Goal: Task Accomplishment & Management: Manage account settings

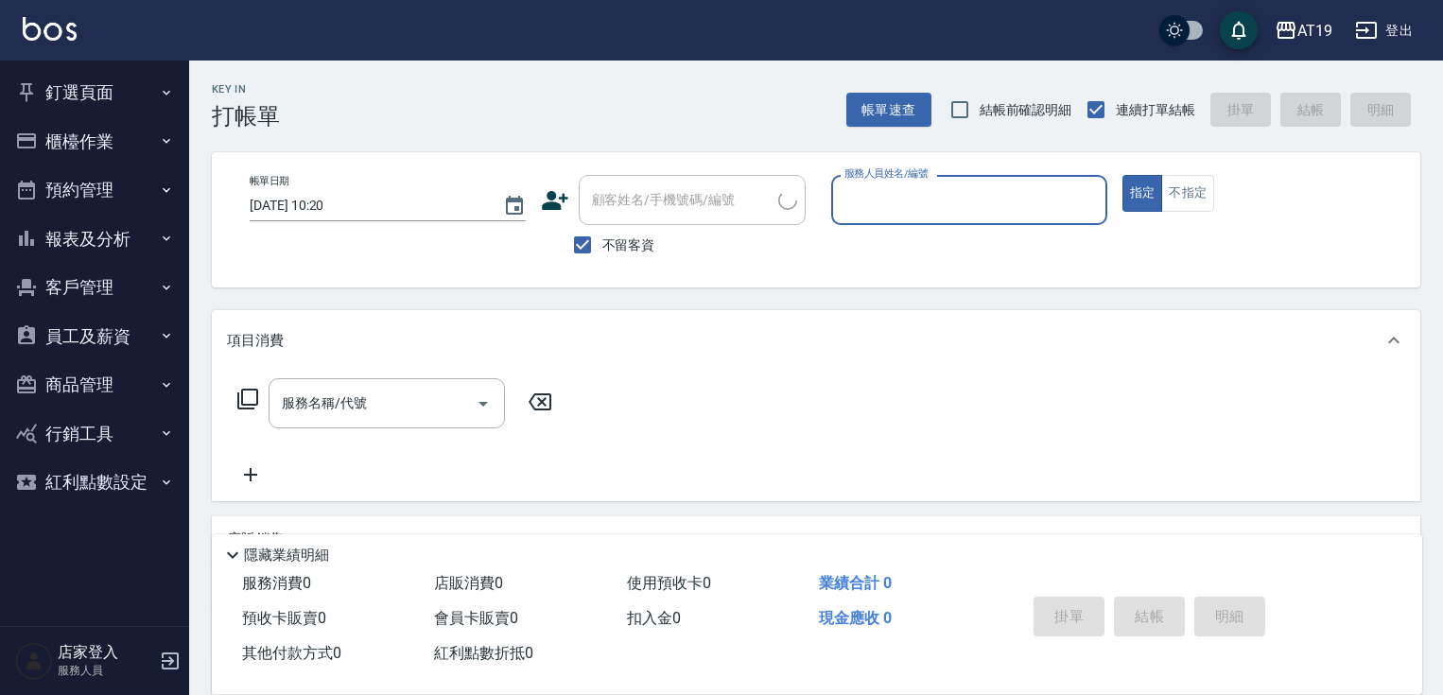
click at [174, 137] on button "櫃檯作業" at bounding box center [95, 141] width 174 height 49
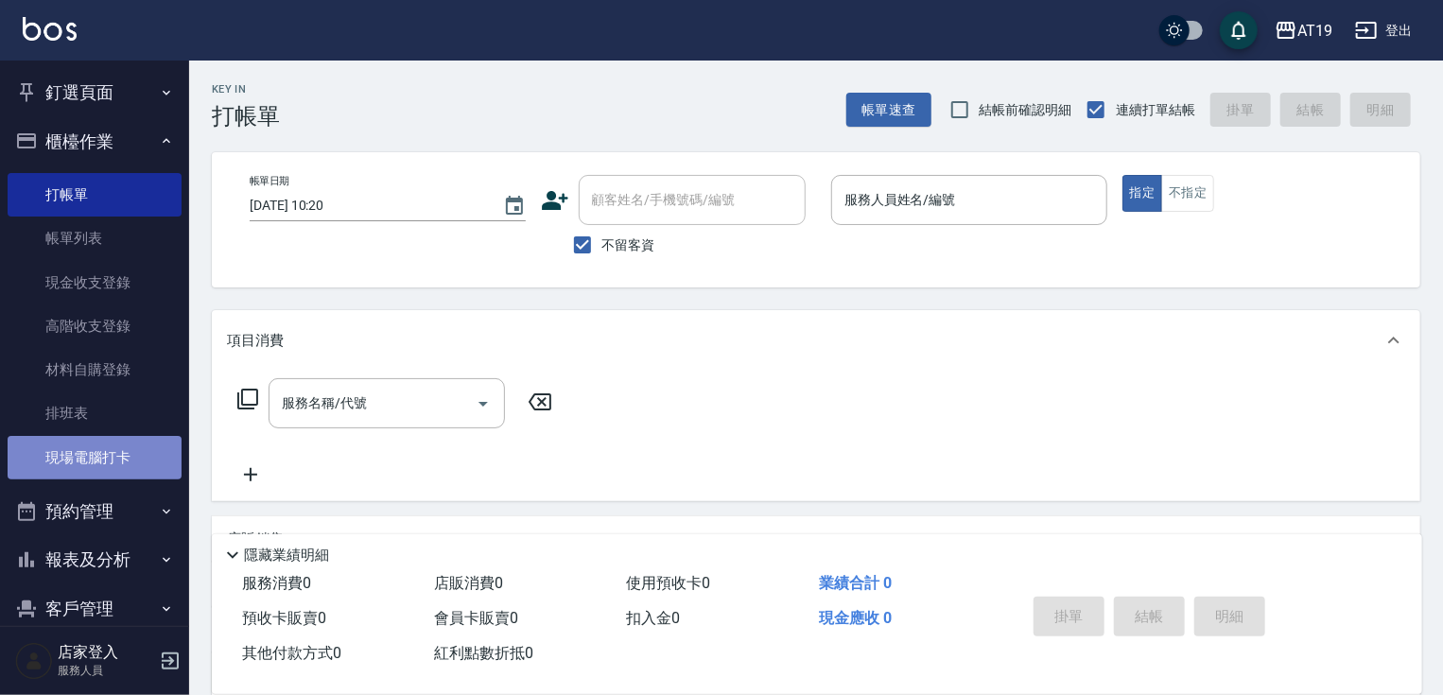
click at [117, 465] on link "現場電腦打卡" at bounding box center [95, 457] width 174 height 43
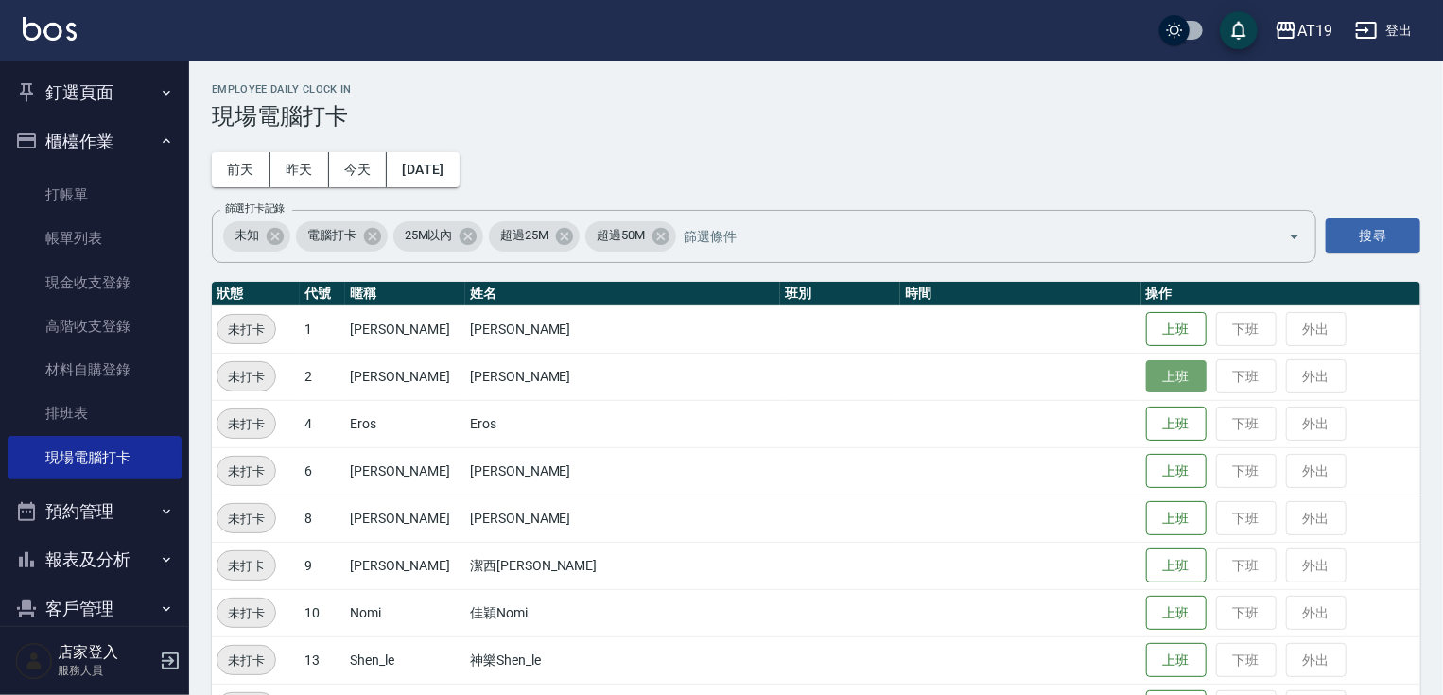
click at [1146, 367] on button "上班" at bounding box center [1176, 376] width 61 height 33
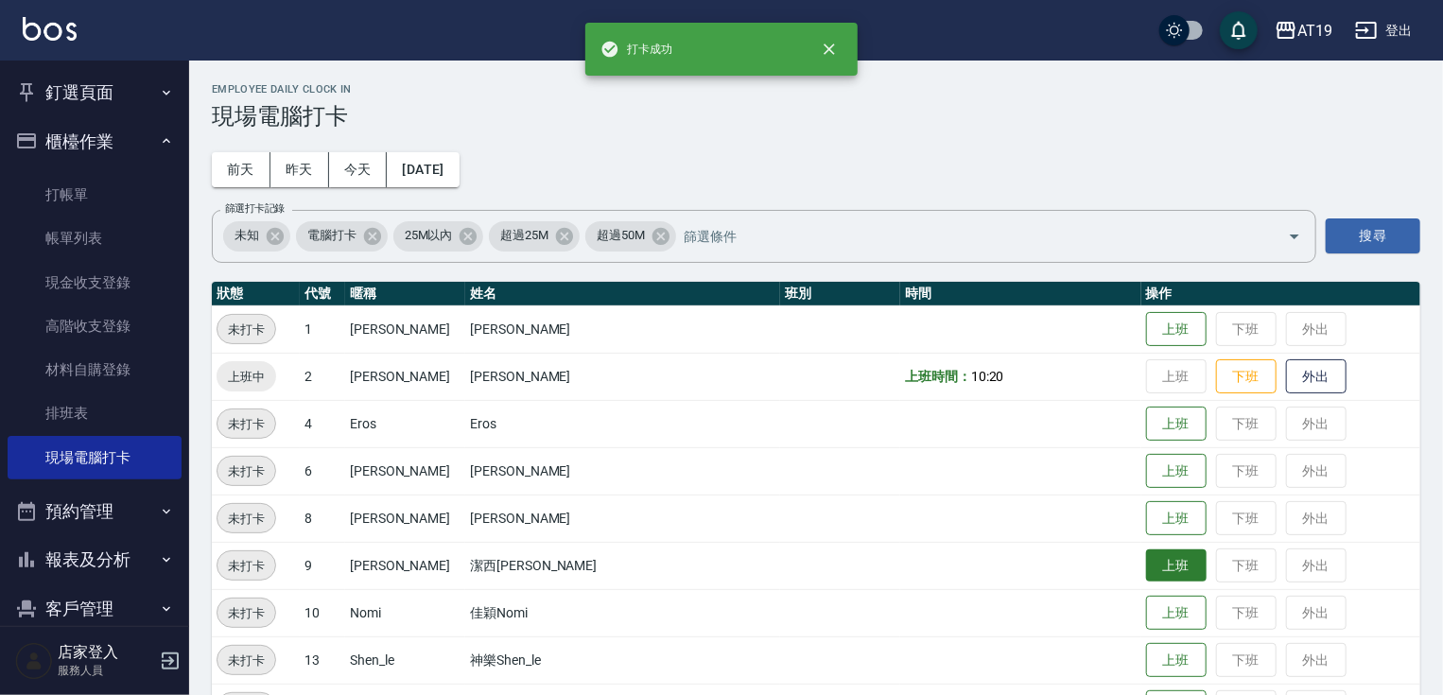
click at [1146, 561] on button "上班" at bounding box center [1176, 565] width 61 height 33
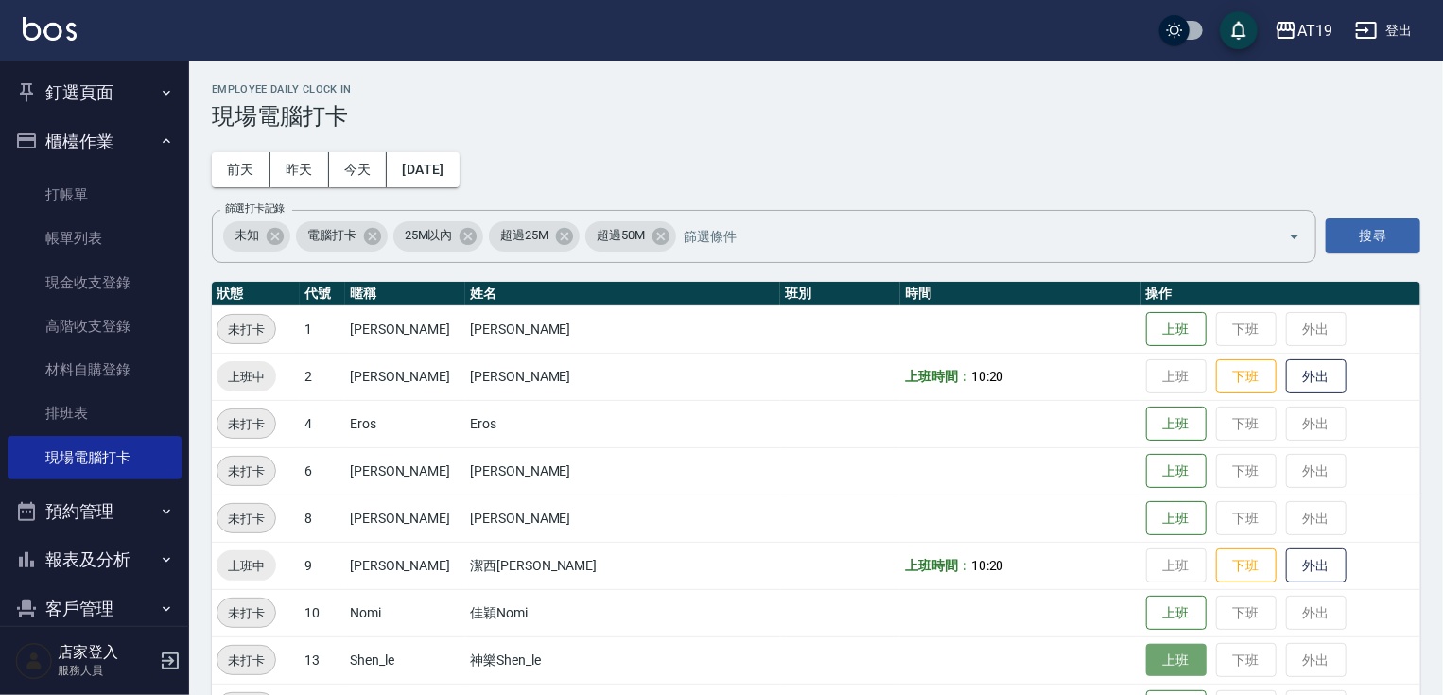
click at [1146, 662] on button "上班" at bounding box center [1176, 660] width 61 height 33
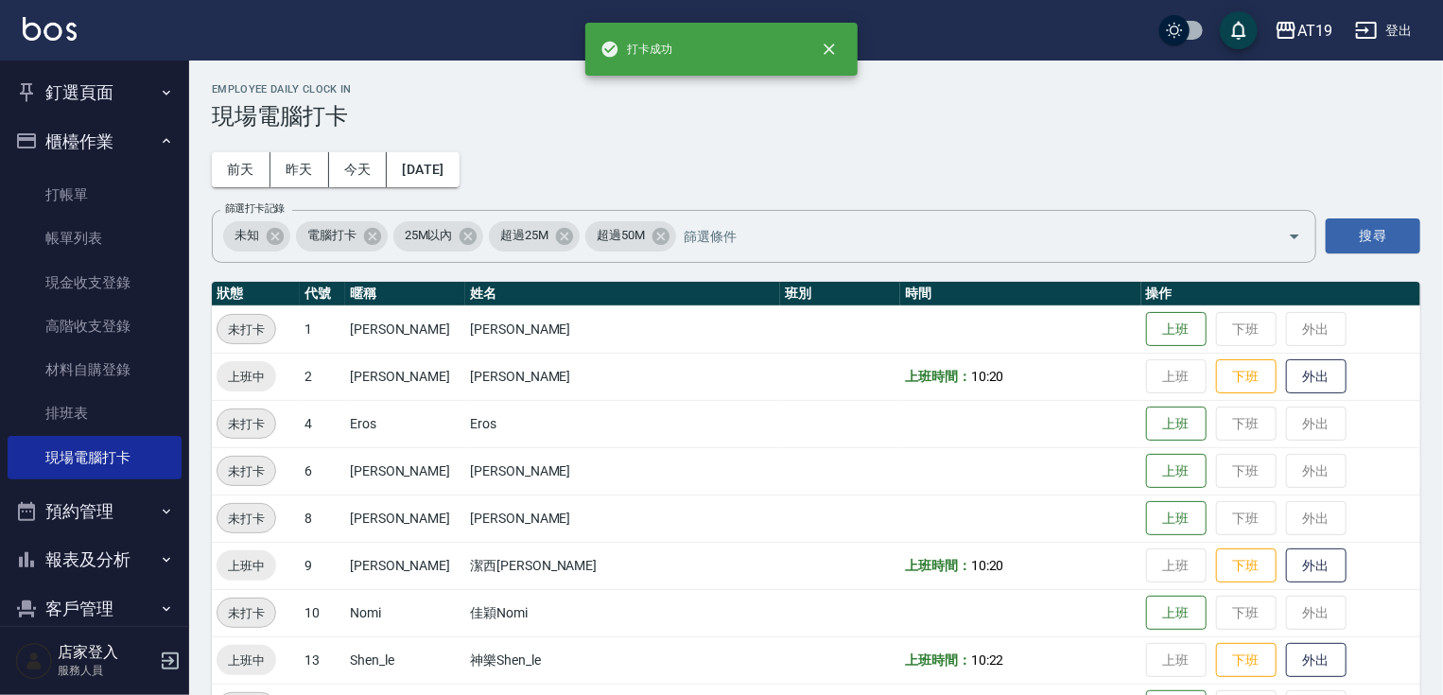
click at [967, 115] on h3 "現場電腦打卡" at bounding box center [816, 116] width 1208 height 26
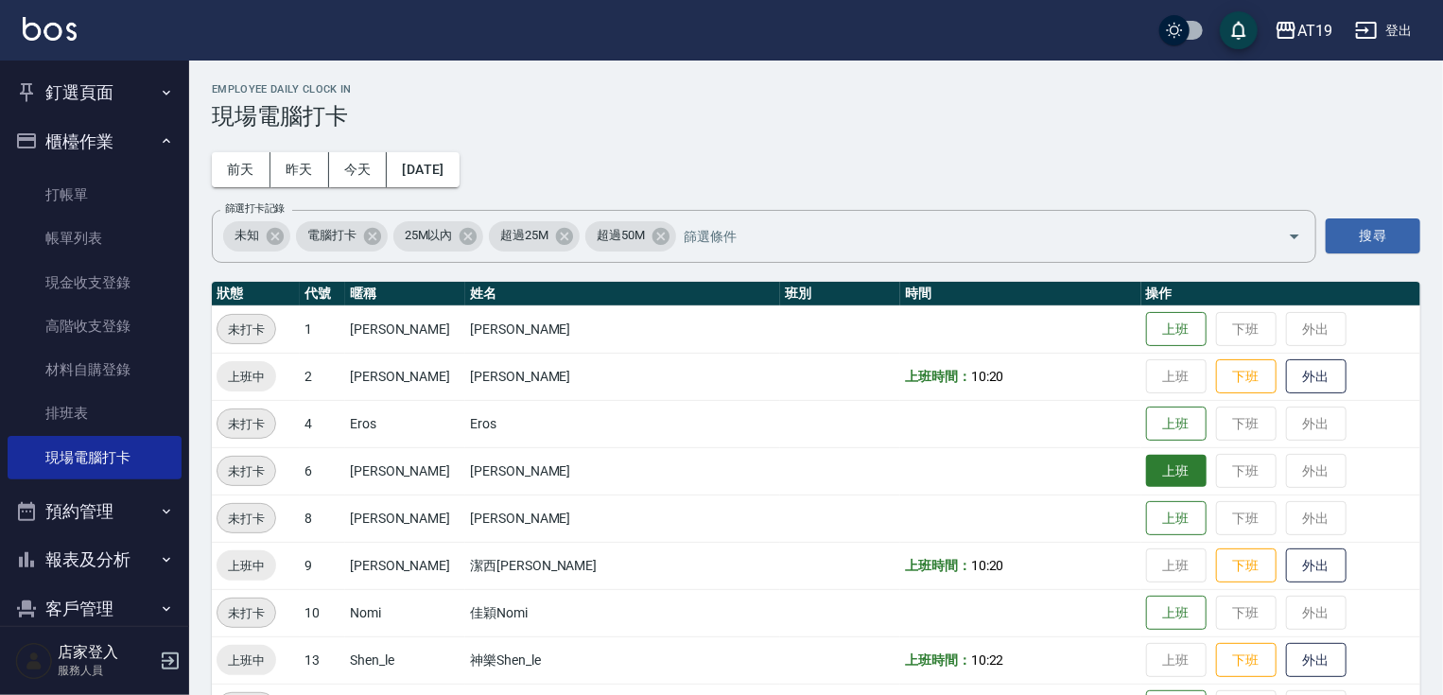
click at [1146, 468] on button "上班" at bounding box center [1176, 471] width 61 height 33
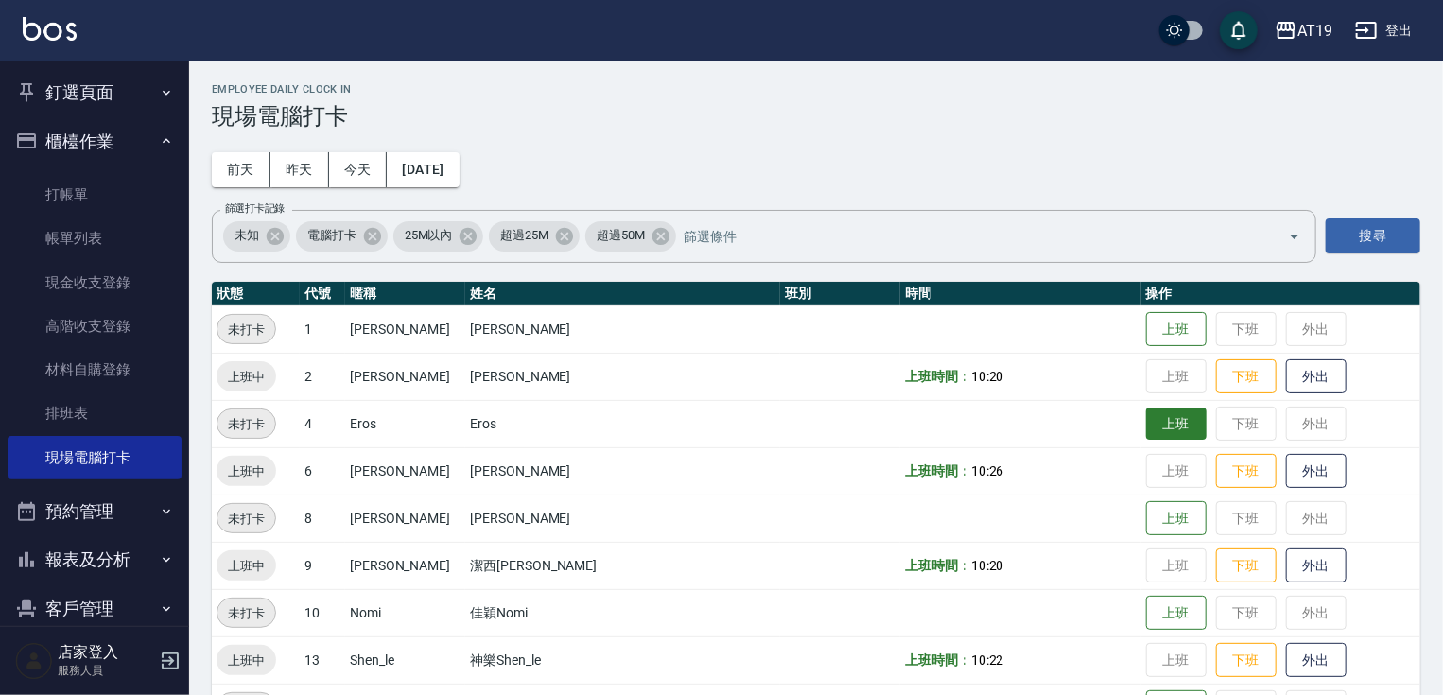
click at [1146, 416] on button "上班" at bounding box center [1176, 424] width 61 height 33
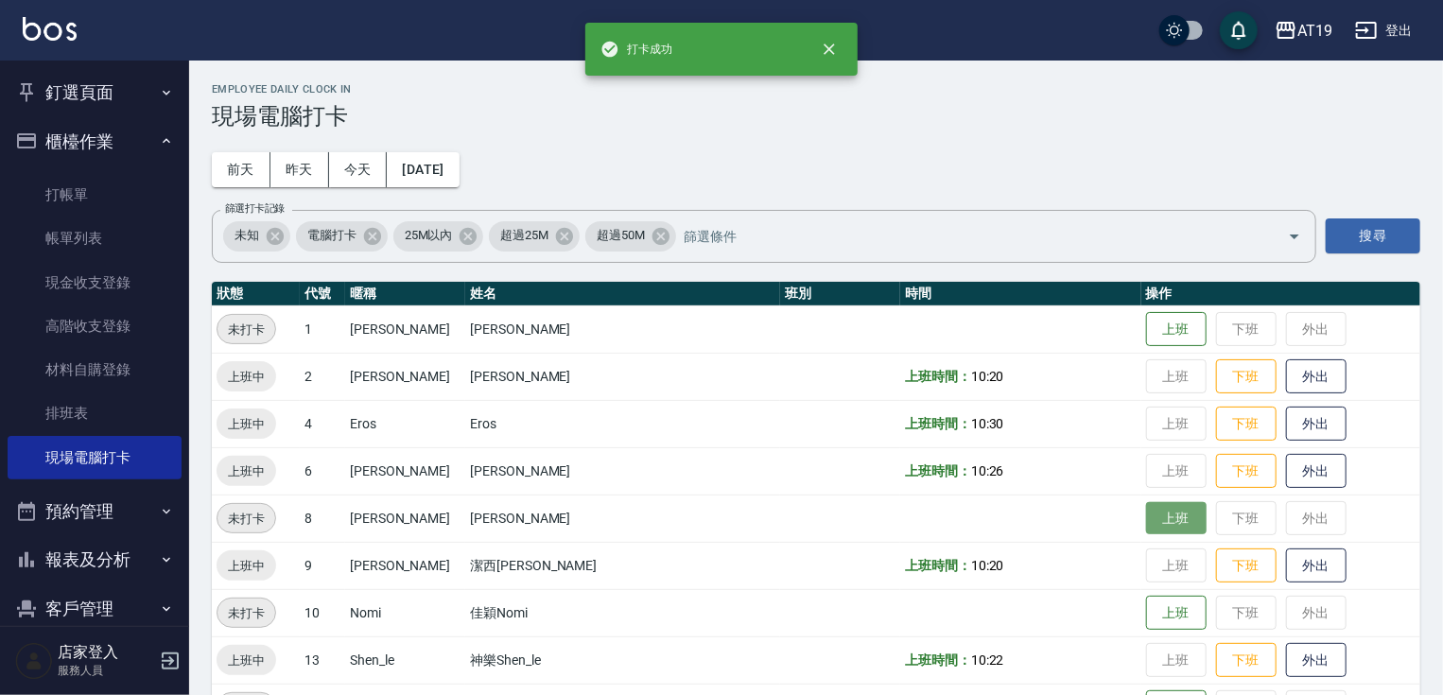
click at [1146, 518] on button "上班" at bounding box center [1176, 518] width 61 height 33
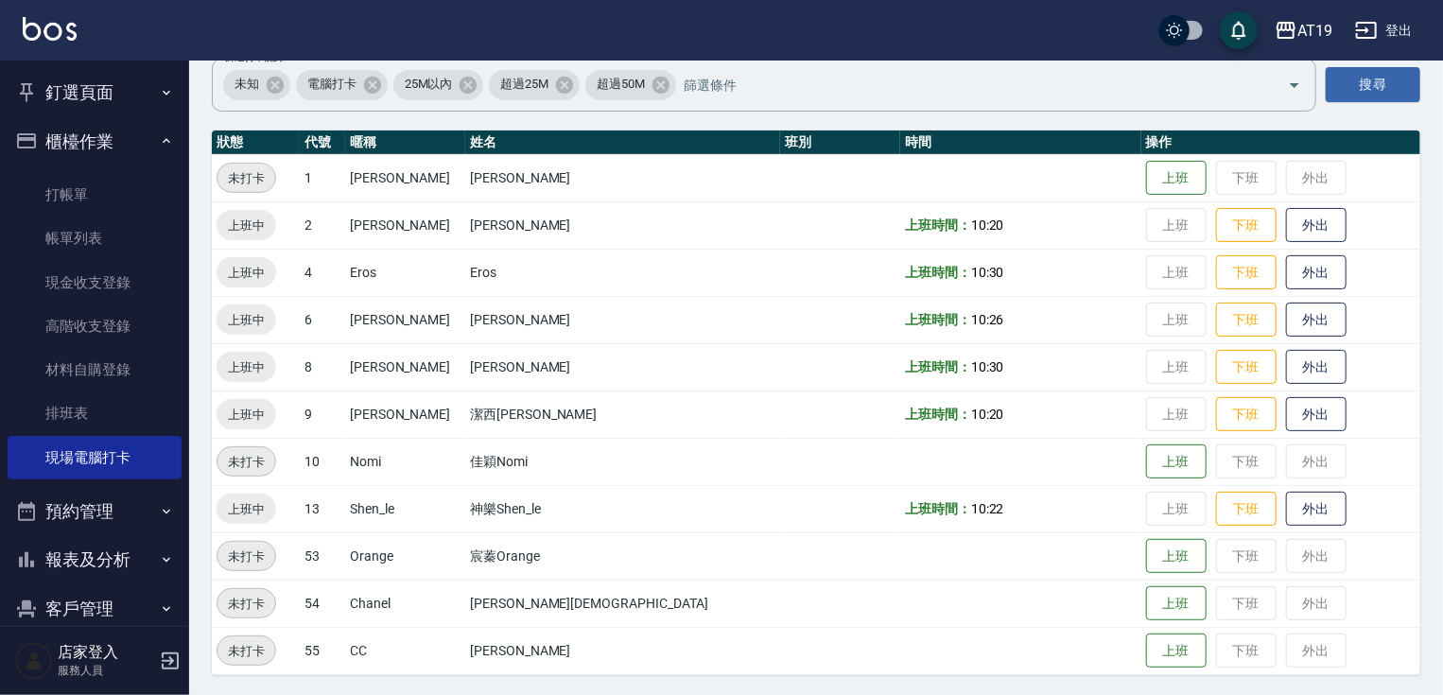
click at [1141, 442] on td "上班 下班 外出" at bounding box center [1280, 461] width 279 height 47
click at [1146, 453] on button "上班" at bounding box center [1176, 461] width 61 height 33
click at [1146, 179] on button "上班" at bounding box center [1176, 178] width 61 height 33
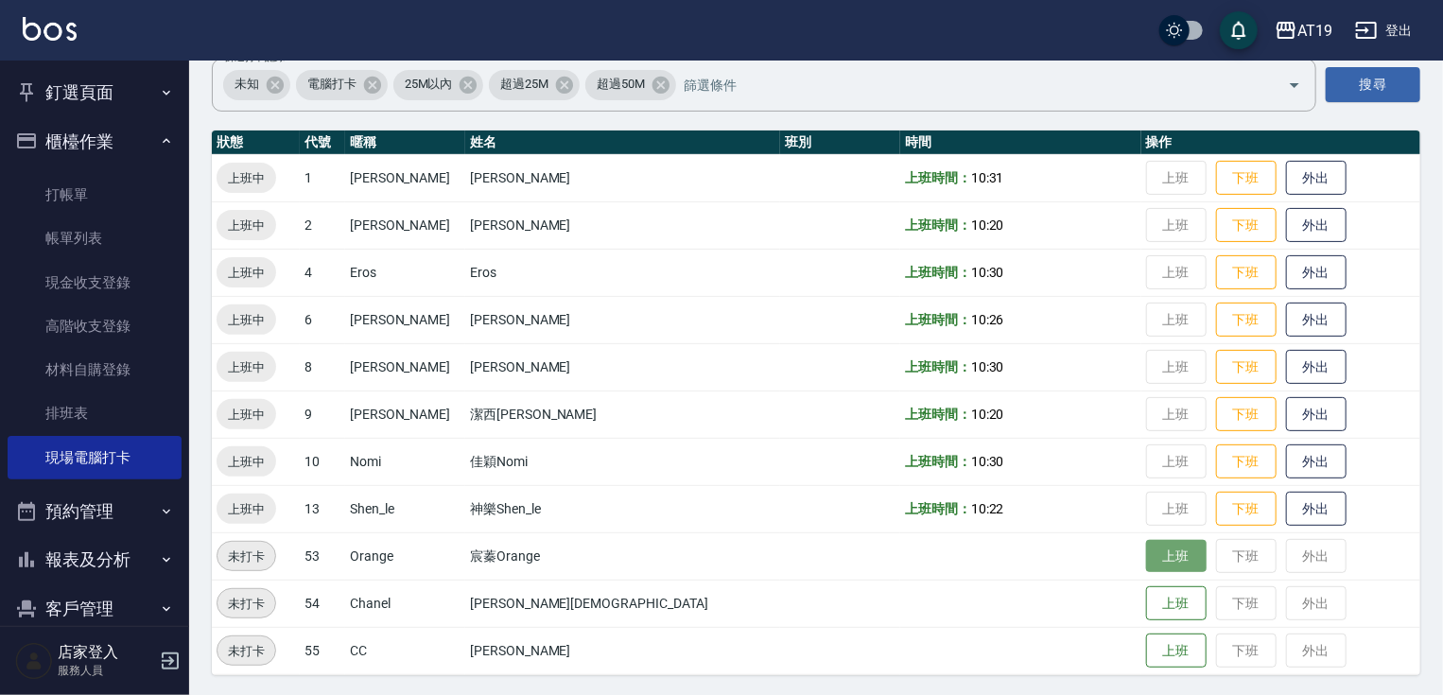
click at [1146, 552] on button "上班" at bounding box center [1176, 556] width 61 height 33
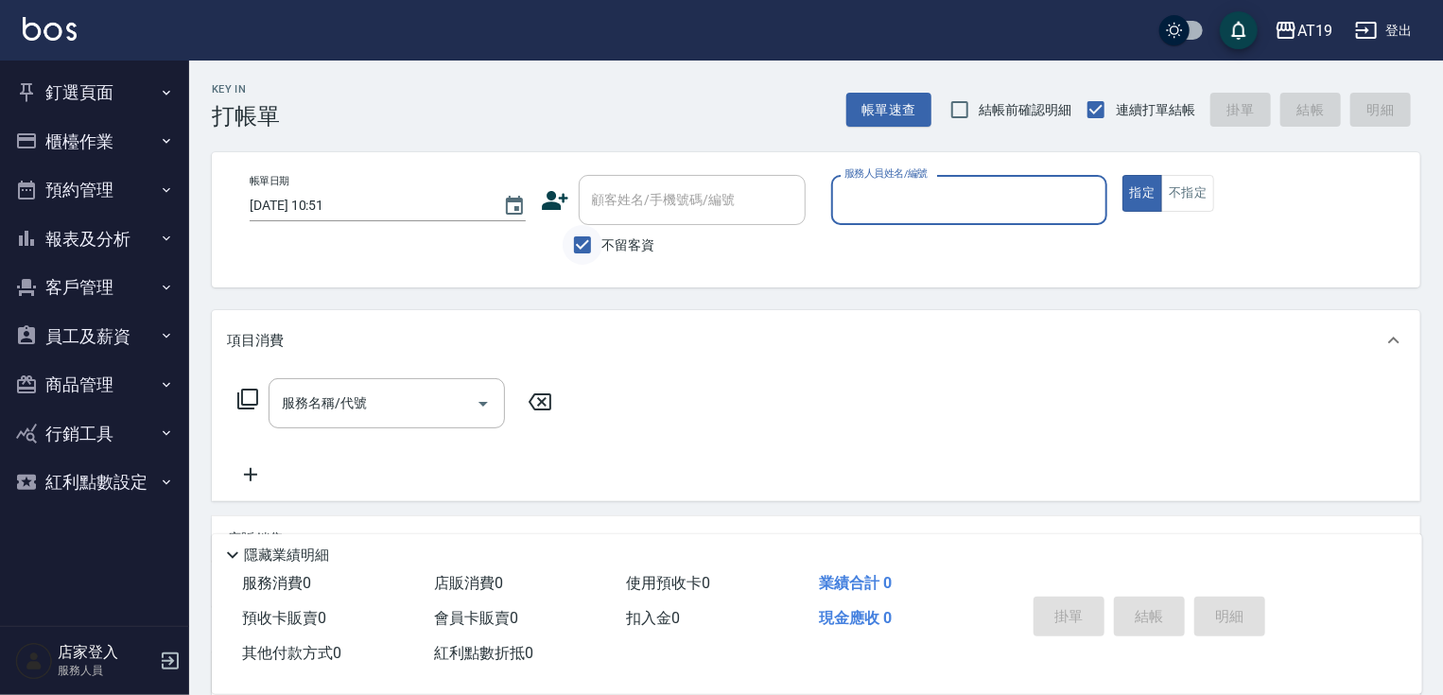
click at [585, 249] on input "不留客資" at bounding box center [583, 245] width 40 height 40
checkbox input "false"
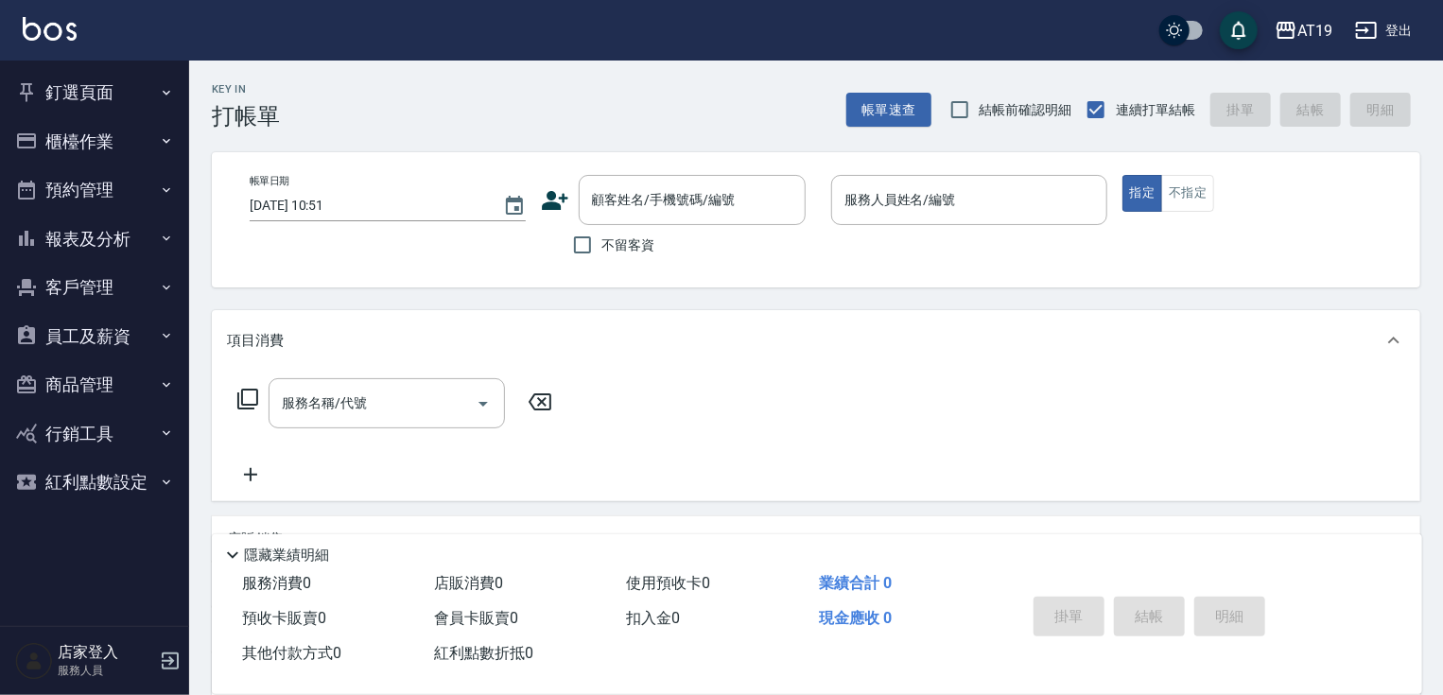
click at [503, 130] on div "Key In 打帳單 帳單速查 結帳前確認明細 連續打單結帳 掛單 結帳 明細 帳單日期 [DATE] 10:51 顧客姓名/手機號碼/編號 顧客姓名/手機號…" at bounding box center [816, 515] width 1254 height 908
click at [76, 103] on button "釘選頁面" at bounding box center [95, 92] width 174 height 49
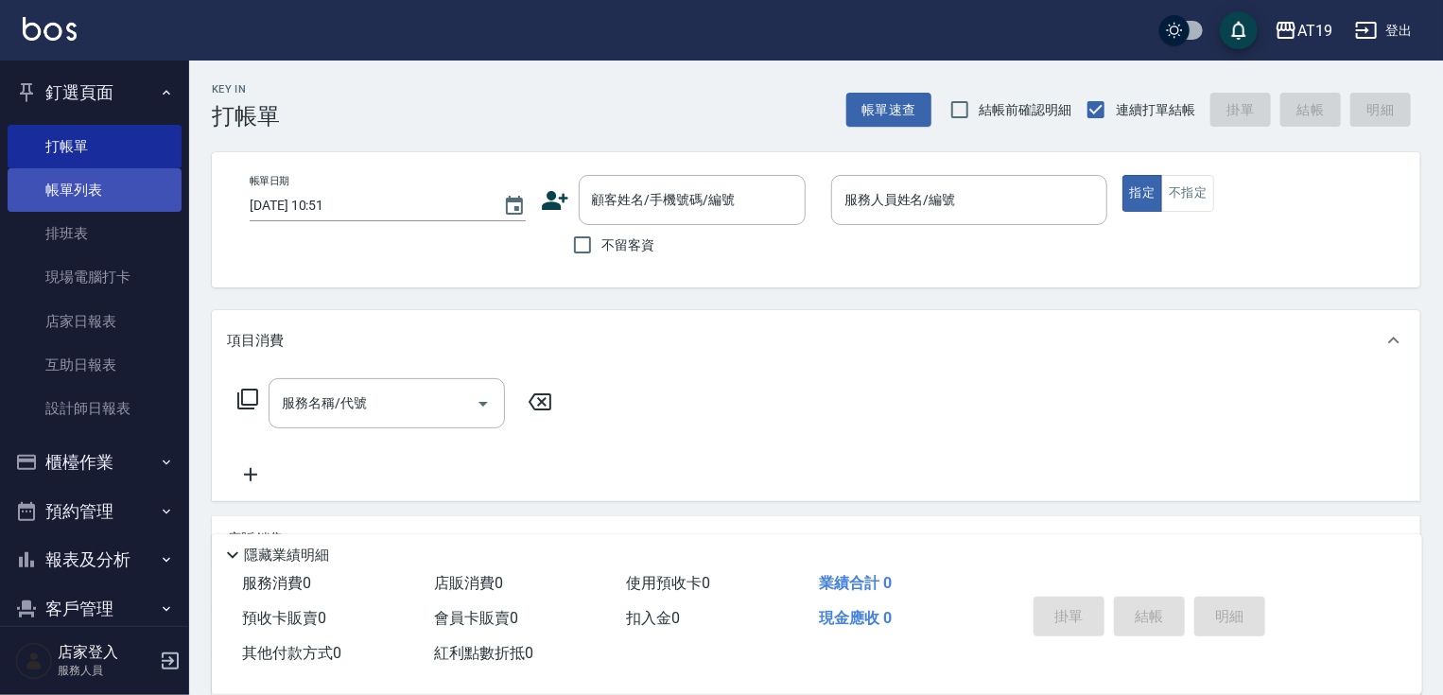
click at [87, 193] on link "帳單列表" at bounding box center [95, 189] width 174 height 43
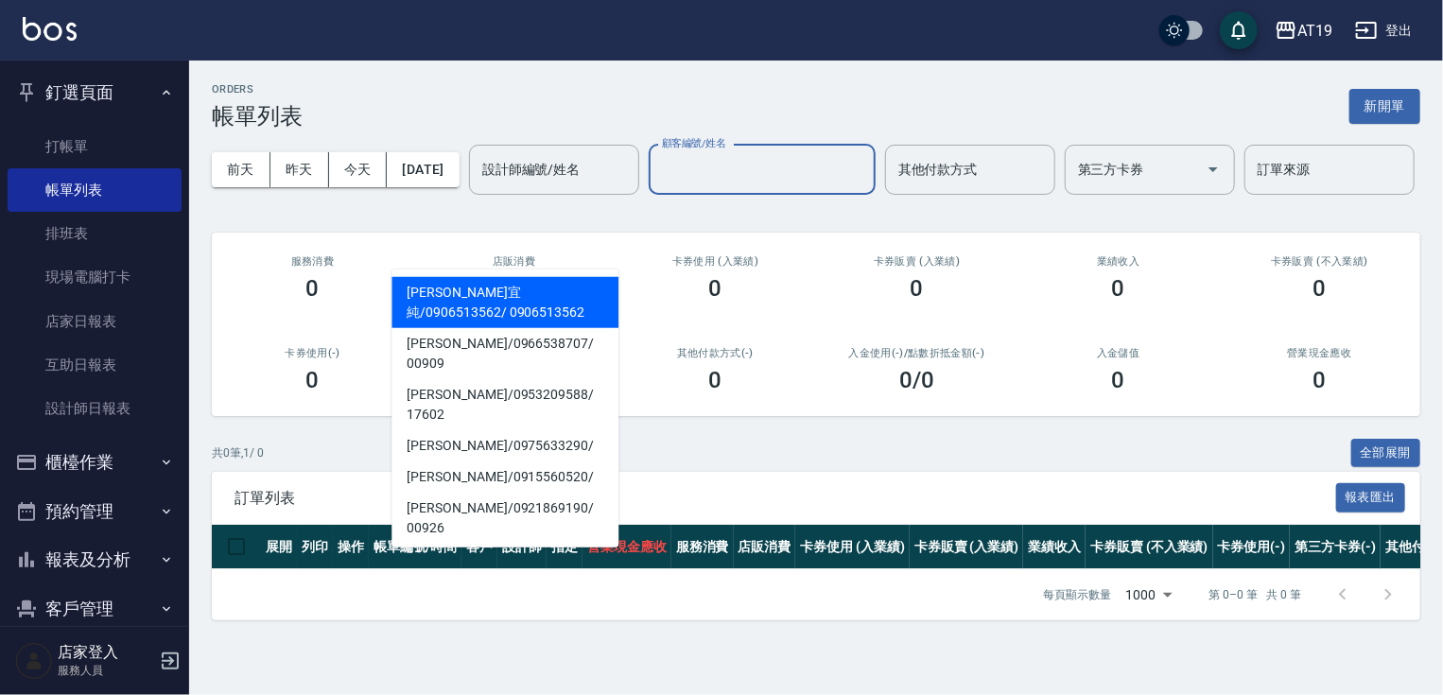
click at [657, 186] on input "顧客編號/姓名" at bounding box center [762, 169] width 210 height 33
click at [609, 174] on div "前天 昨天 今天 2025/09/26 設計師編號/姓名 設計師編號/姓名 顧客編號/姓名 顧客編號/姓名 其他付款方式 其他付款方式 第三方卡券 第三方卡券…" at bounding box center [816, 170] width 1208 height 80
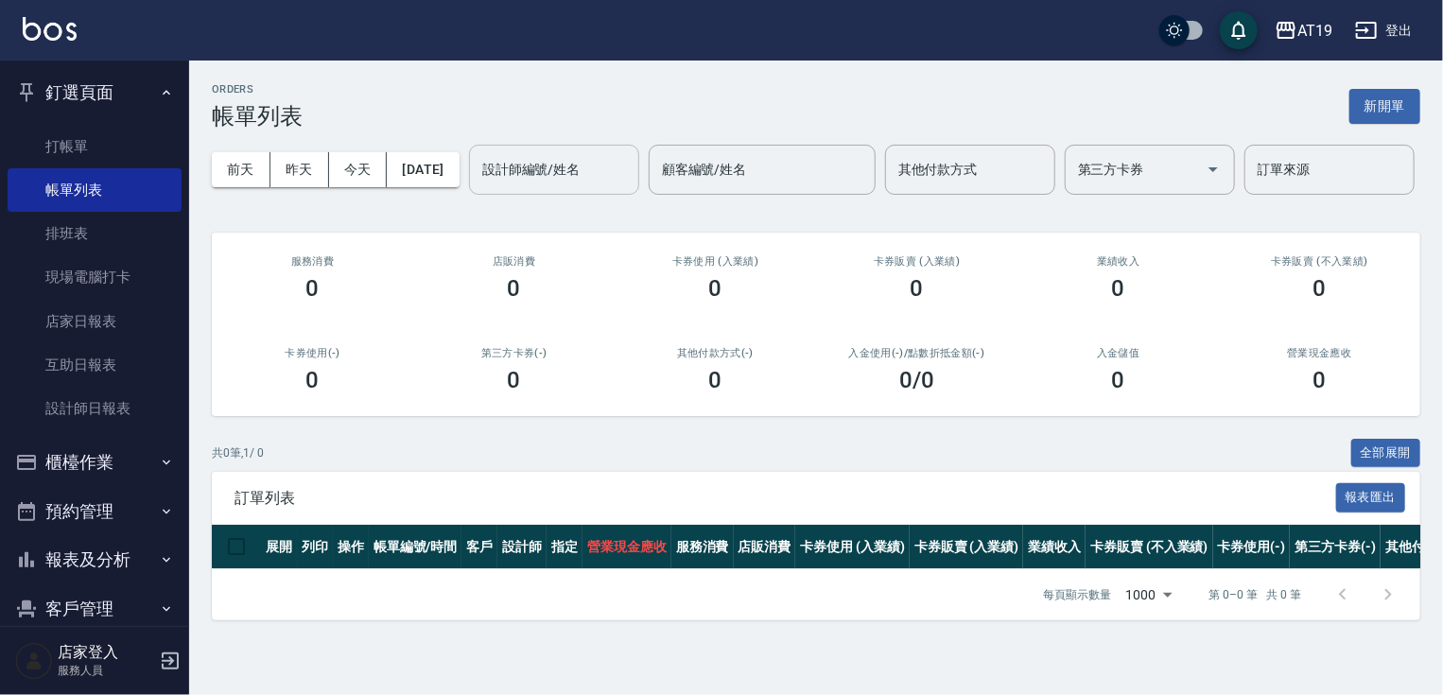
click at [477, 186] on input "設計師編號/姓名" at bounding box center [553, 169] width 153 height 33
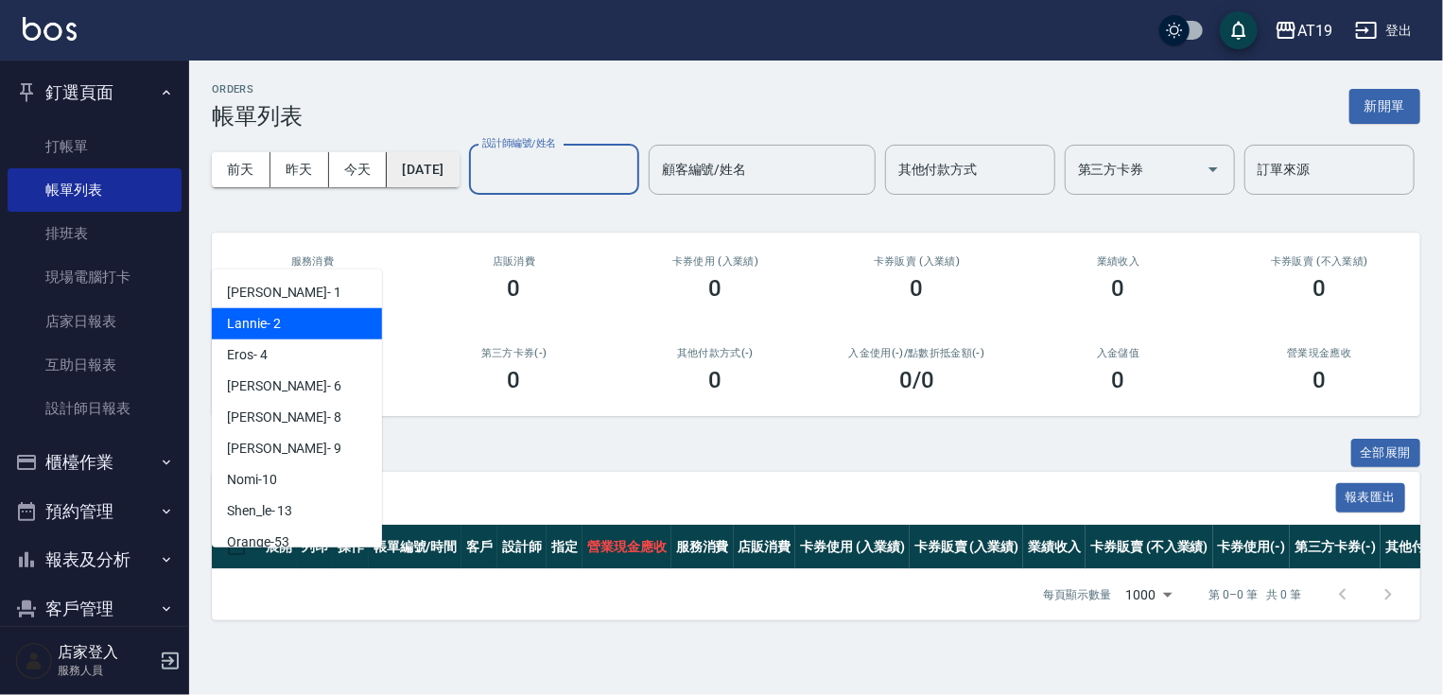
click at [428, 171] on button "[DATE]" at bounding box center [423, 169] width 72 height 35
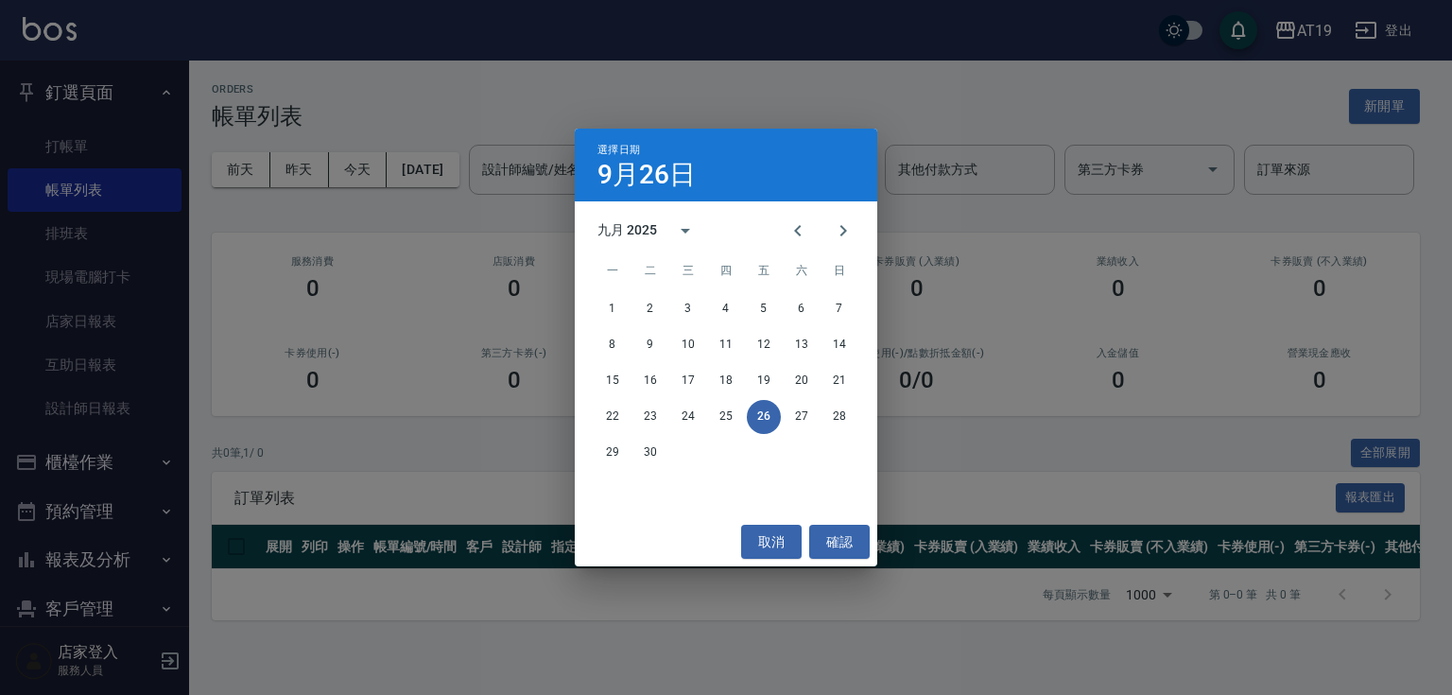
click at [304, 169] on div "選擇日期 9月26日 九月 2025 一 二 三 四 五 六 日 1 2 3 4 5 6 7 8 9 10 11 12 13 14 15 16 17 18 1…" at bounding box center [726, 347] width 1452 height 695
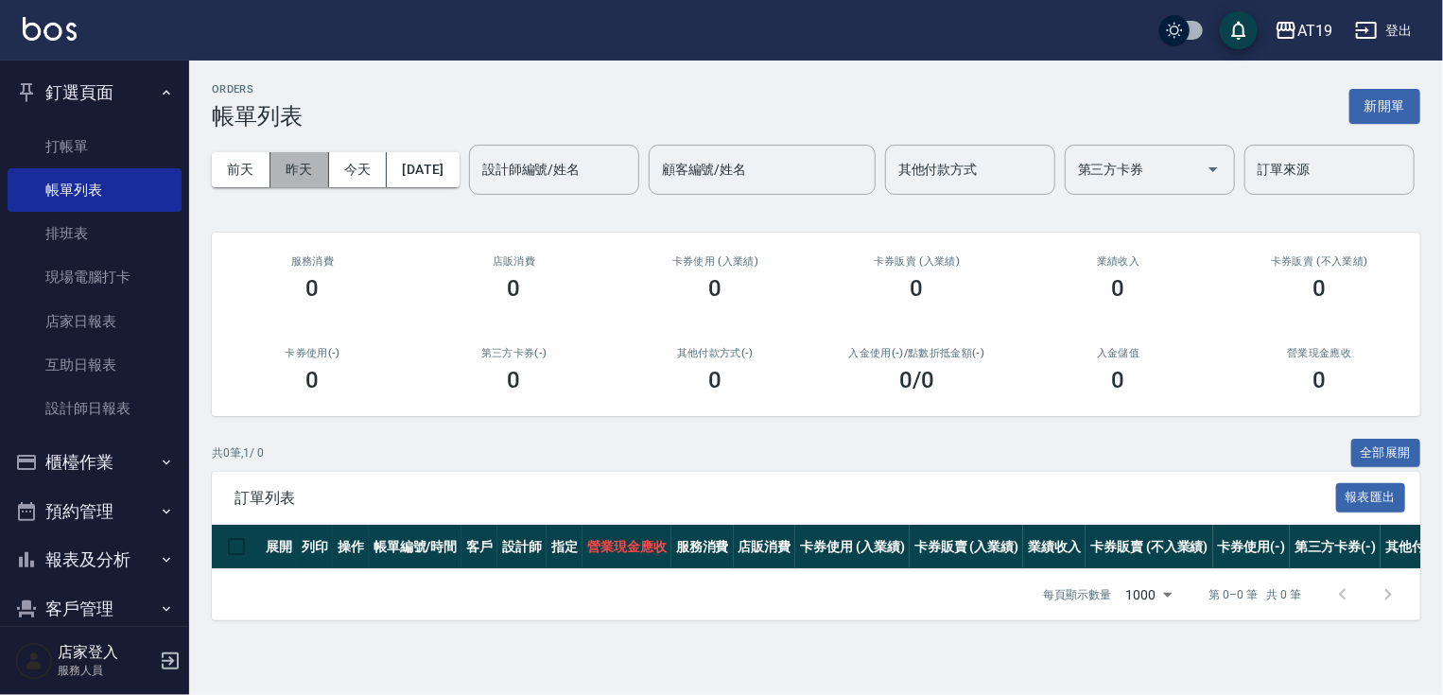
click at [303, 170] on button "昨天" at bounding box center [299, 169] width 59 height 35
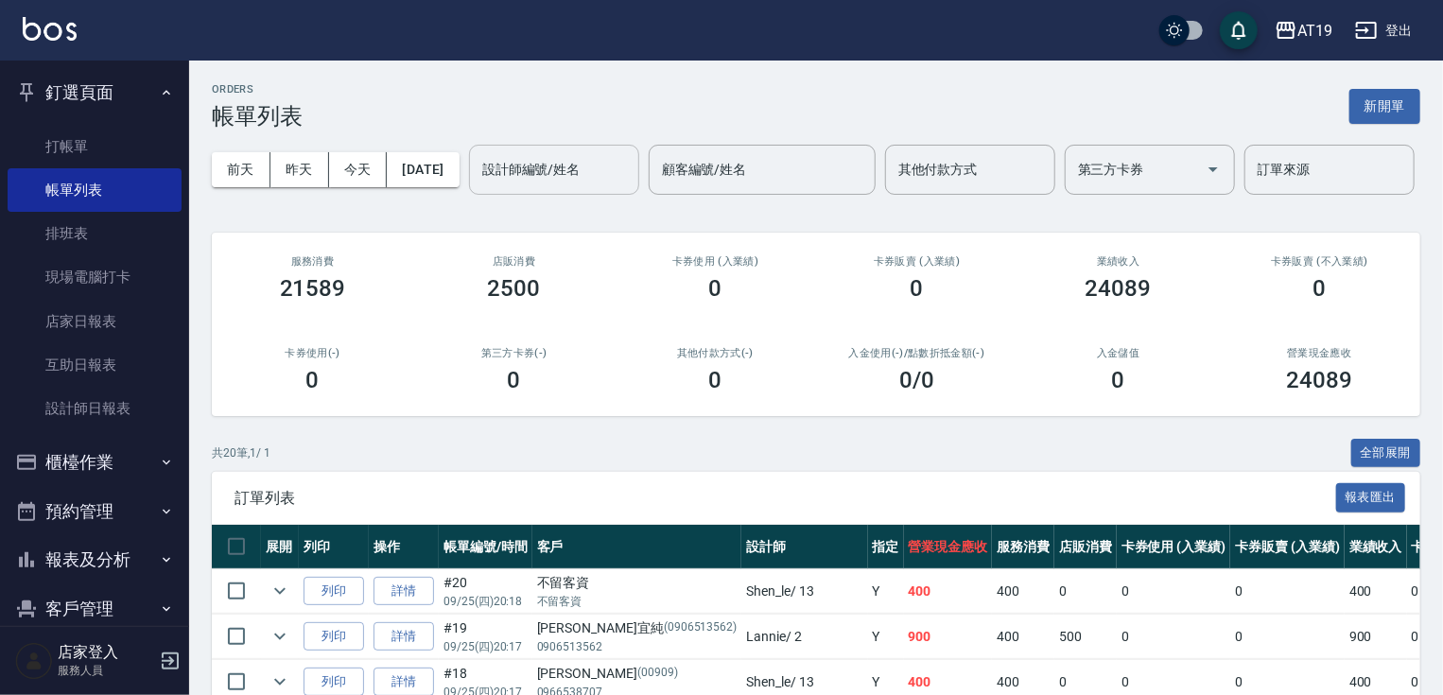
click at [477, 186] on input "設計師編號/姓名" at bounding box center [553, 169] width 153 height 33
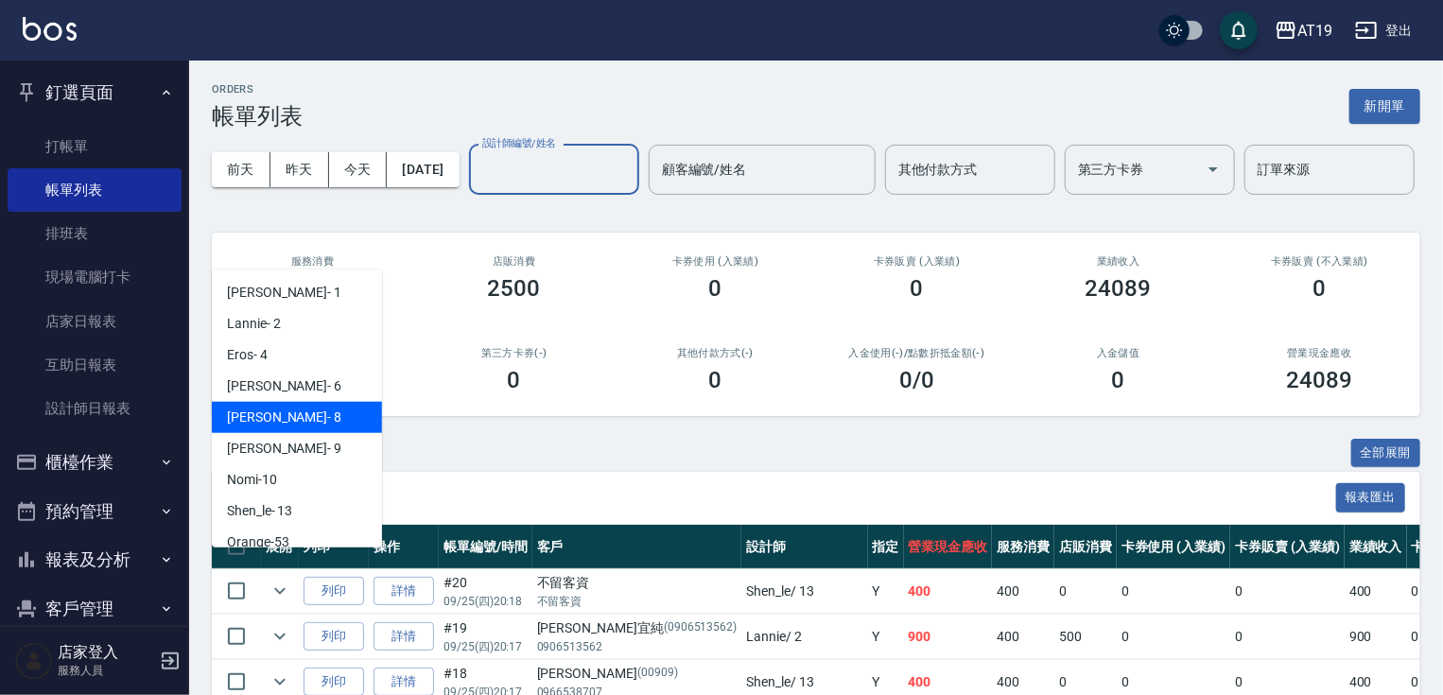
click at [290, 412] on div "Mika - 8" at bounding box center [297, 417] width 170 height 31
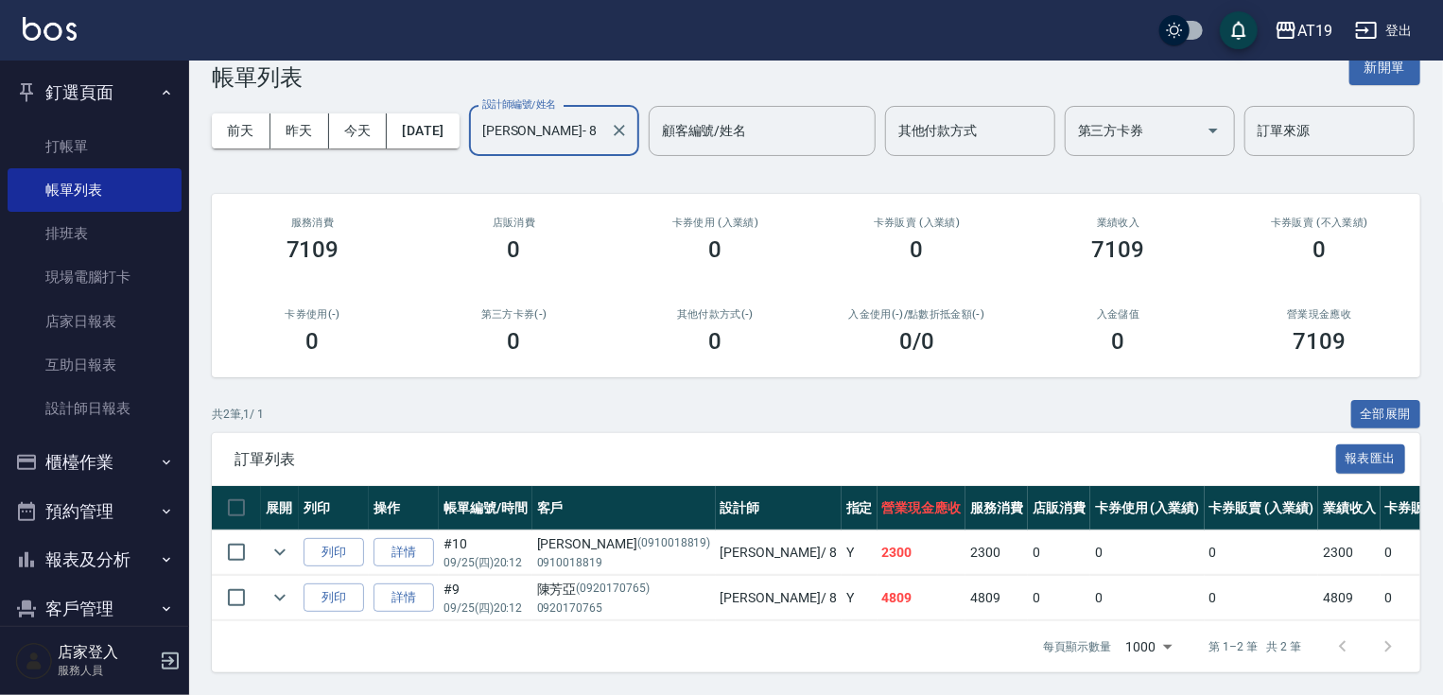
scroll to position [109, 0]
click at [477, 147] on input "Mika- 8" at bounding box center [539, 130] width 125 height 33
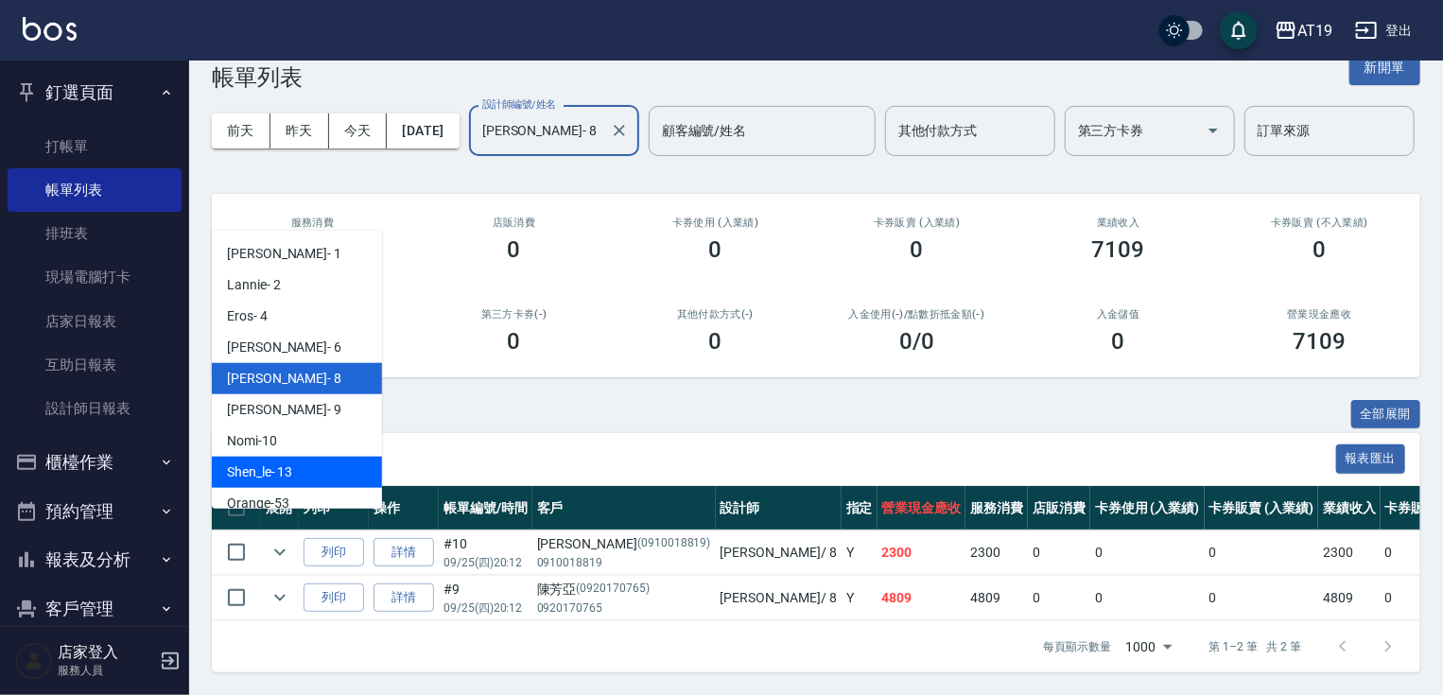
click at [288, 462] on span "Shen_le - 13" at bounding box center [259, 472] width 65 height 20
type input "Shen_le- 13"
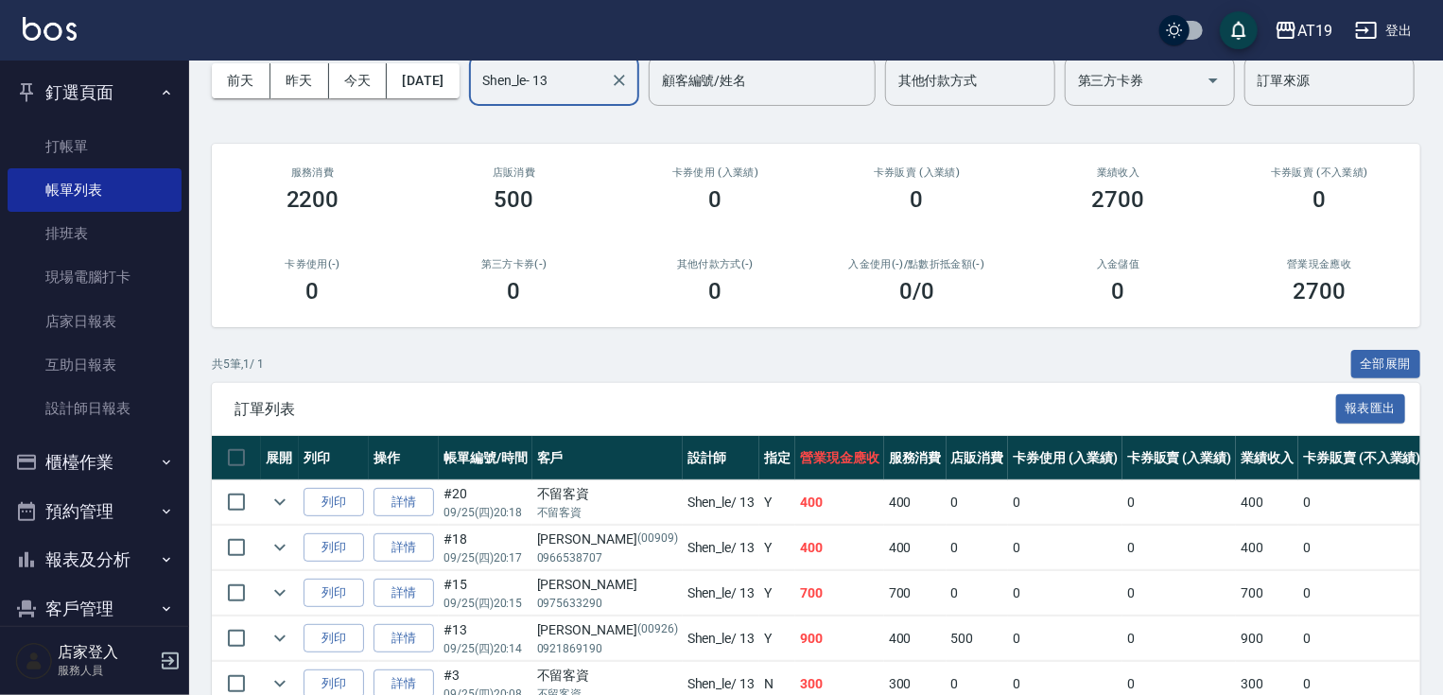
scroll to position [243, 0]
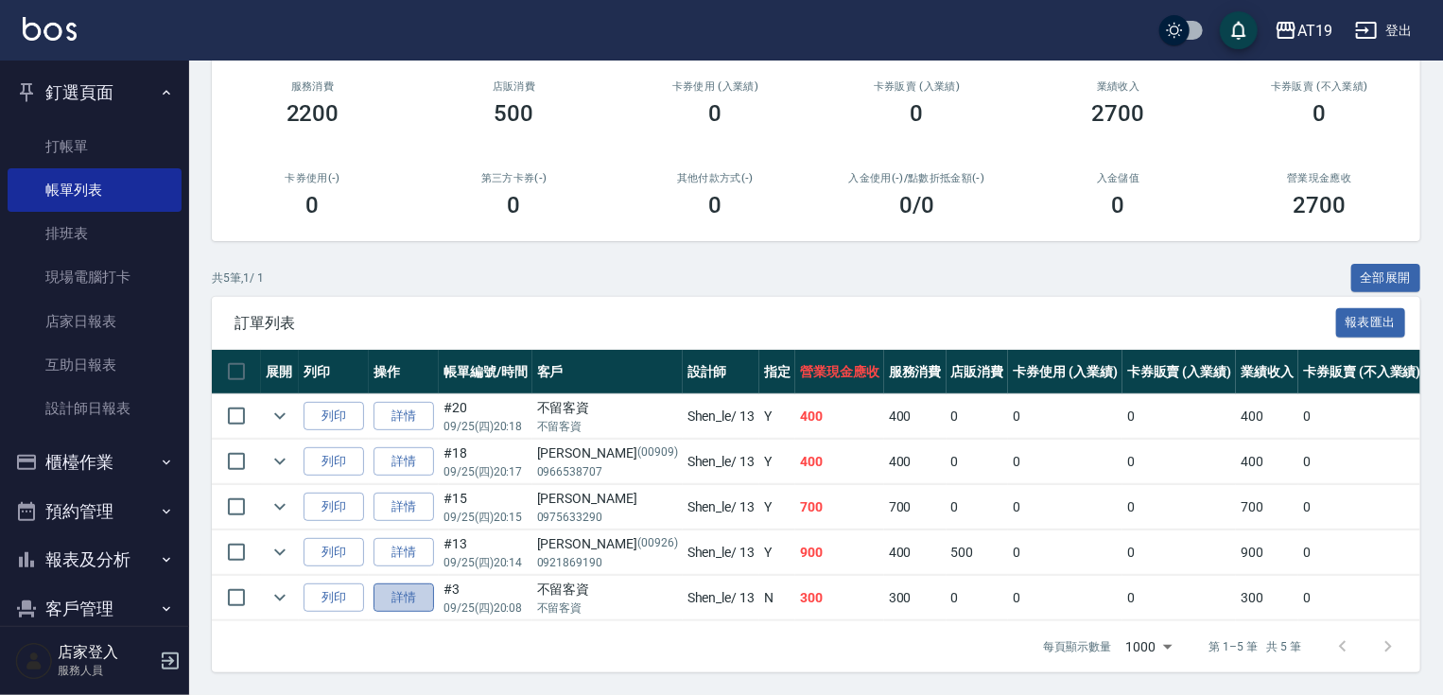
click at [410, 587] on link "詳情" at bounding box center [403, 597] width 61 height 29
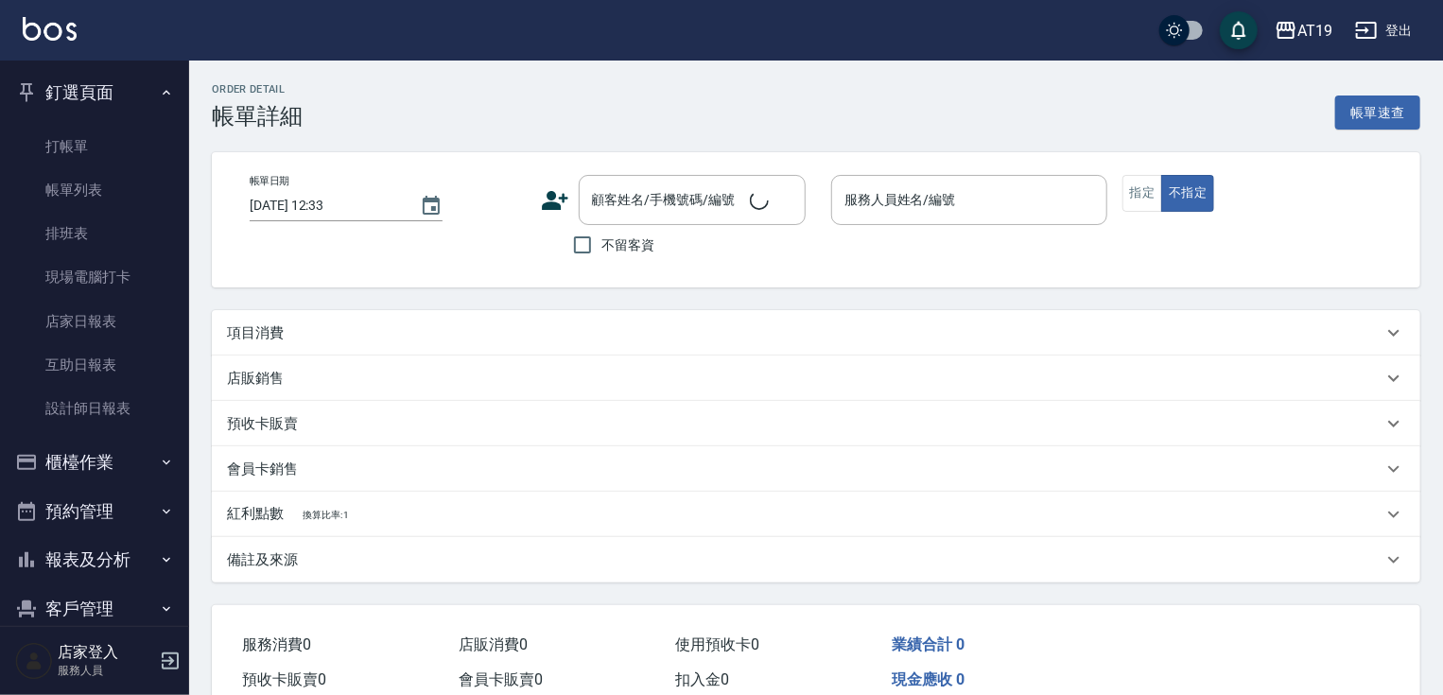
type input "2025/09/25 20:08"
checkbox input "true"
type input "Shen_le- 13"
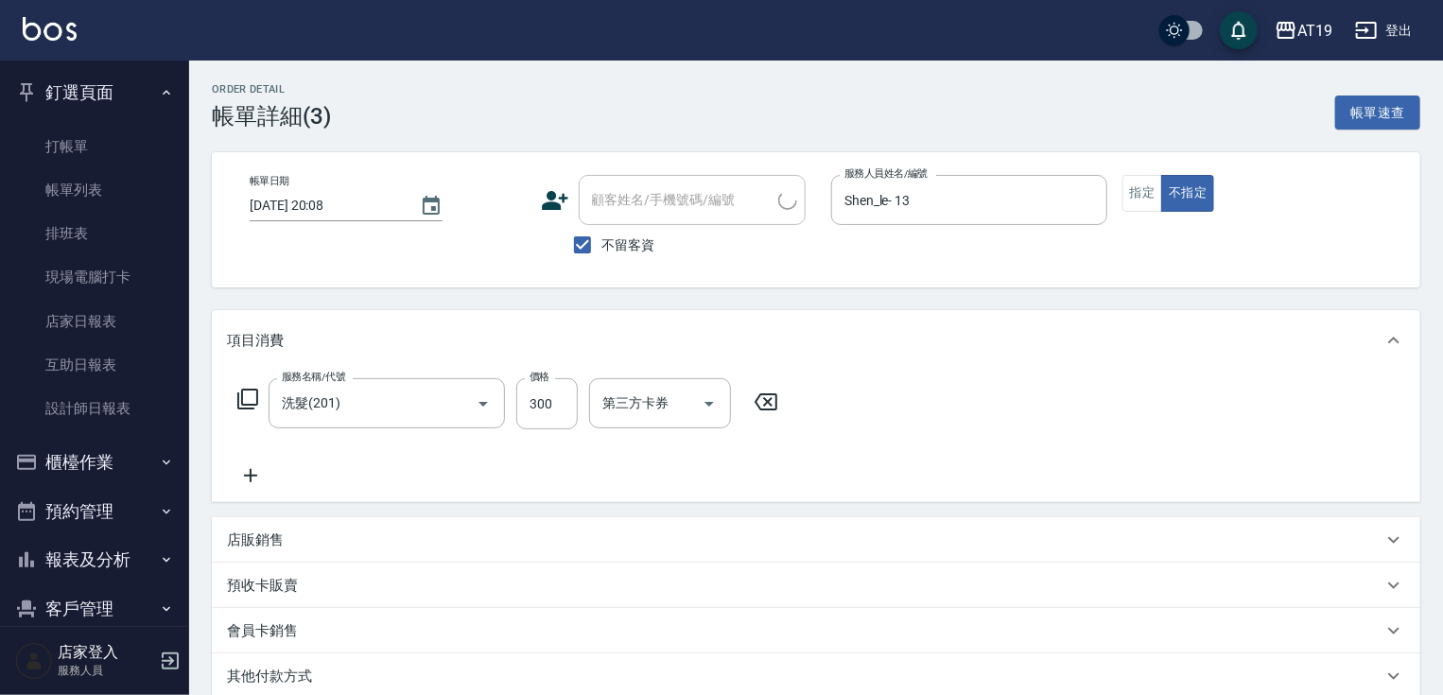
type input "洗髮(201)"
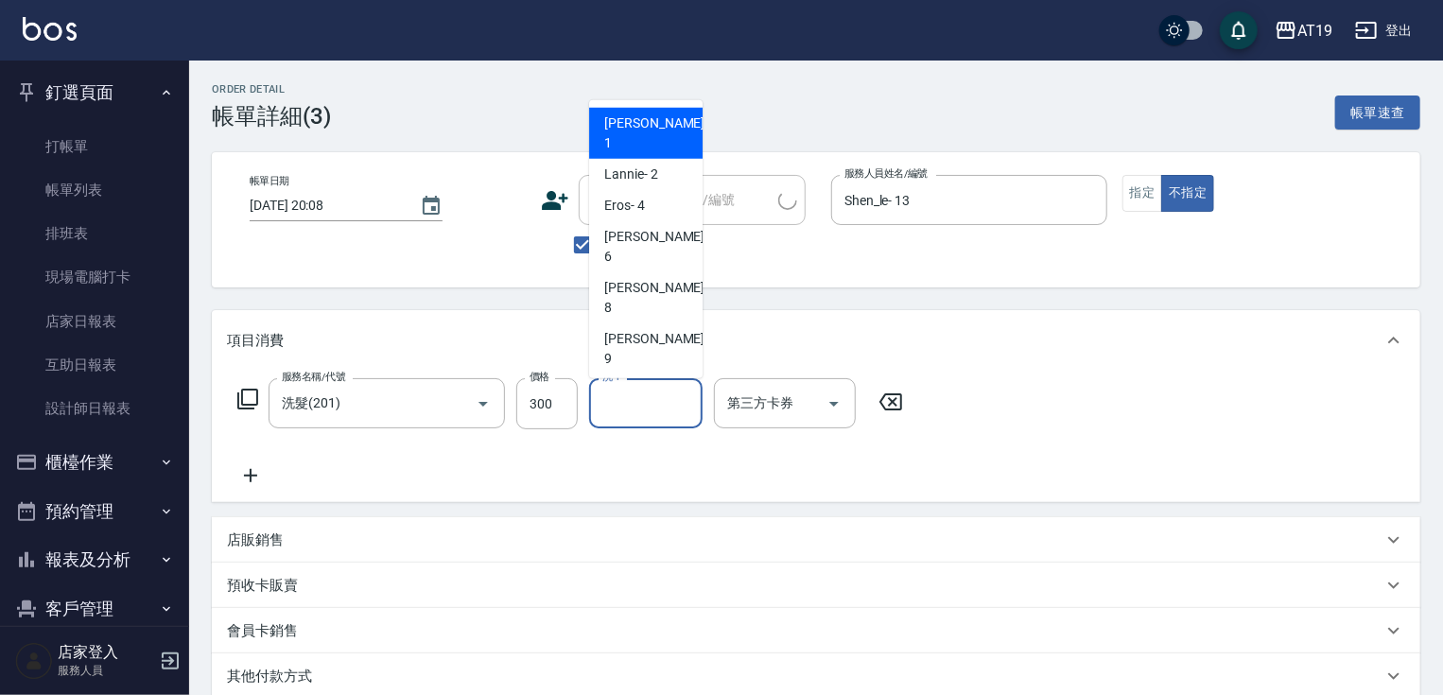
click at [624, 401] on input "洗-1" at bounding box center [646, 403] width 96 height 33
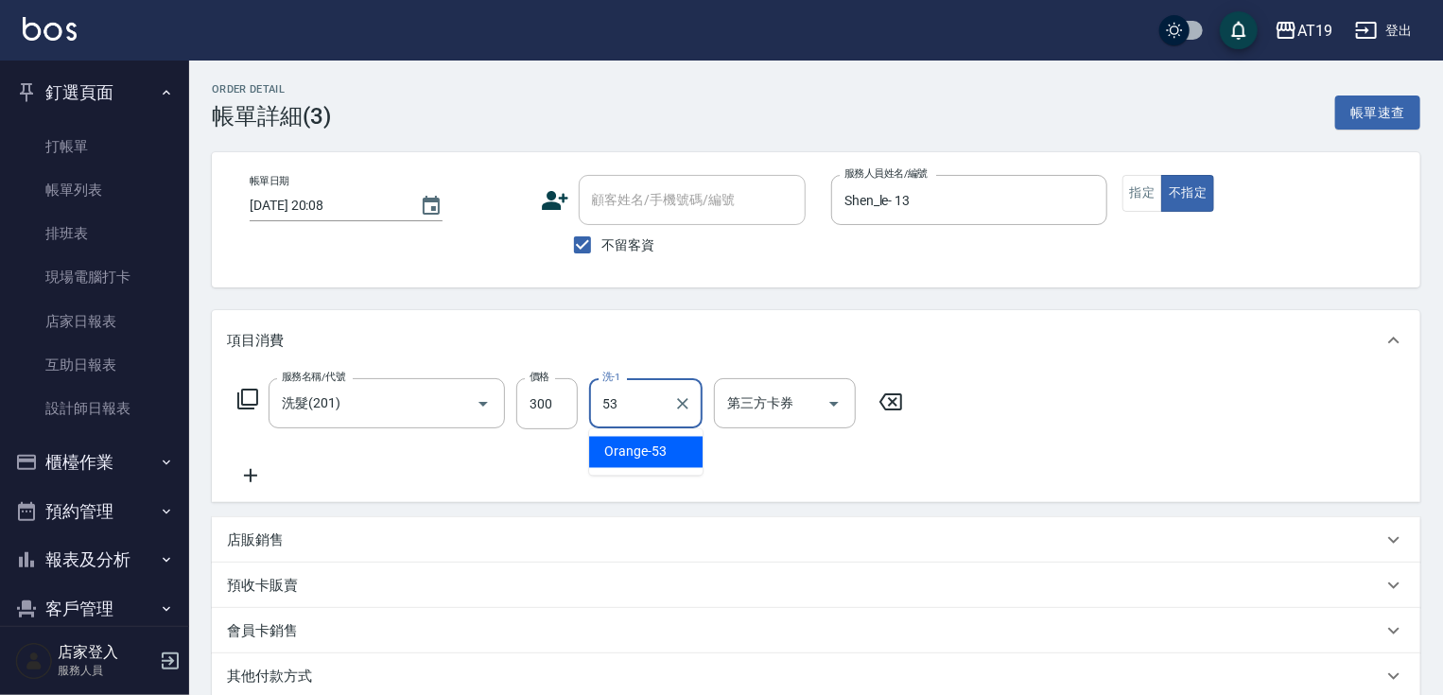
type input "Orange-53"
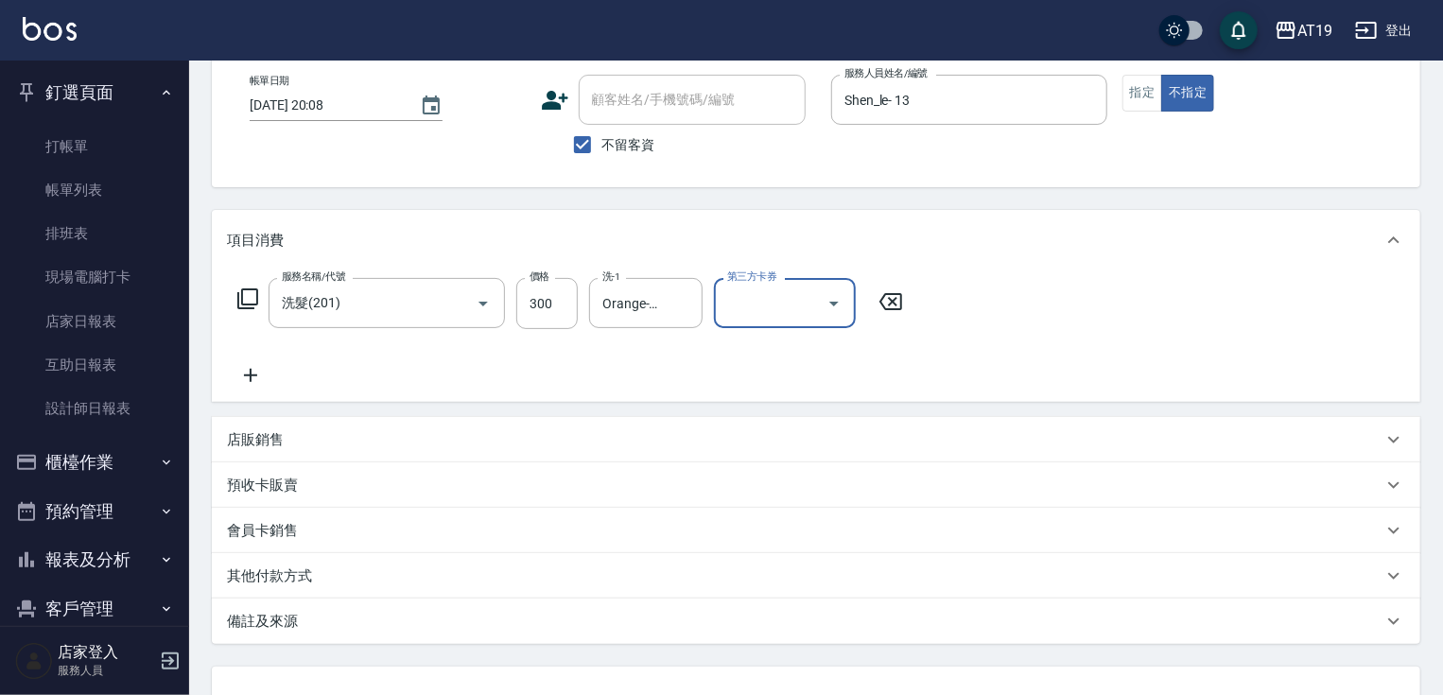
scroll to position [251, 0]
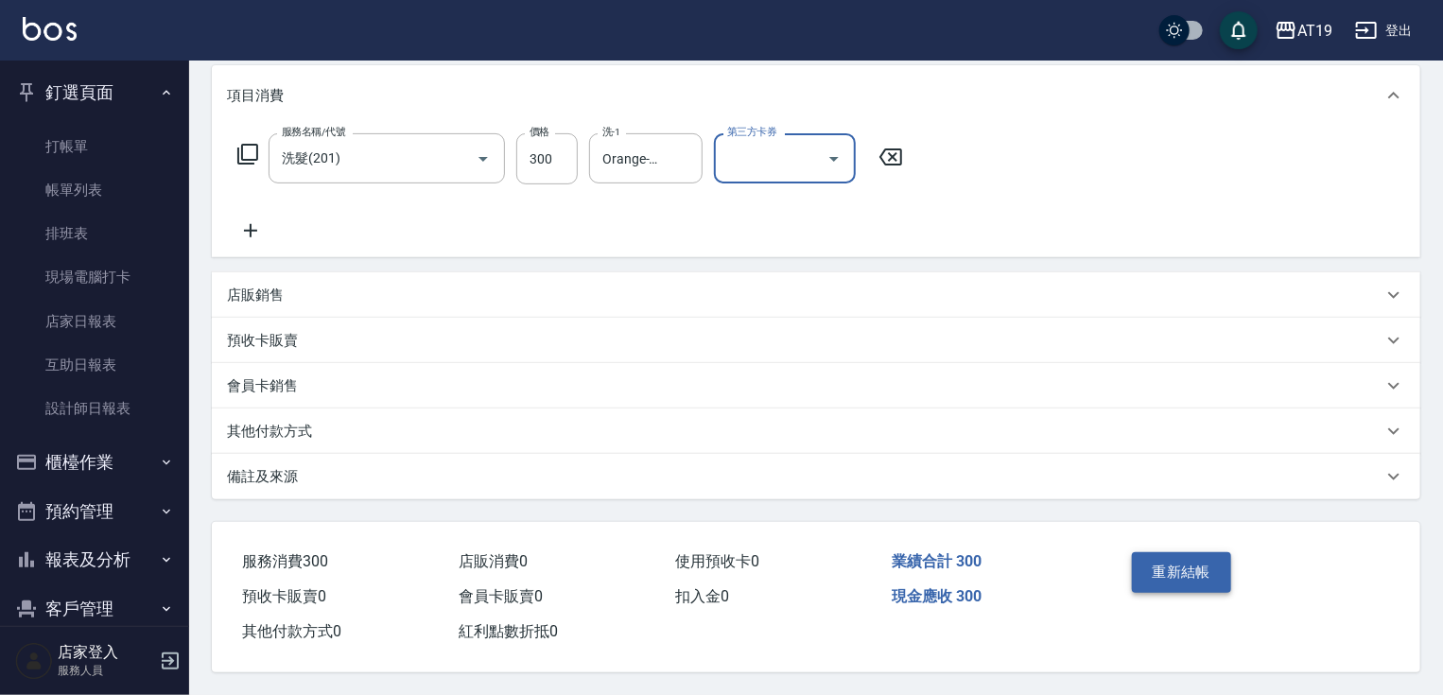
click at [1196, 575] on button "重新結帳" at bounding box center [1182, 572] width 100 height 40
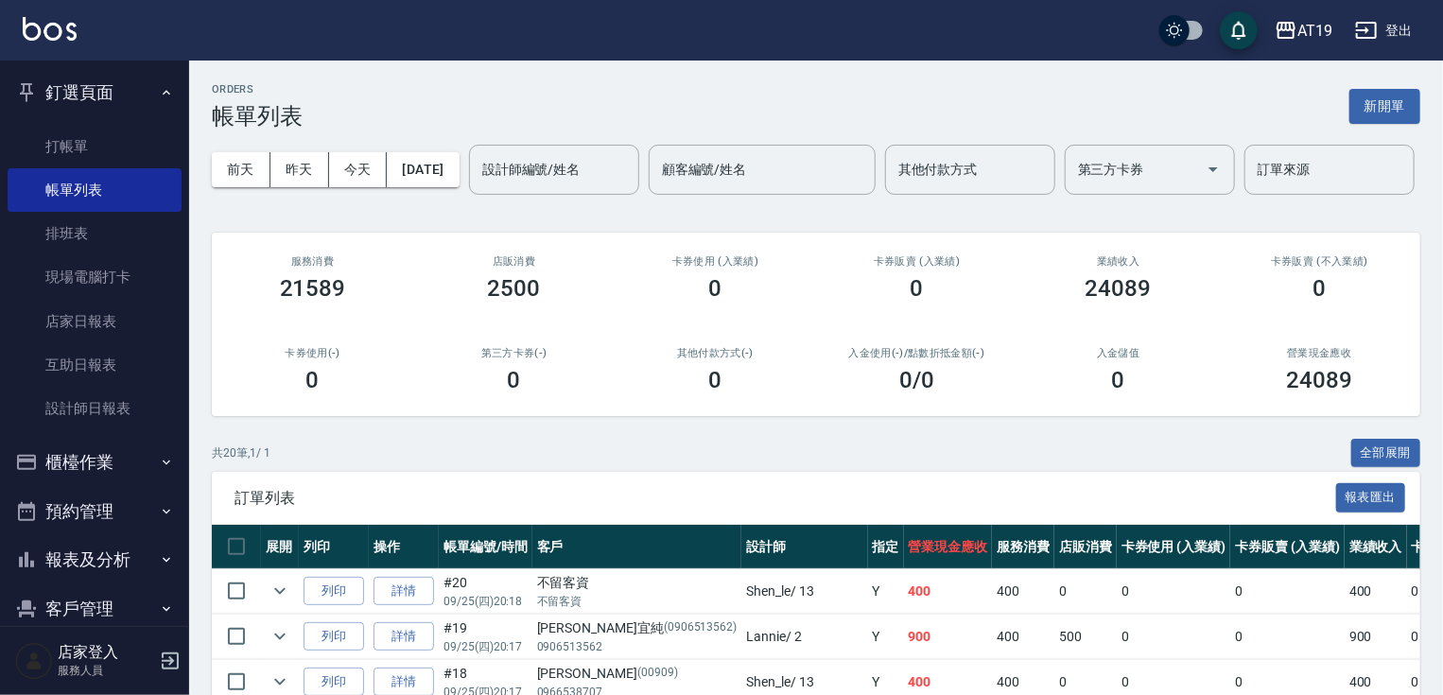
click at [964, 127] on div "ORDERS 帳單列表 新開單" at bounding box center [816, 106] width 1208 height 46
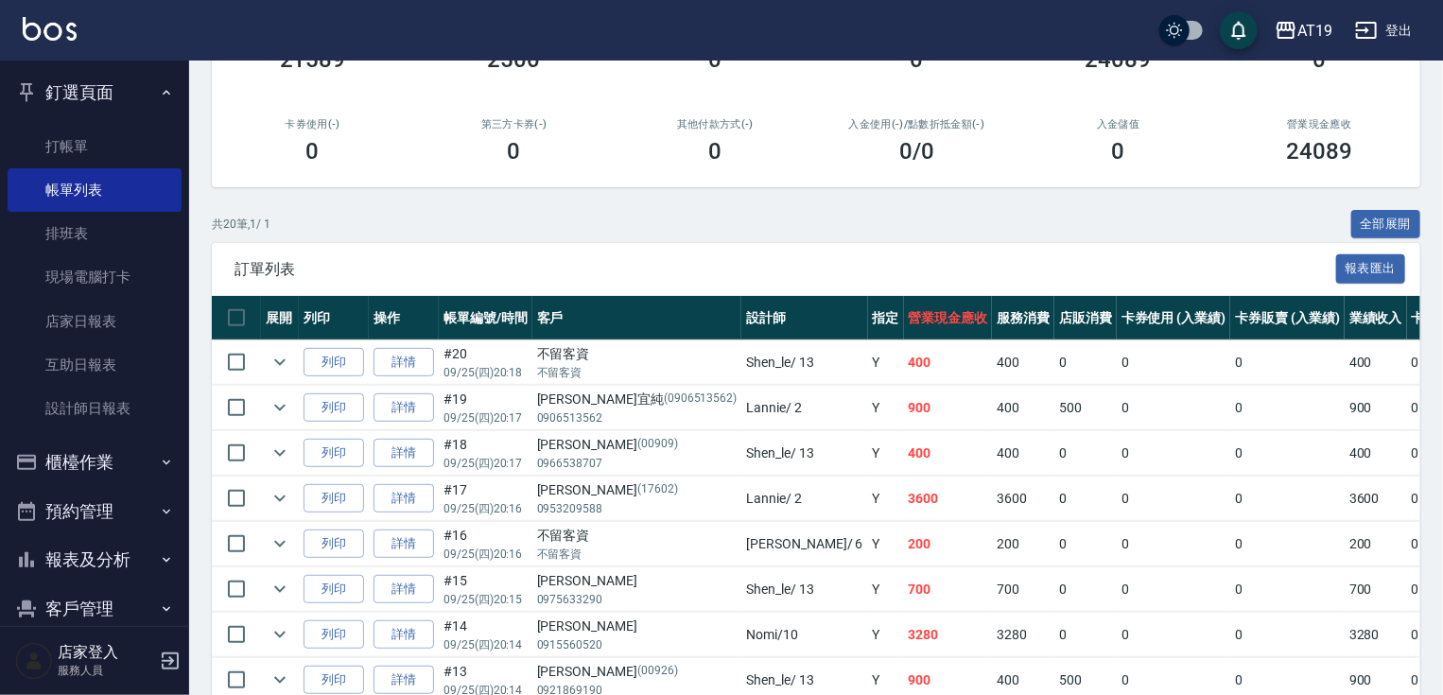
scroll to position [303, 0]
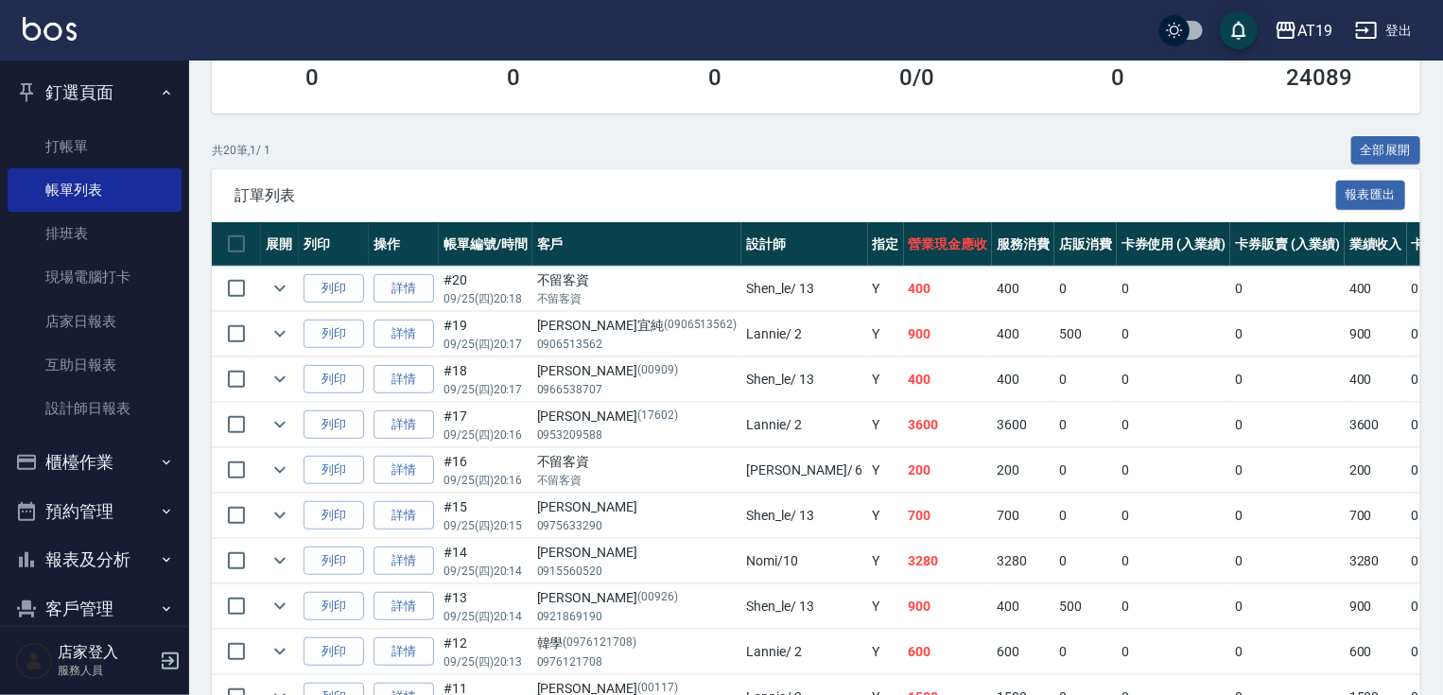
click at [98, 91] on button "釘選頁面" at bounding box center [95, 92] width 174 height 49
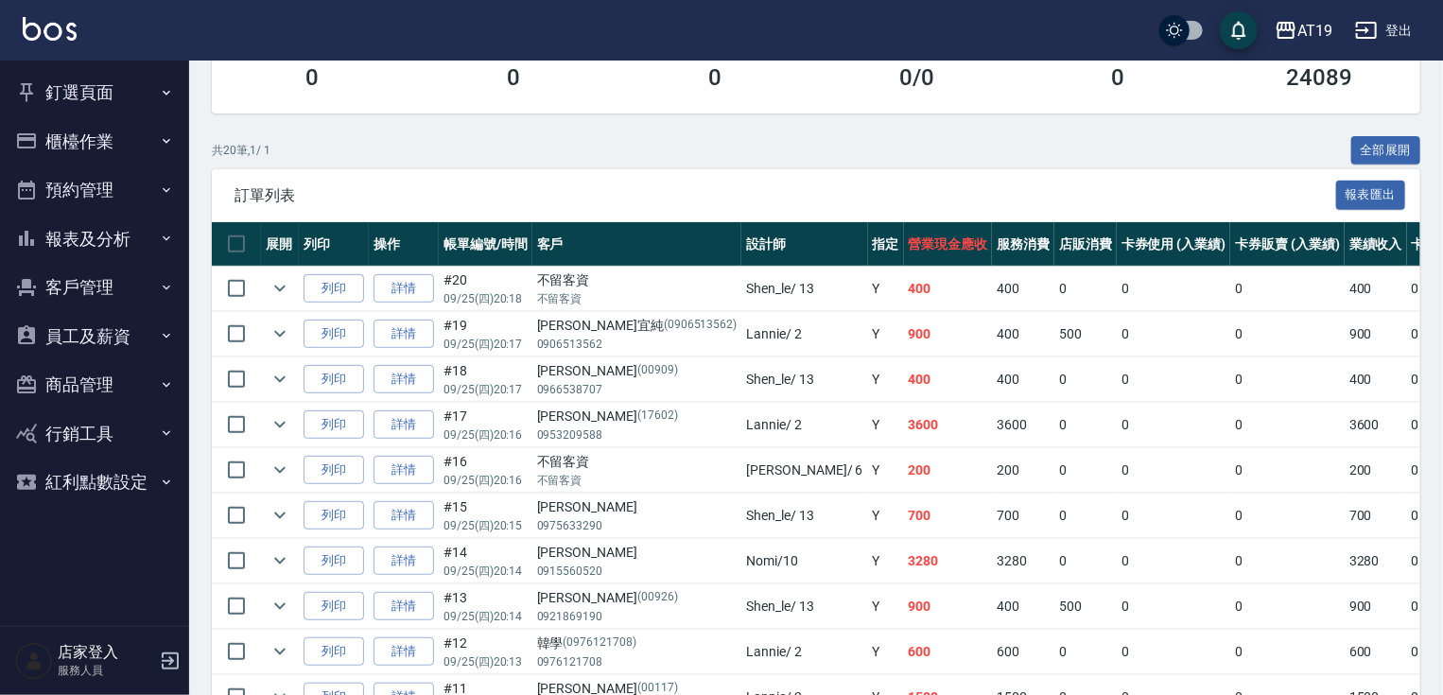
click at [106, 85] on button "釘選頁面" at bounding box center [95, 92] width 174 height 49
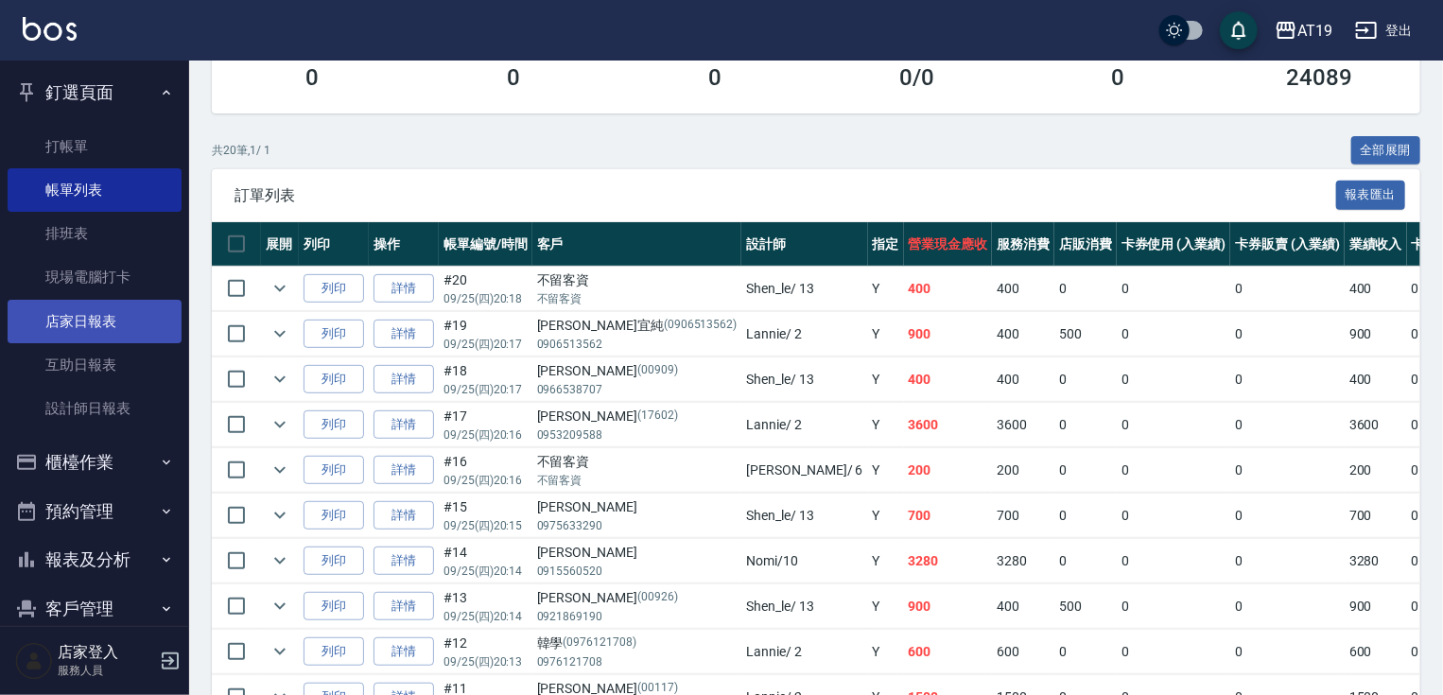
click at [90, 321] on link "店家日報表" at bounding box center [95, 321] width 174 height 43
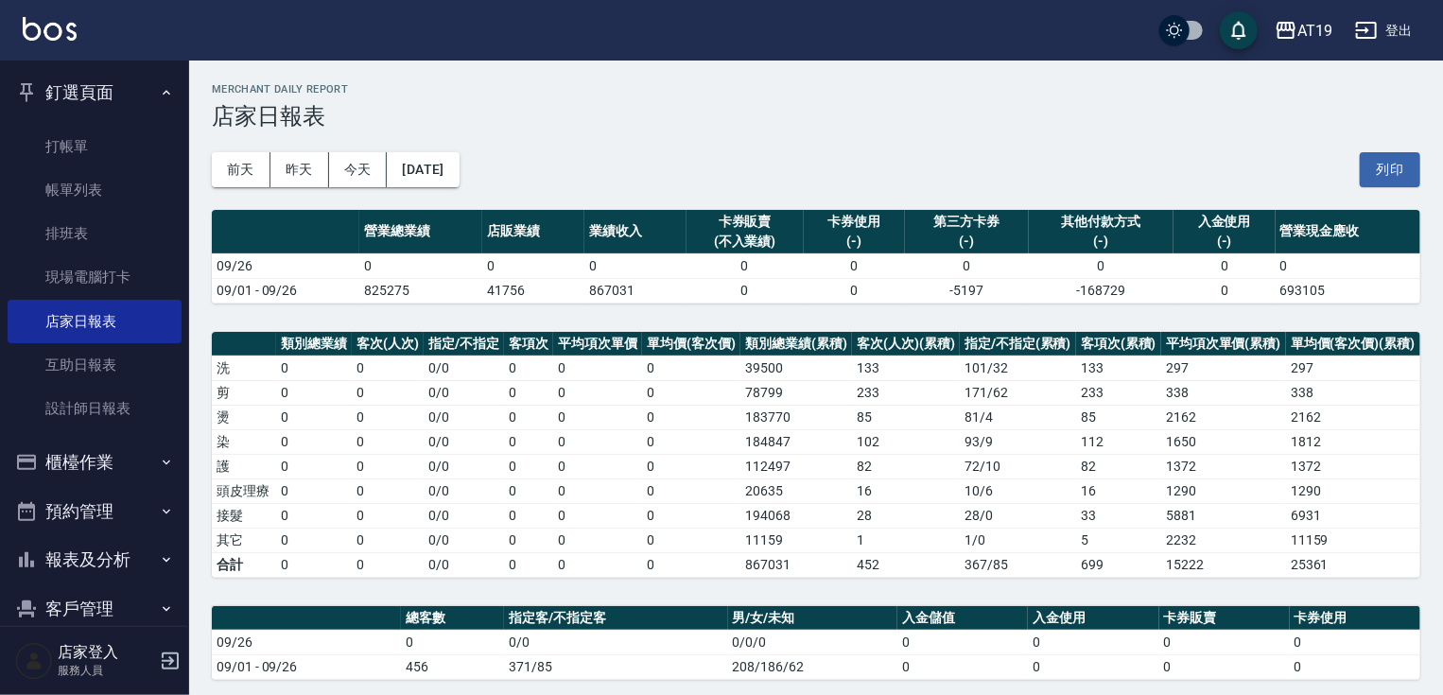
click at [704, 123] on h3 "店家日報表" at bounding box center [816, 116] width 1208 height 26
click at [102, 91] on button "釘選頁面" at bounding box center [95, 92] width 174 height 49
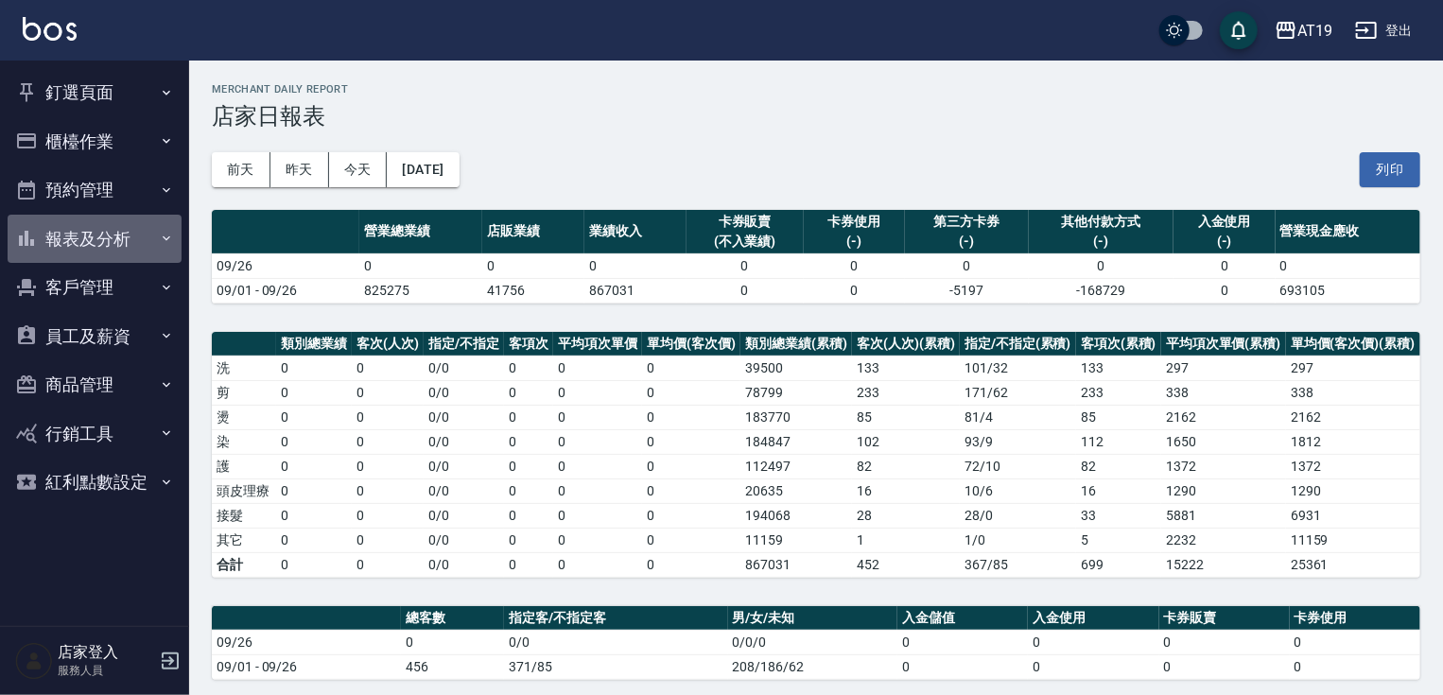
click at [114, 234] on button "報表及分析" at bounding box center [95, 239] width 174 height 49
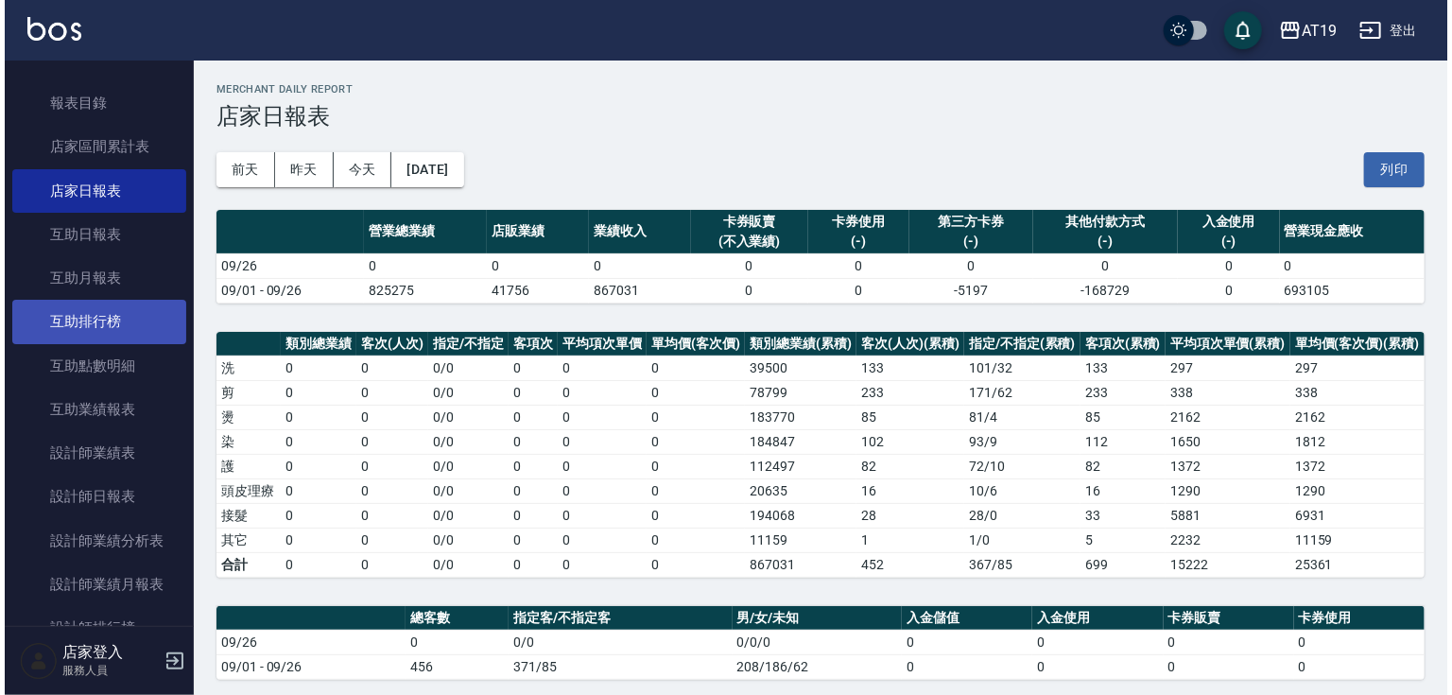
scroll to position [227, 0]
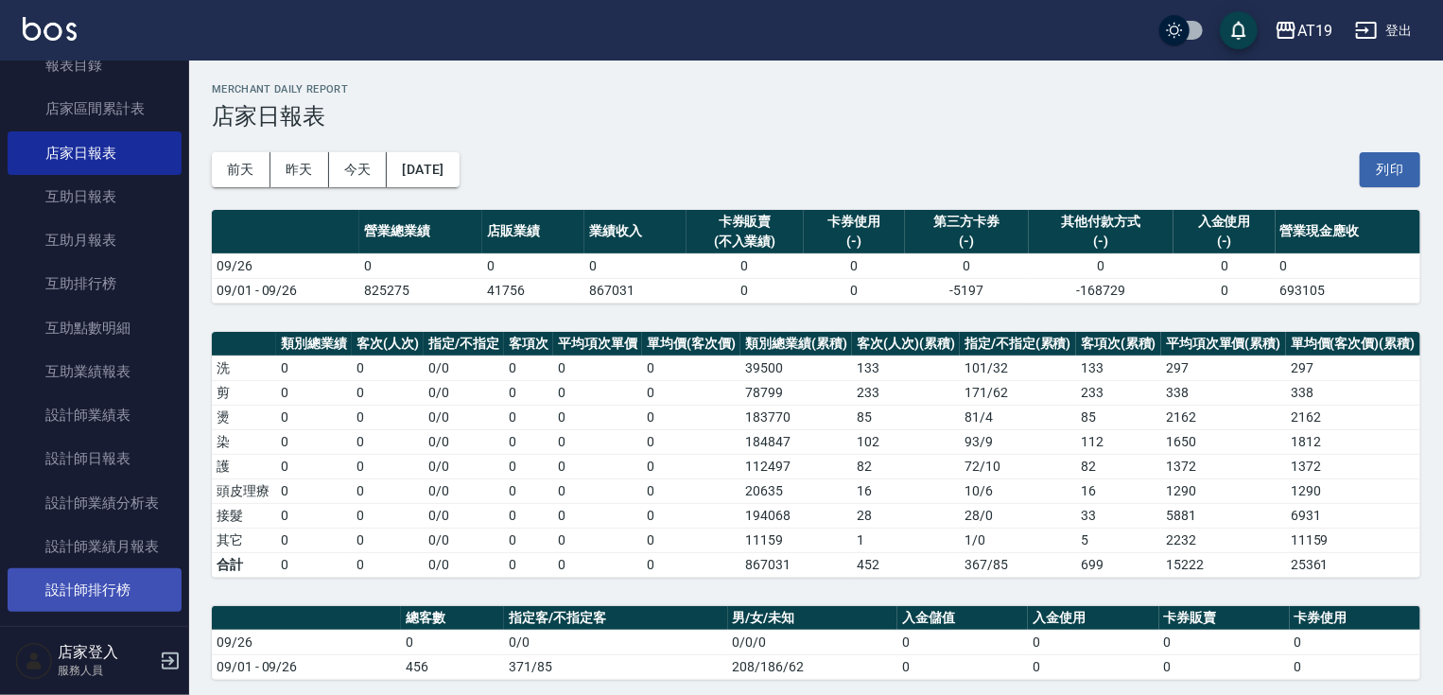
click at [125, 586] on link "設計師排行榜" at bounding box center [95, 589] width 174 height 43
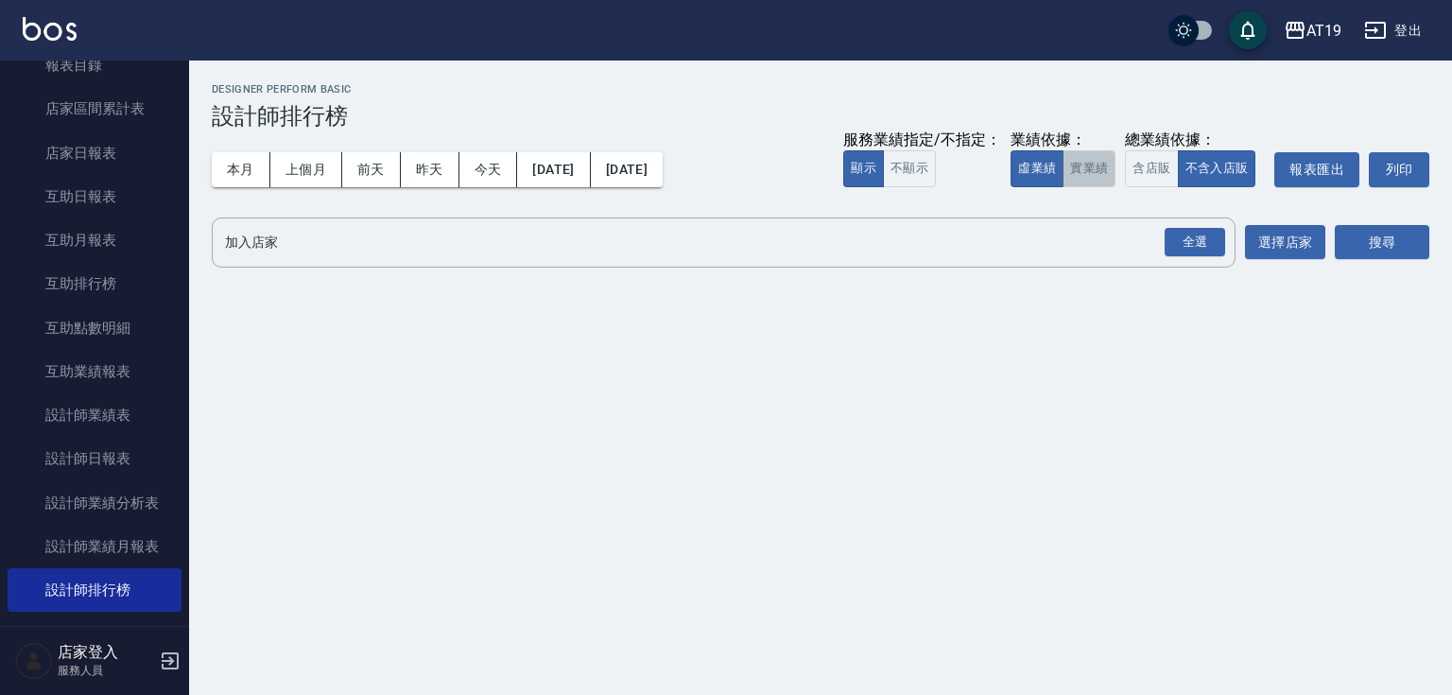
click at [1095, 161] on button "實業績" at bounding box center [1089, 168] width 53 height 37
click at [1202, 244] on div "全選" at bounding box center [1195, 242] width 61 height 29
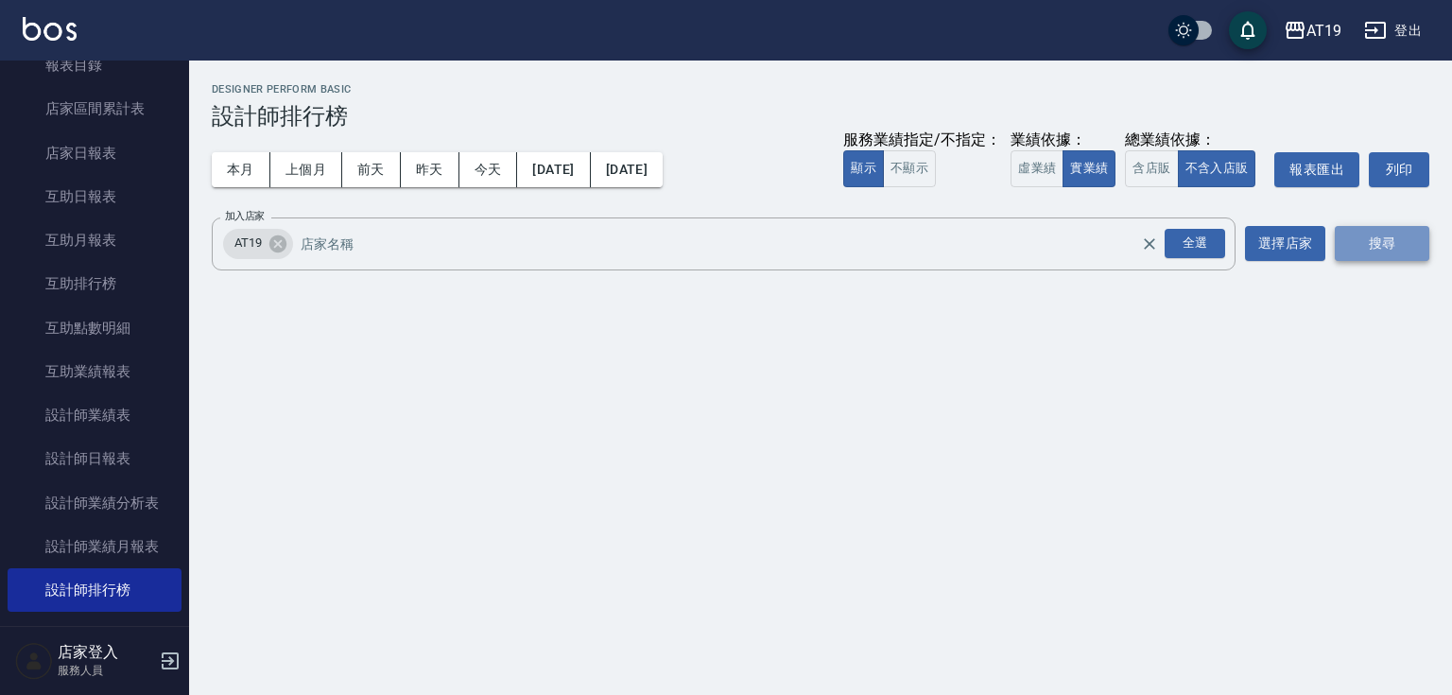
click at [1376, 244] on button "搜尋" at bounding box center [1382, 243] width 95 height 35
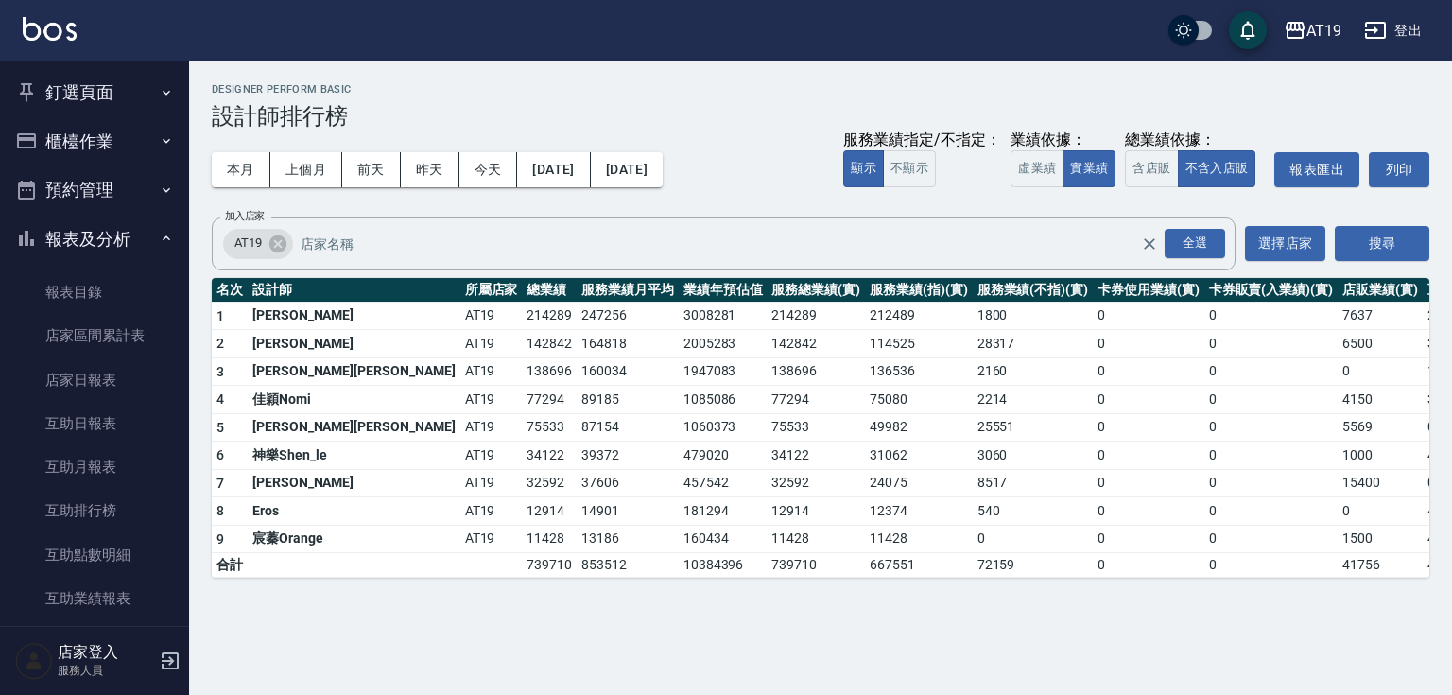
click at [87, 239] on button "報表及分析" at bounding box center [95, 239] width 174 height 49
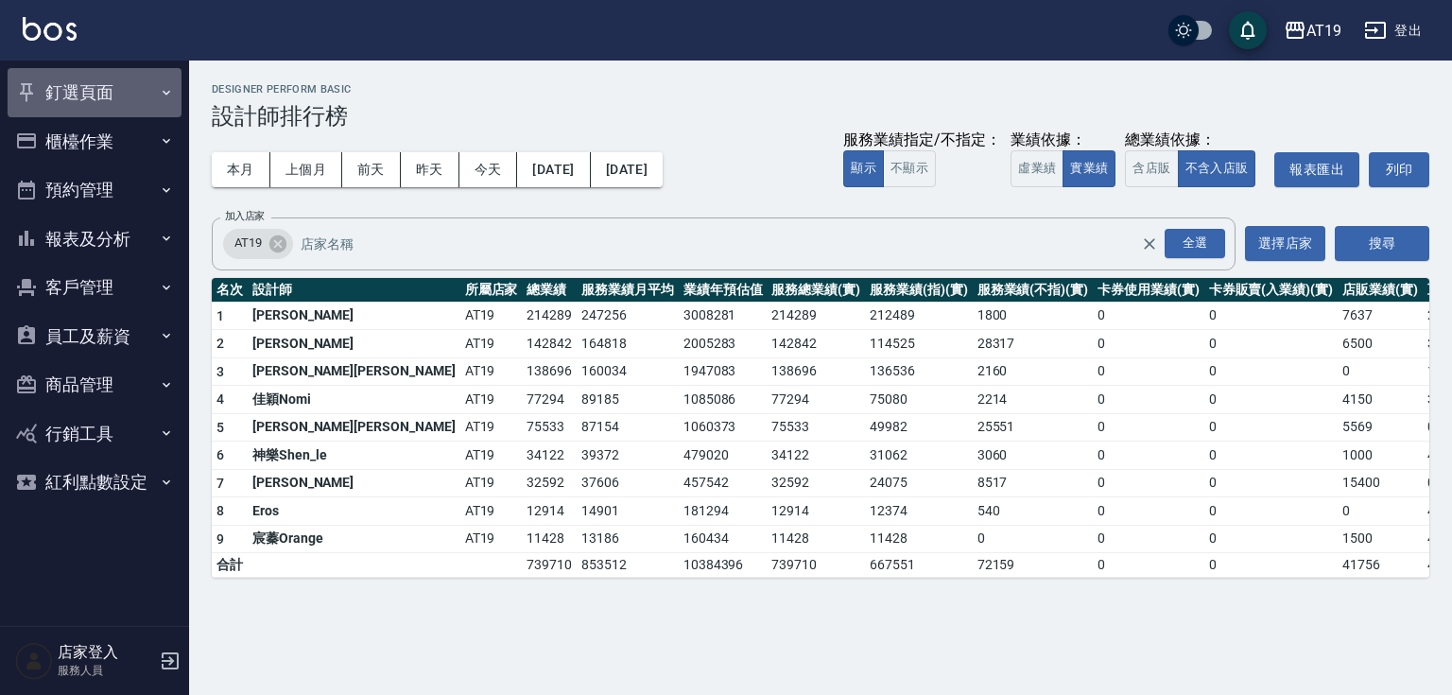
click at [87, 96] on button "釘選頁面" at bounding box center [95, 92] width 174 height 49
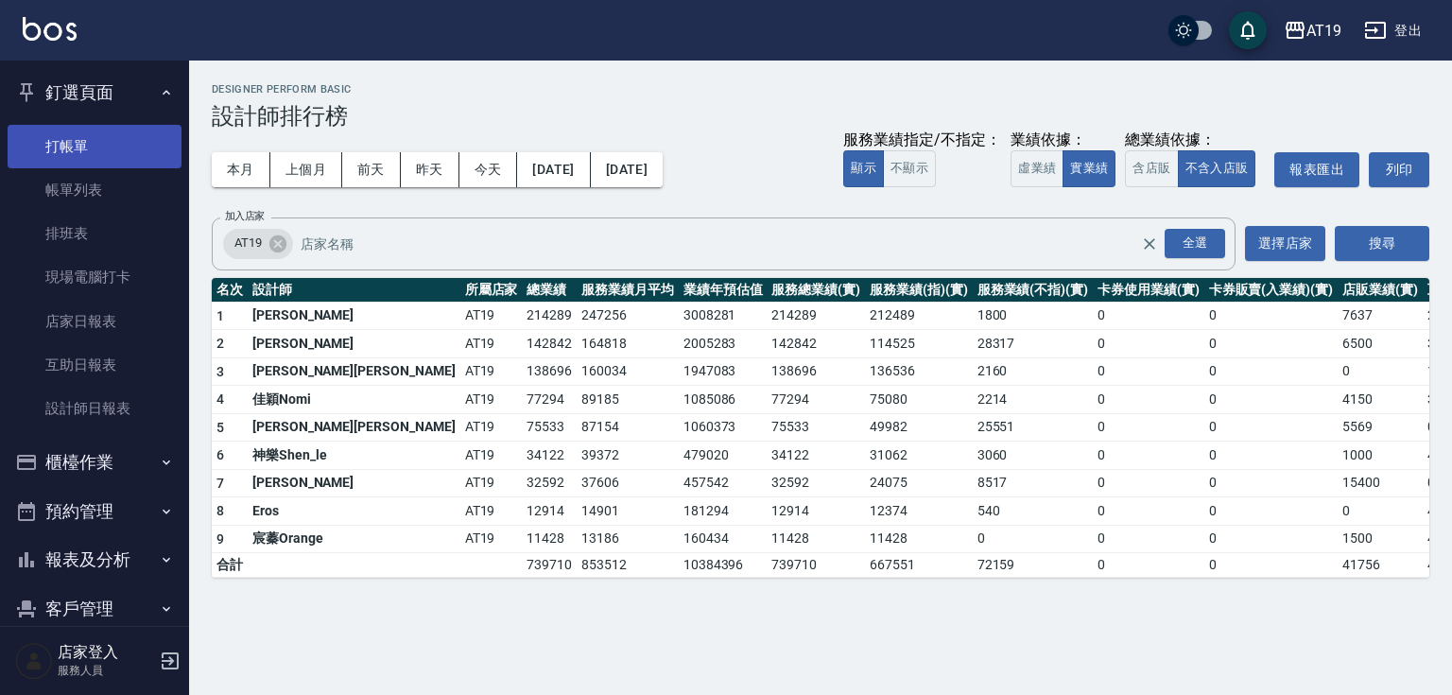
click at [95, 137] on link "打帳單" at bounding box center [95, 146] width 174 height 43
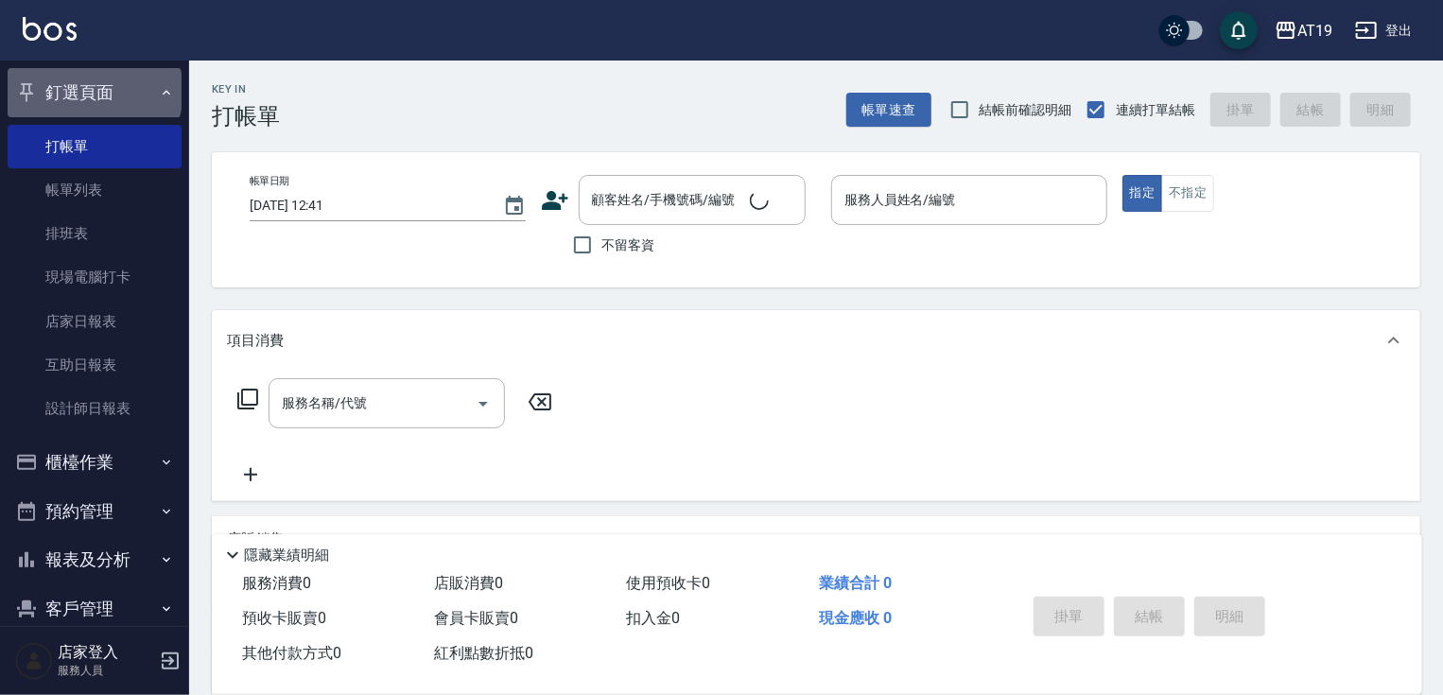
click at [93, 90] on button "釘選頁面" at bounding box center [95, 92] width 174 height 49
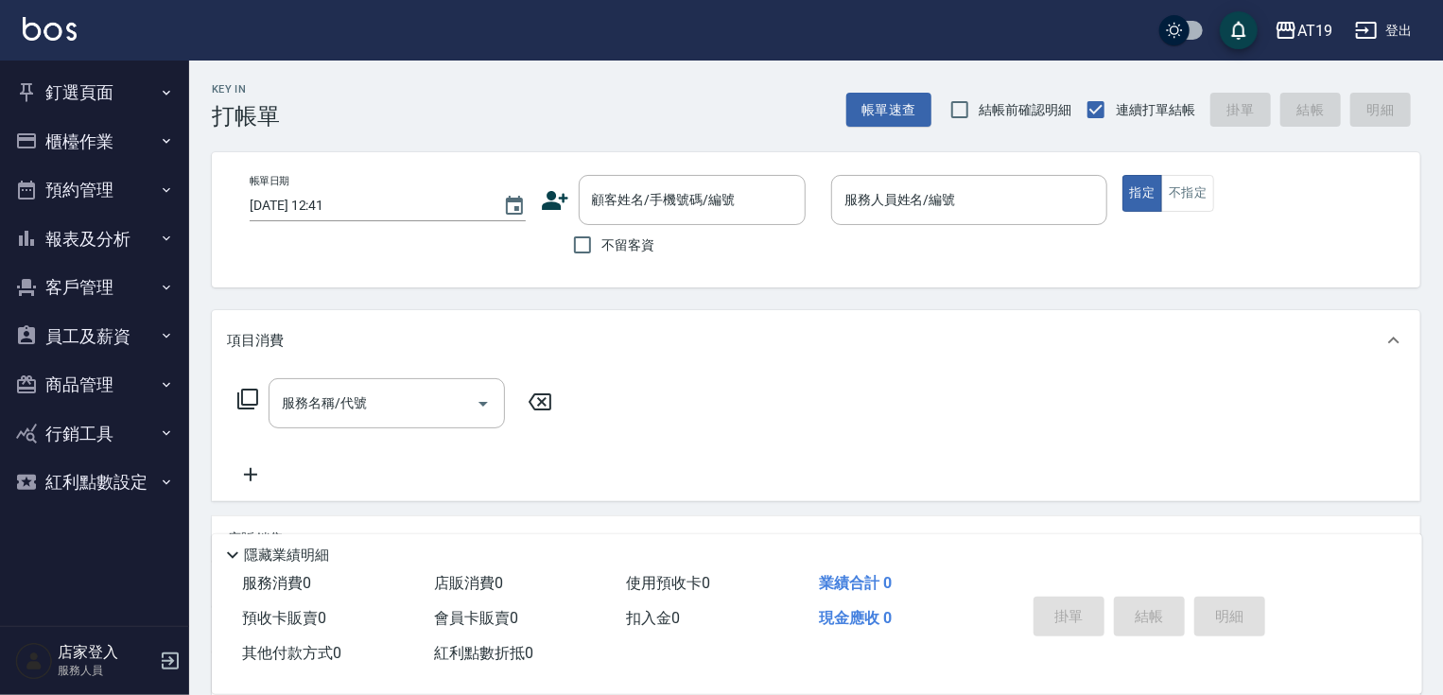
click at [99, 144] on button "櫃檯作業" at bounding box center [95, 141] width 174 height 49
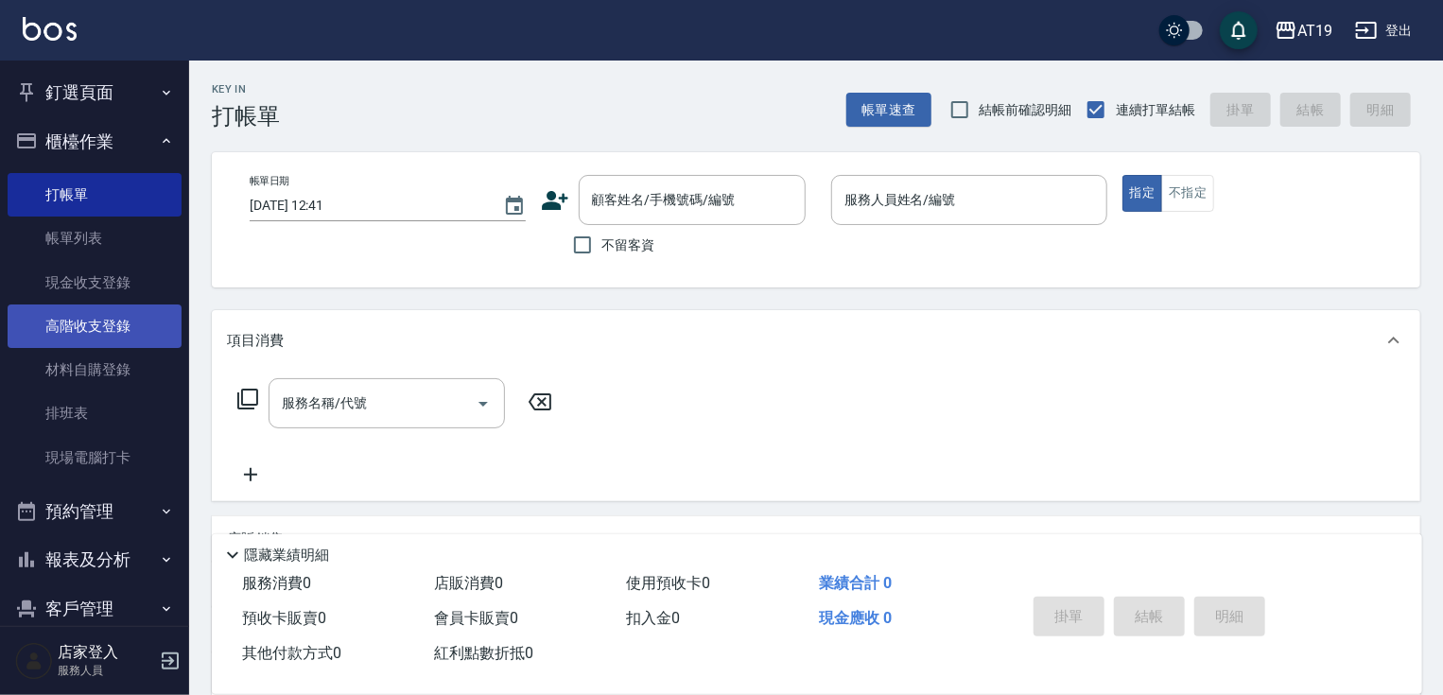
click at [103, 321] on link "高階收支登錄" at bounding box center [95, 325] width 174 height 43
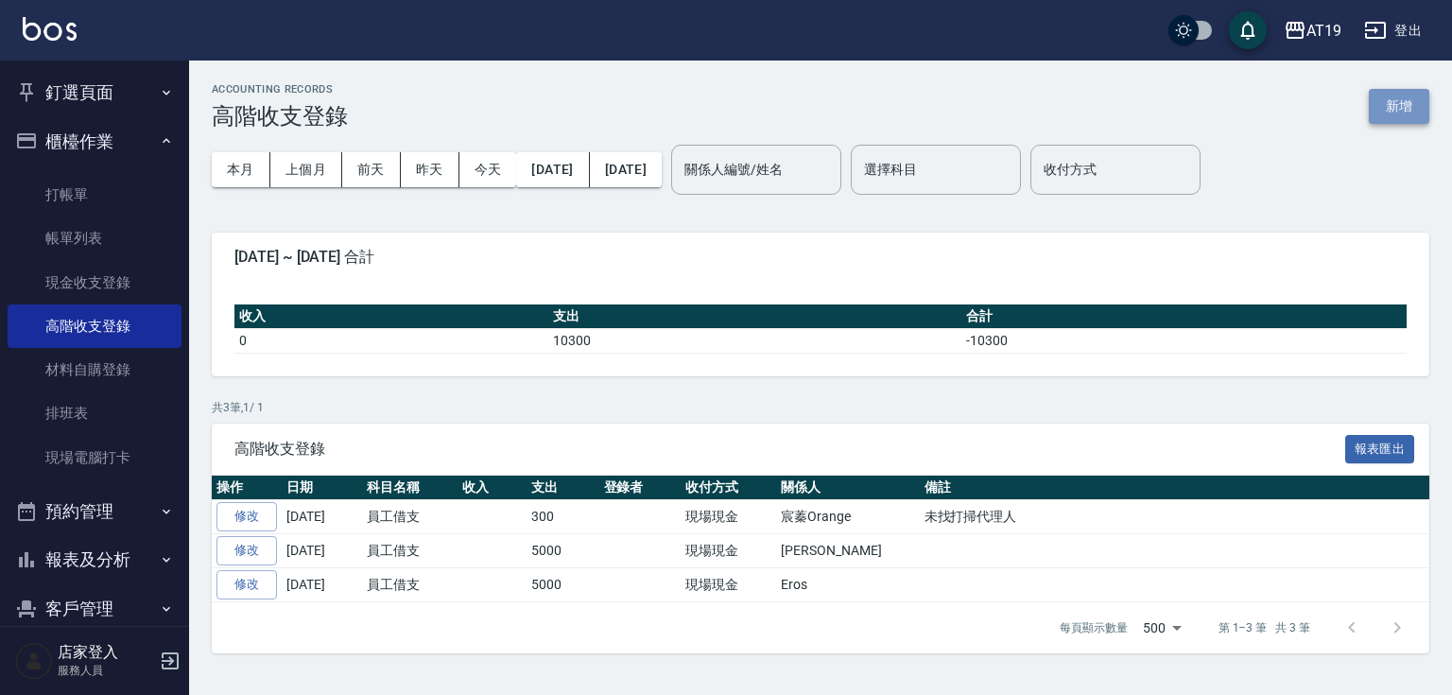
click at [1395, 103] on button "新增" at bounding box center [1399, 106] width 61 height 35
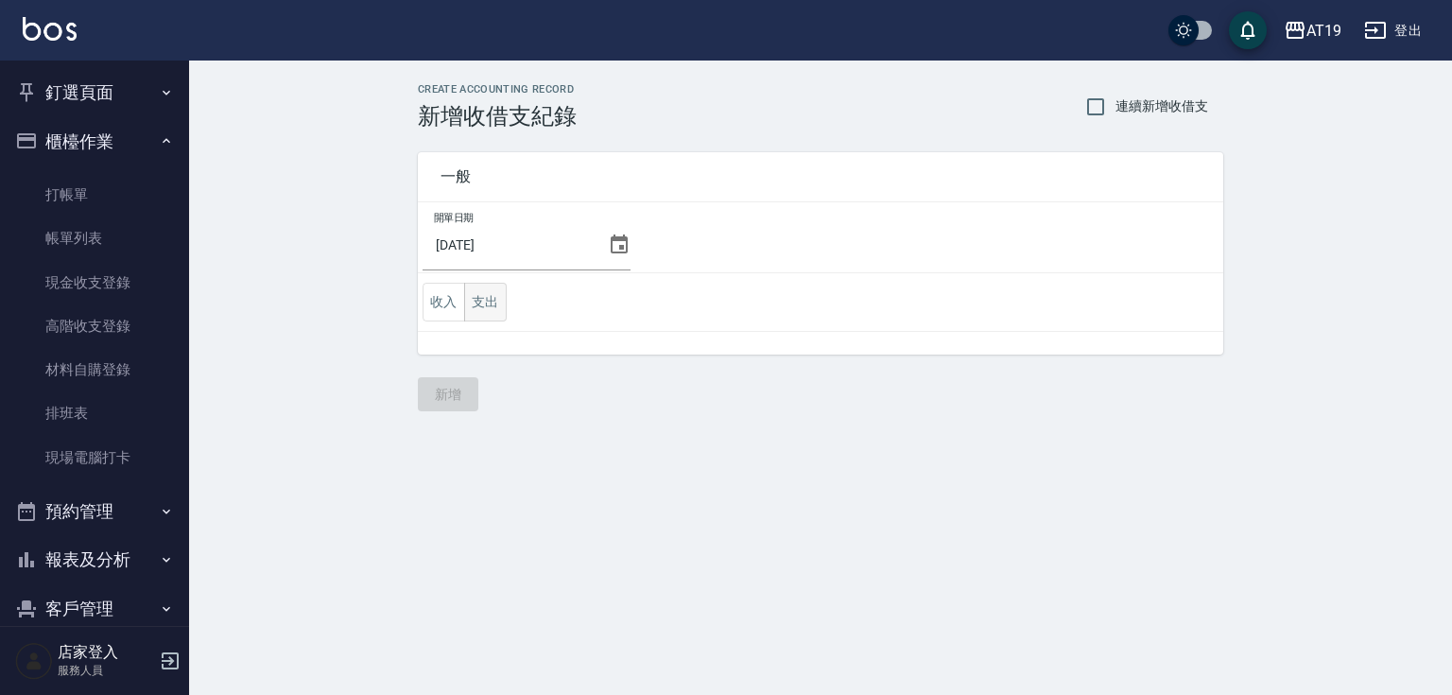
click at [484, 303] on button "支出" at bounding box center [485, 302] width 43 height 39
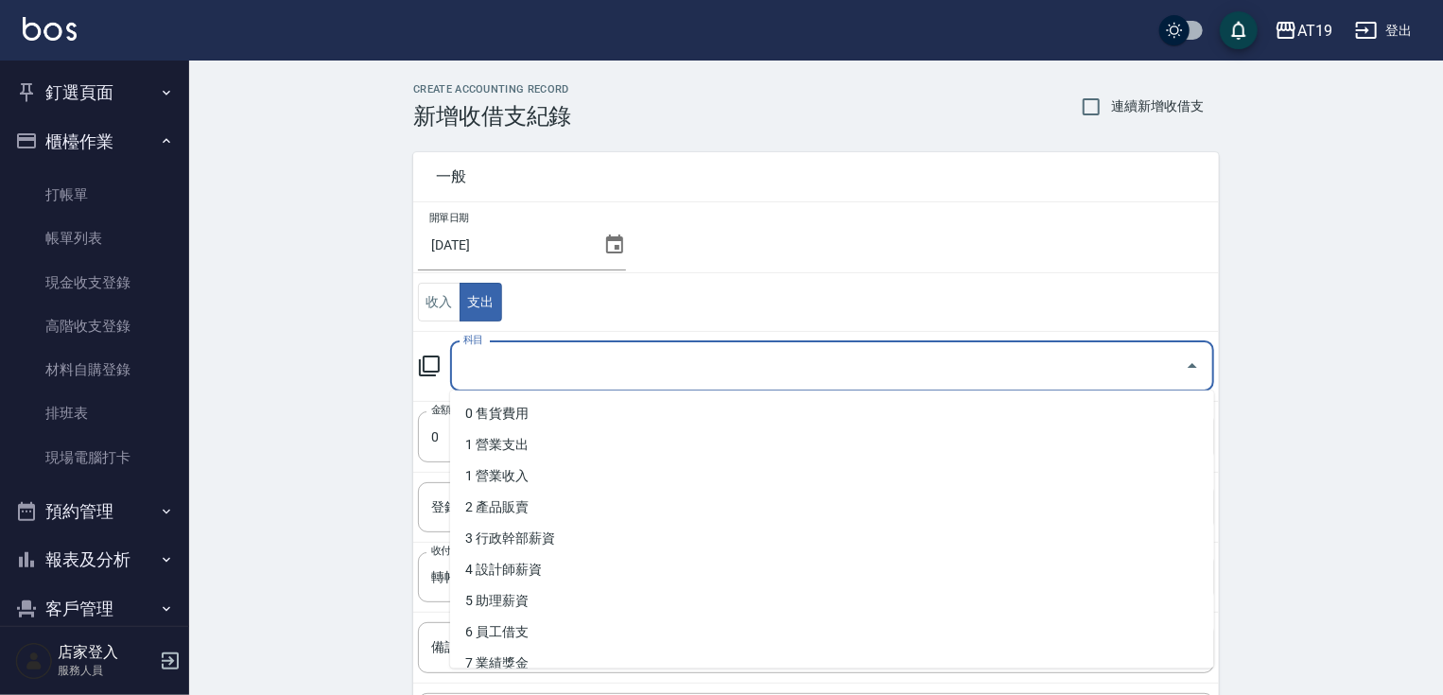
click at [510, 360] on input "科目" at bounding box center [818, 366] width 719 height 33
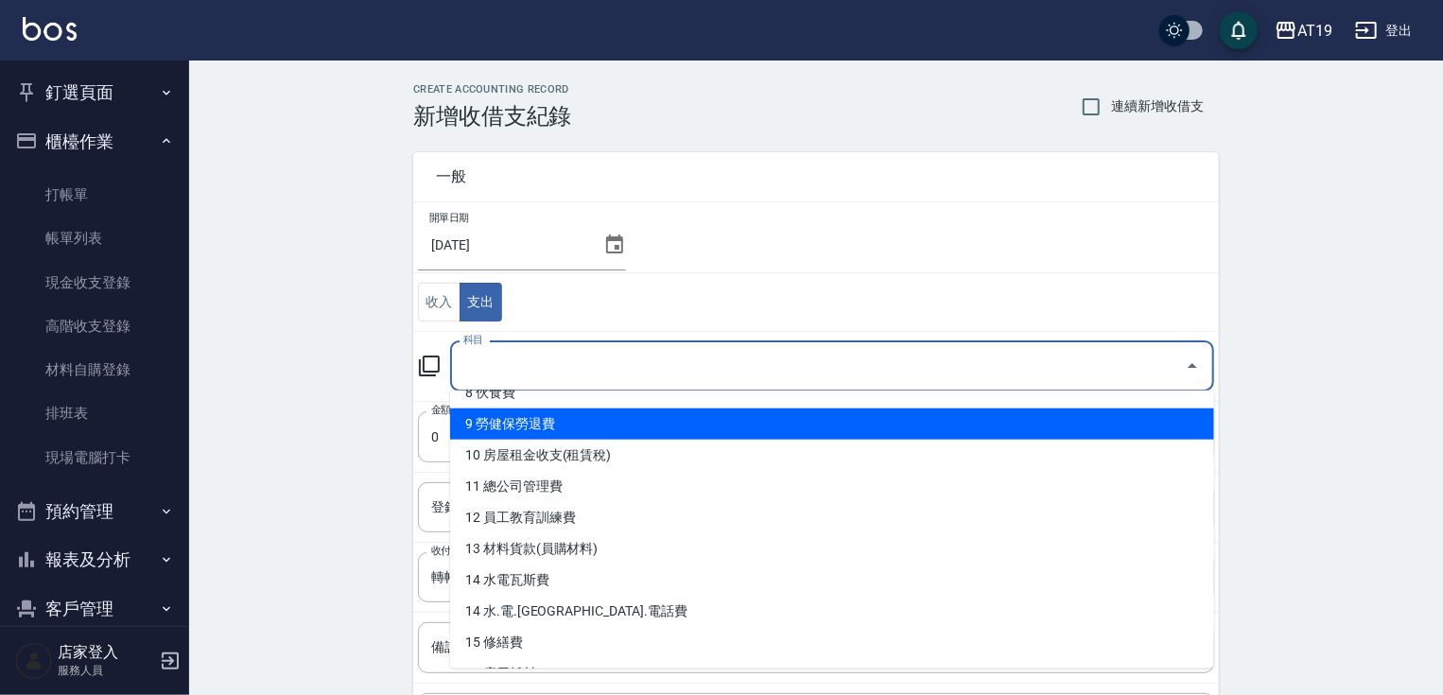
scroll to position [303, 0]
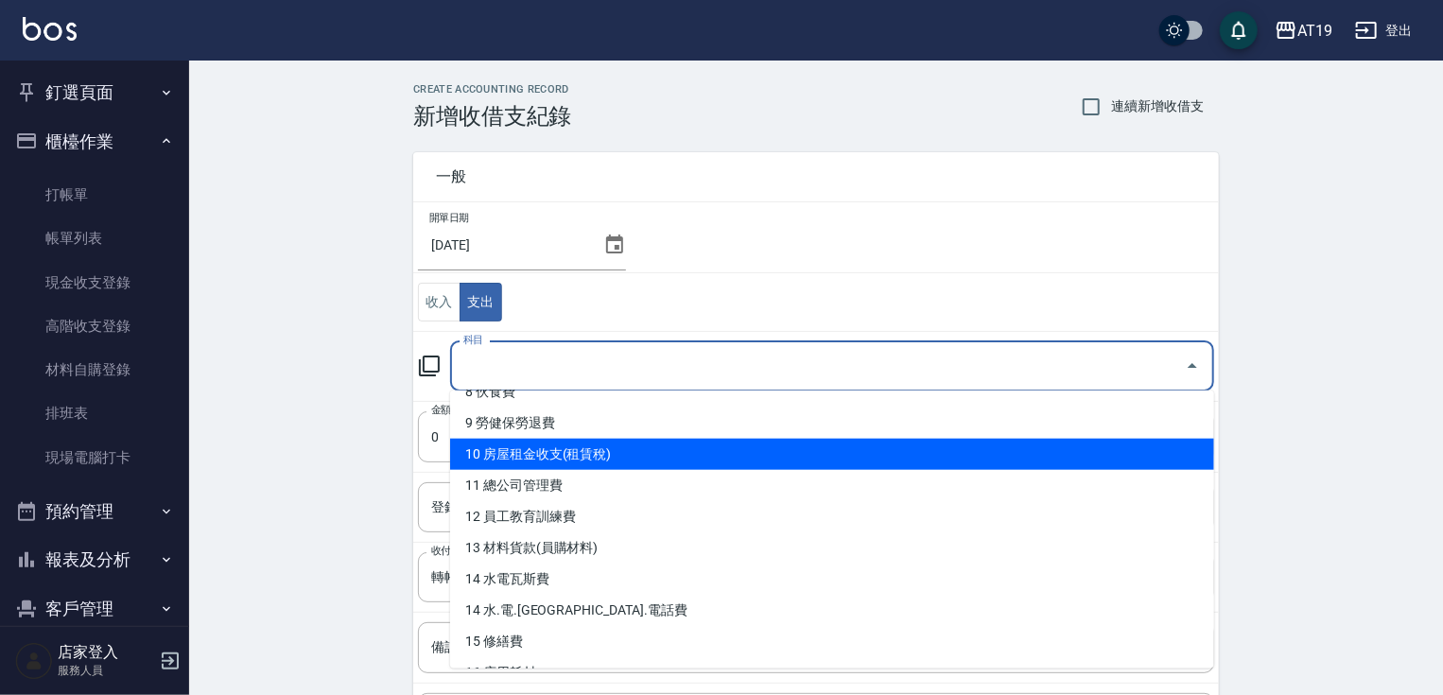
click at [579, 453] on li "10 房屋租金收支(租賃稅)" at bounding box center [832, 454] width 764 height 31
type input "10 房屋租金收支(租賃稅)"
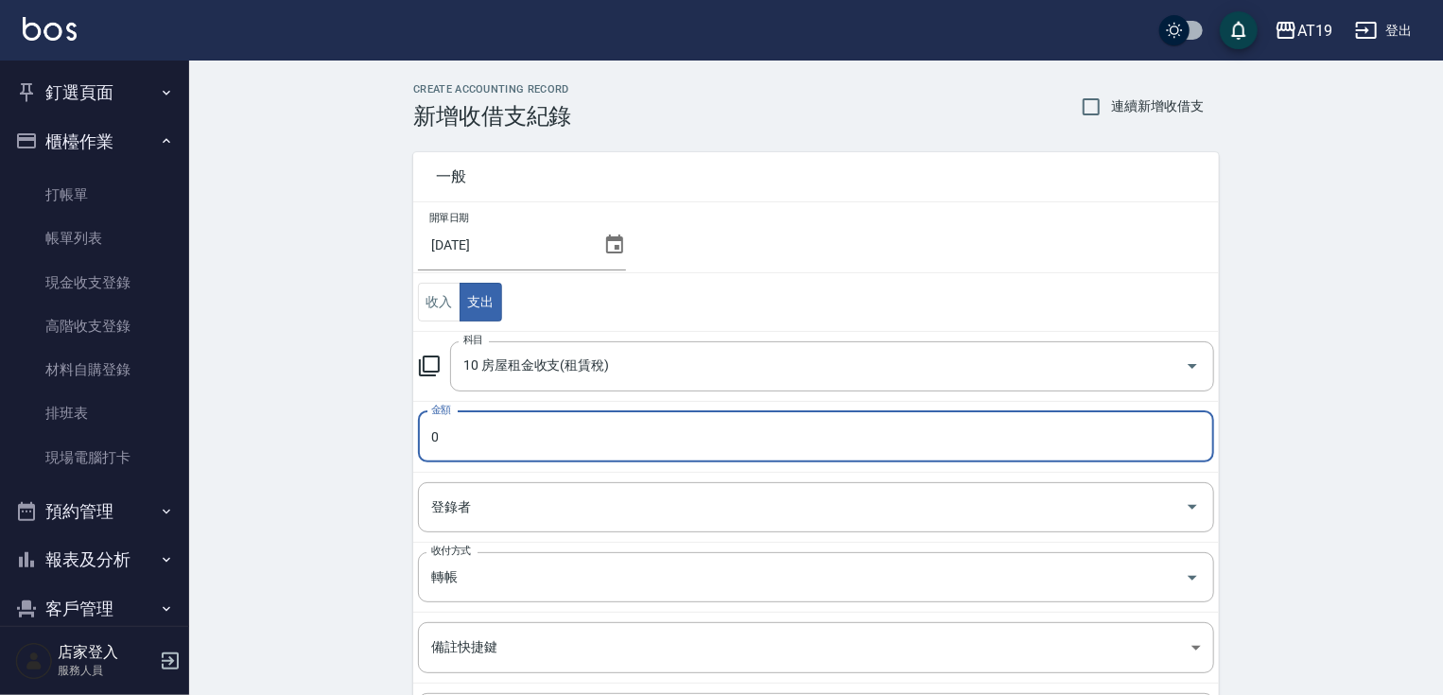
click at [446, 427] on input "0" at bounding box center [816, 436] width 796 height 51
drag, startPoint x: 438, startPoint y: 435, endPoint x: 427, endPoint y: 439, distance: 11.1
click at [427, 439] on input "0" at bounding box center [816, 436] width 796 height 51
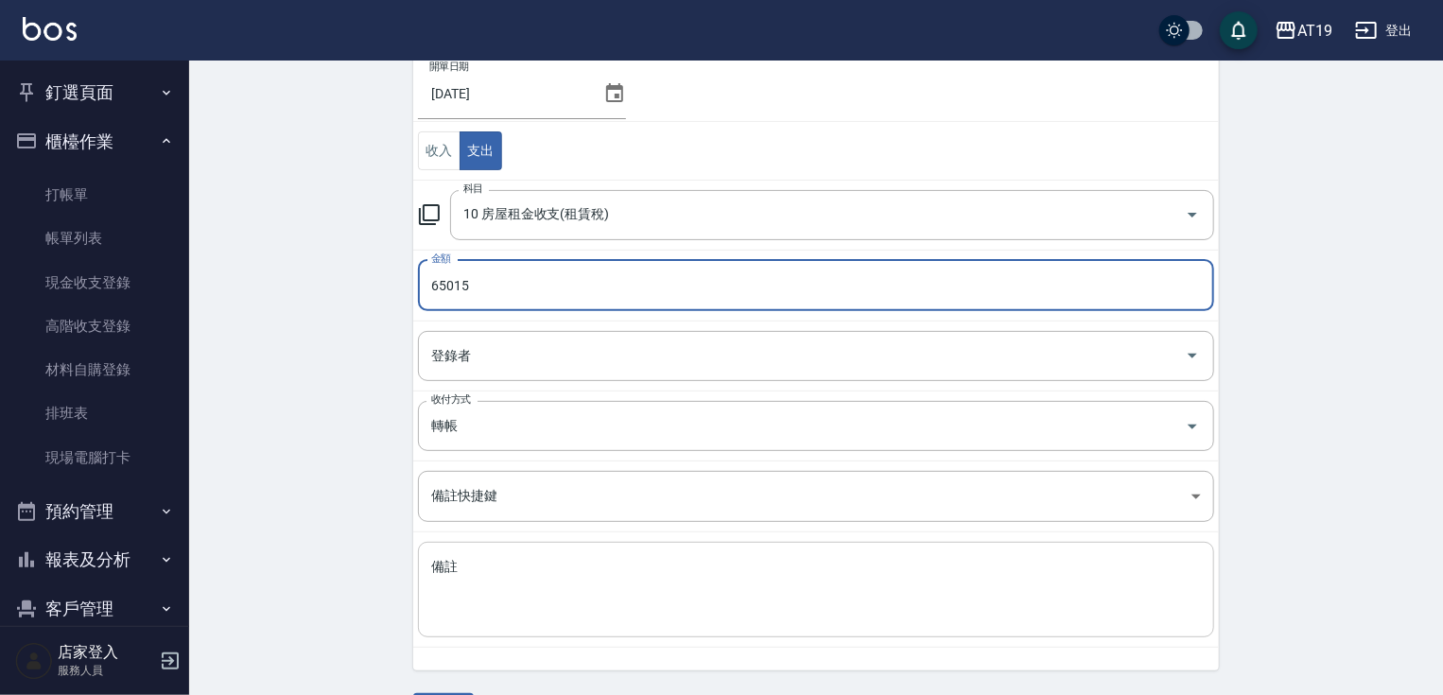
scroll to position [204, 0]
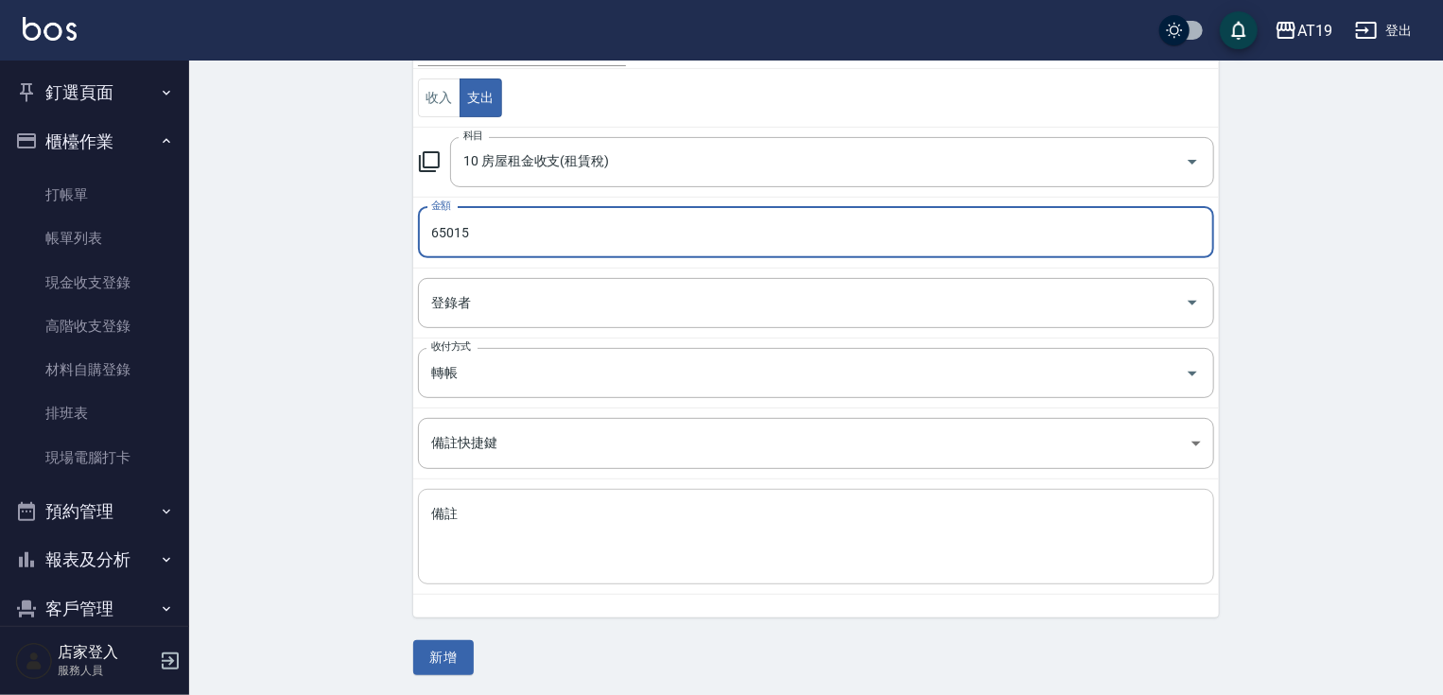
type input "65015"
click at [478, 516] on textarea "備註" at bounding box center [816, 537] width 770 height 64
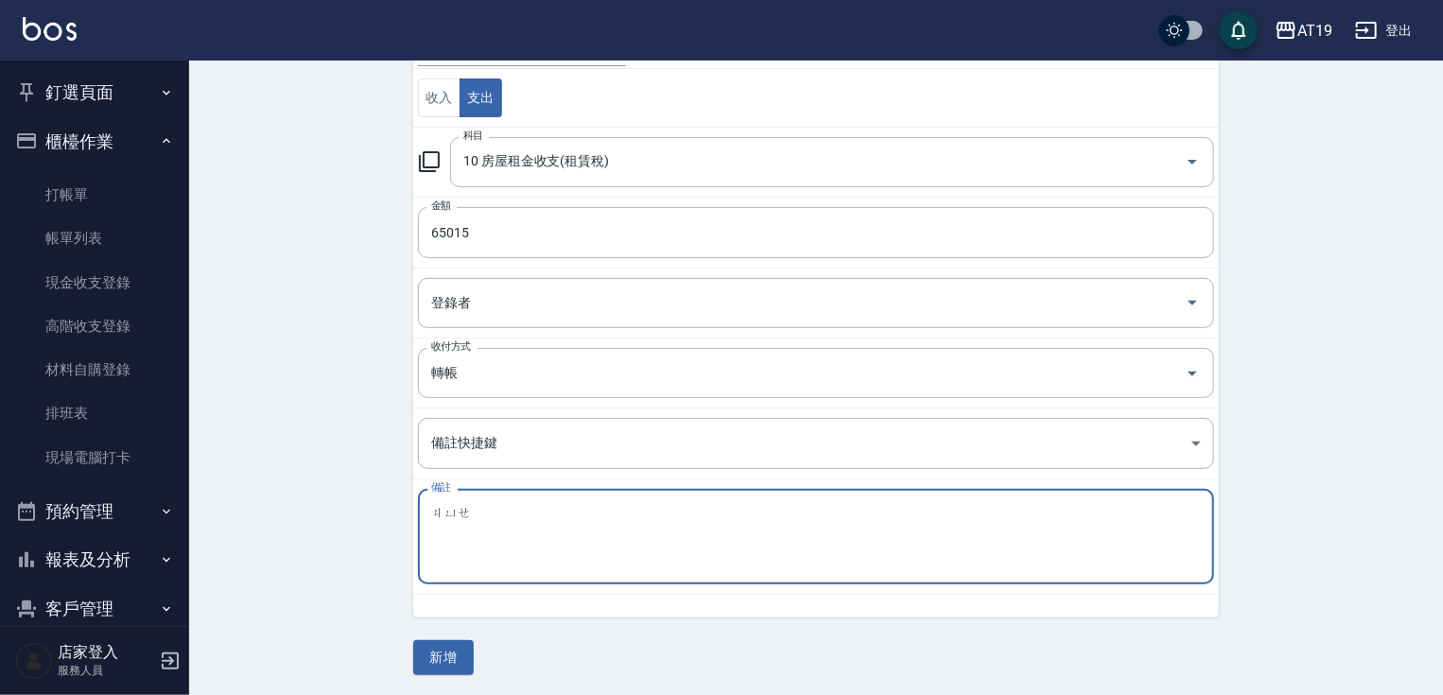
type textarea "倔"
type textarea "九月房租"
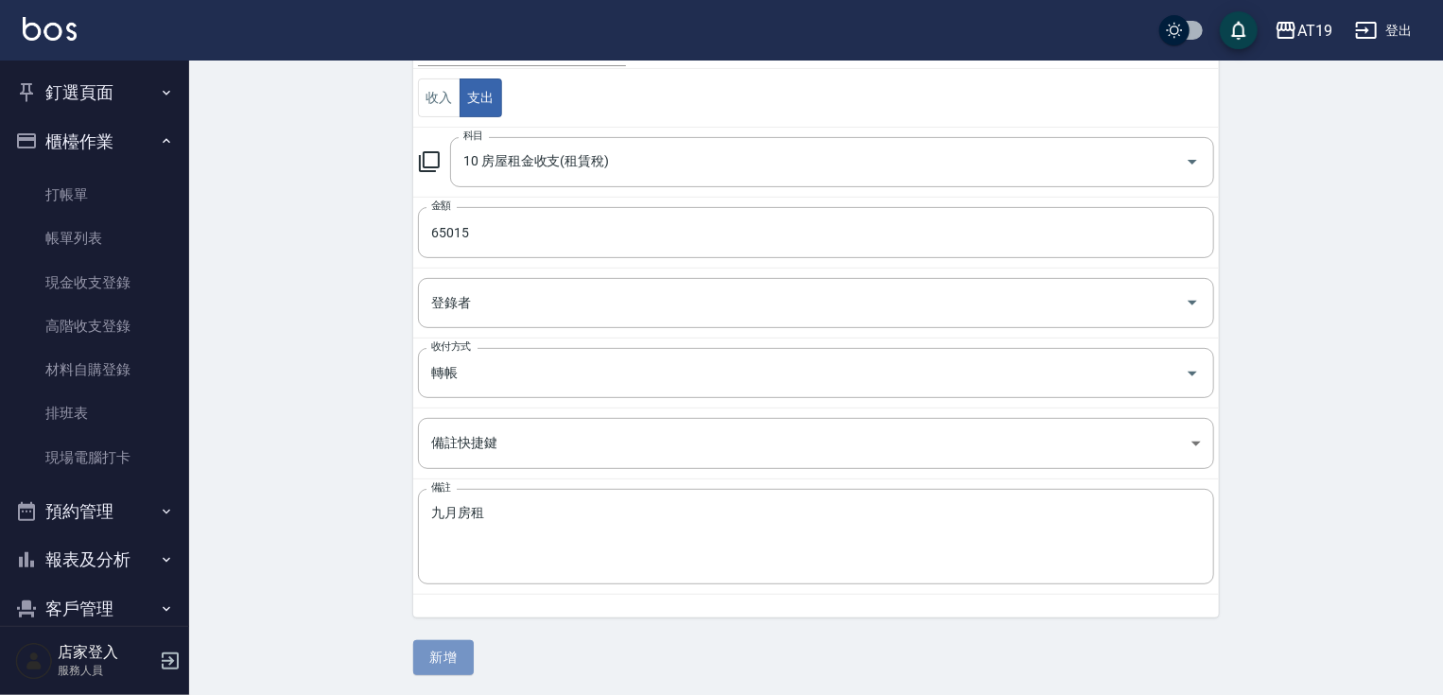
click at [437, 654] on button "新增" at bounding box center [443, 657] width 61 height 35
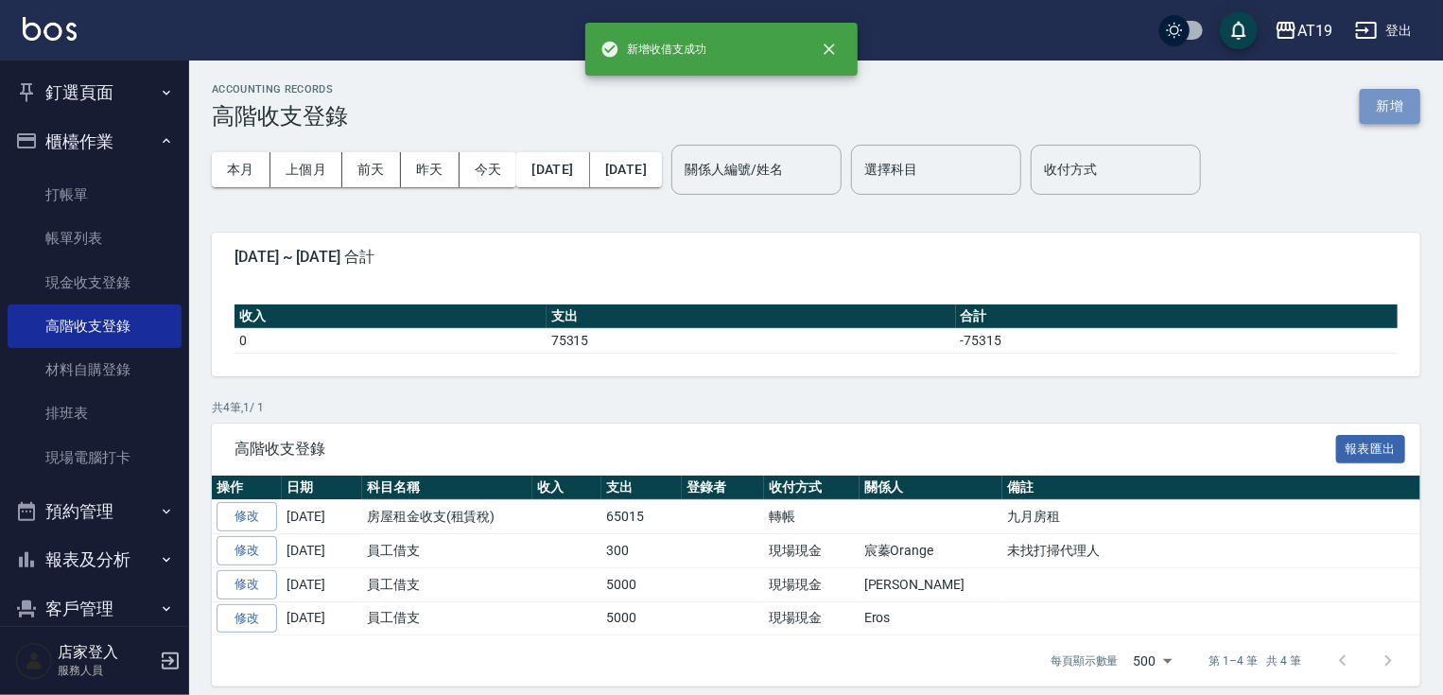
click at [1403, 113] on button "新增" at bounding box center [1390, 106] width 61 height 35
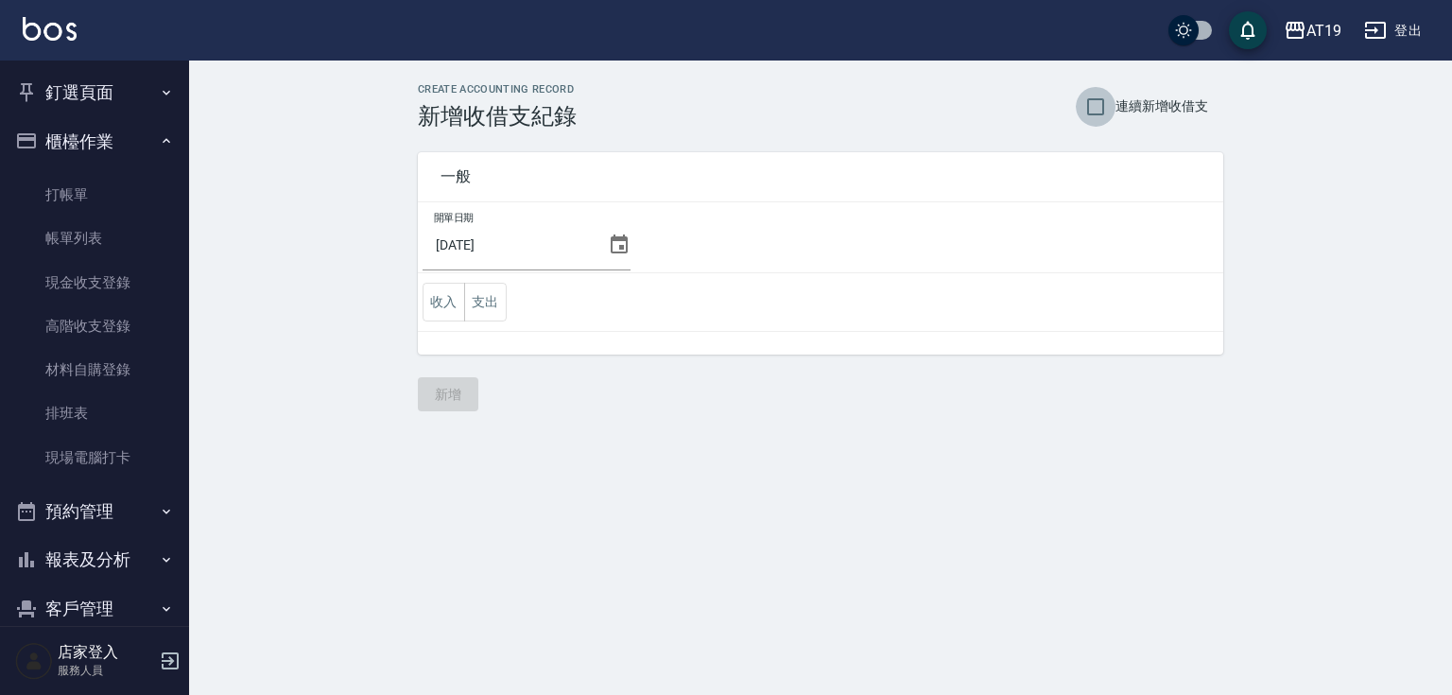
click at [1101, 110] on input "連續新增收借支" at bounding box center [1096, 107] width 40 height 40
checkbox input "true"
click at [490, 304] on button "支出" at bounding box center [485, 302] width 43 height 39
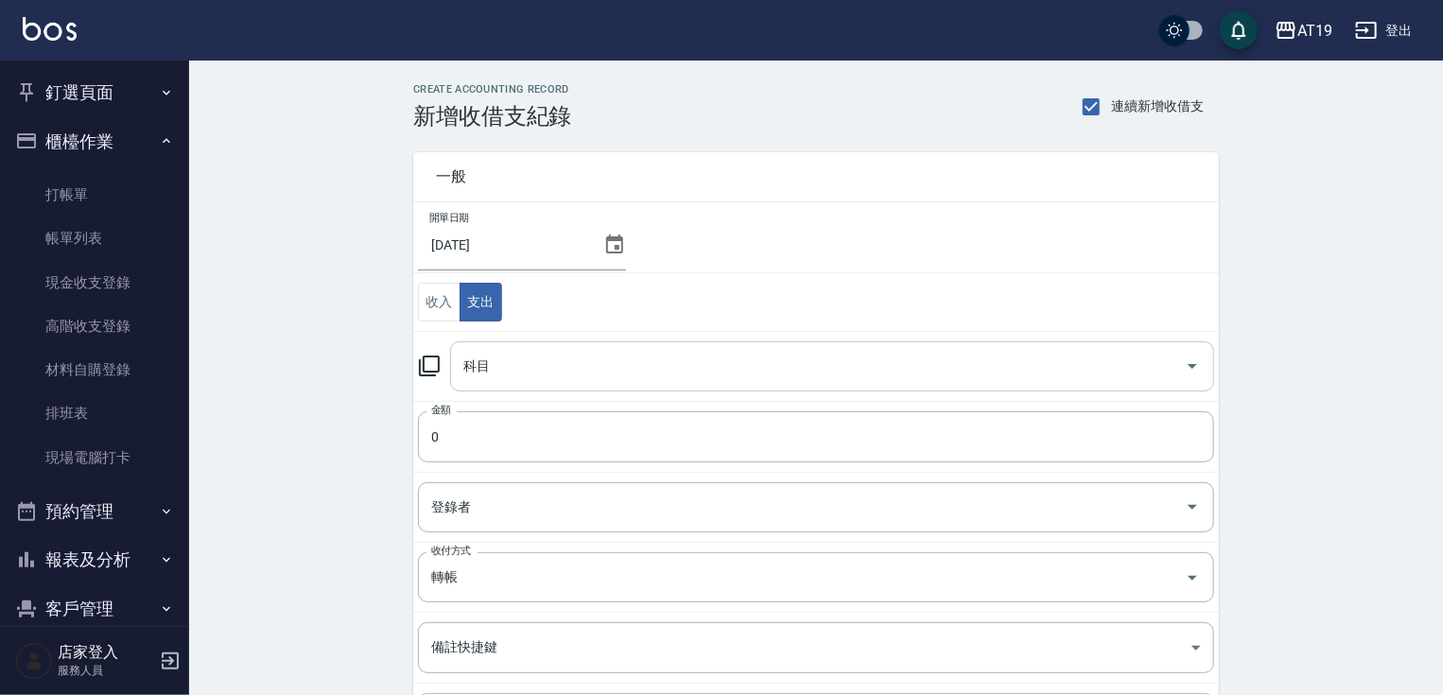
click at [485, 374] on input "科目" at bounding box center [818, 366] width 719 height 33
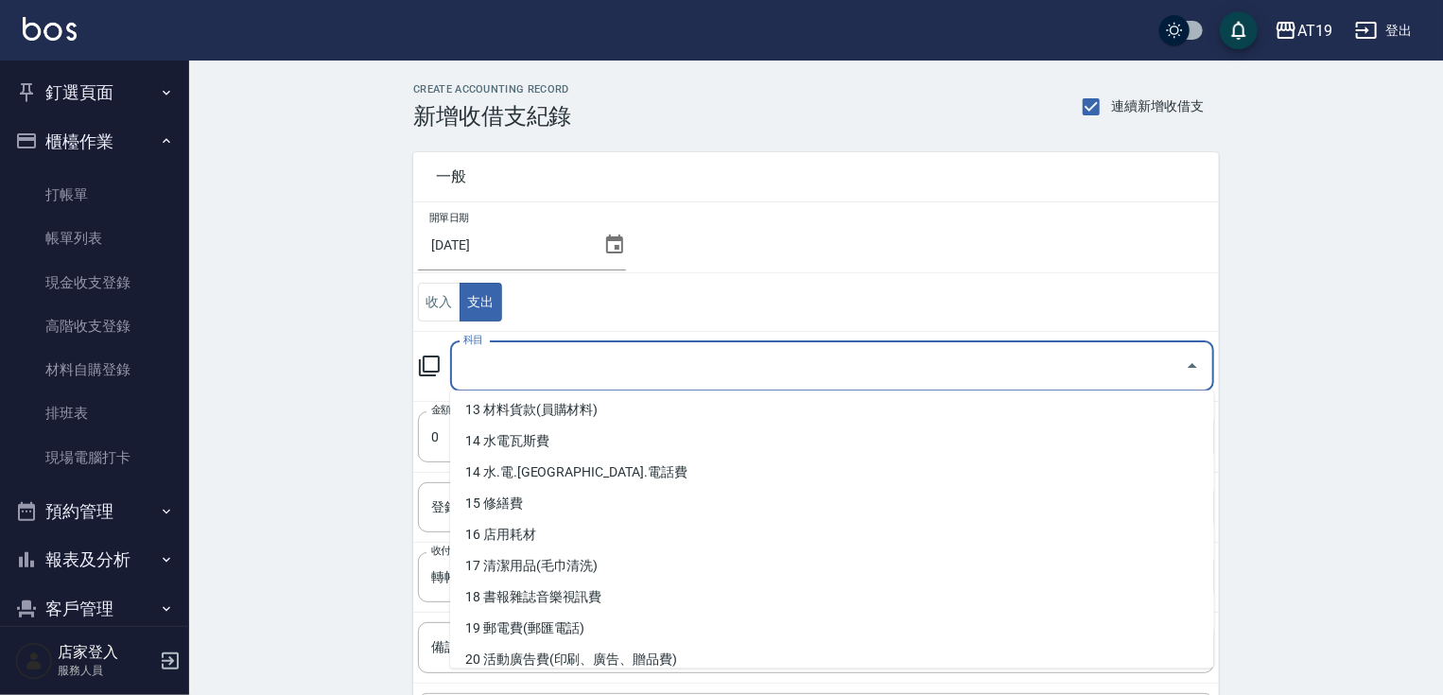
scroll to position [454, 0]
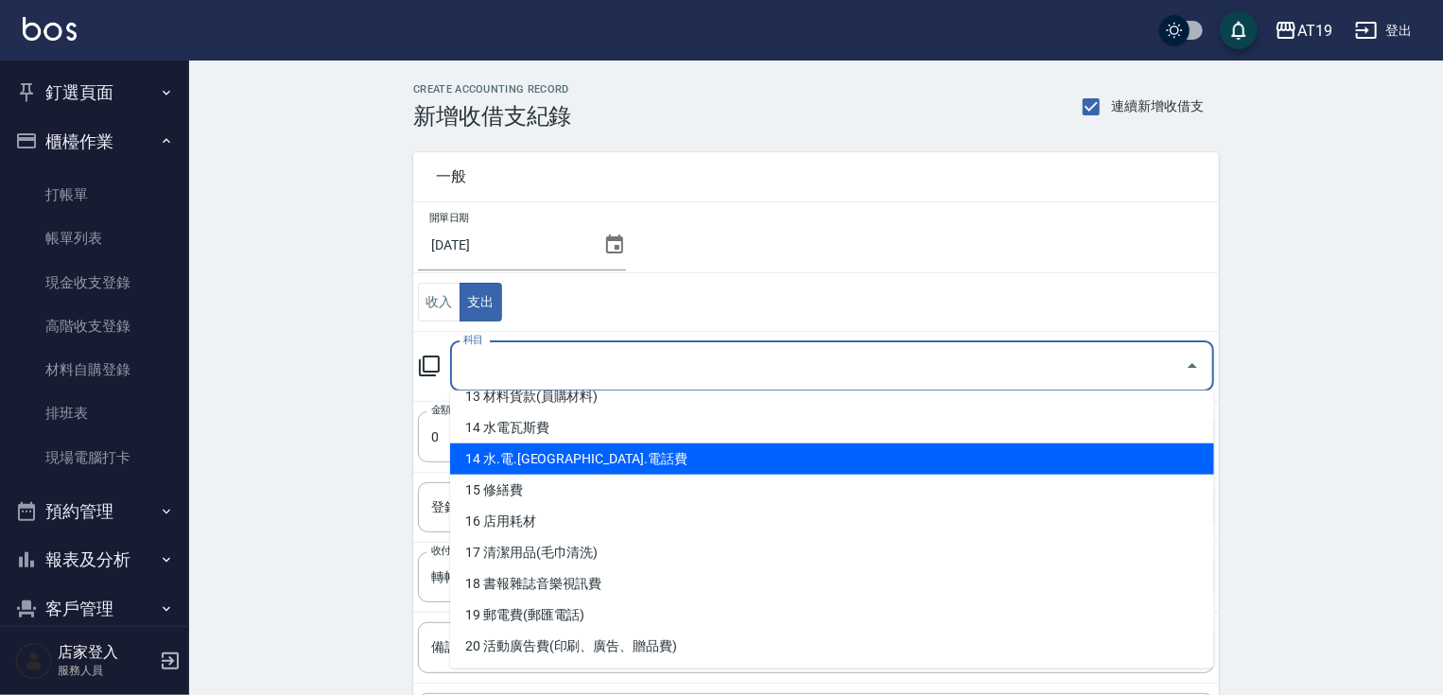
click at [557, 459] on li "14 水.電.瓦斯.電話費" at bounding box center [832, 458] width 764 height 31
type input "14 水.電.瓦斯.電話費"
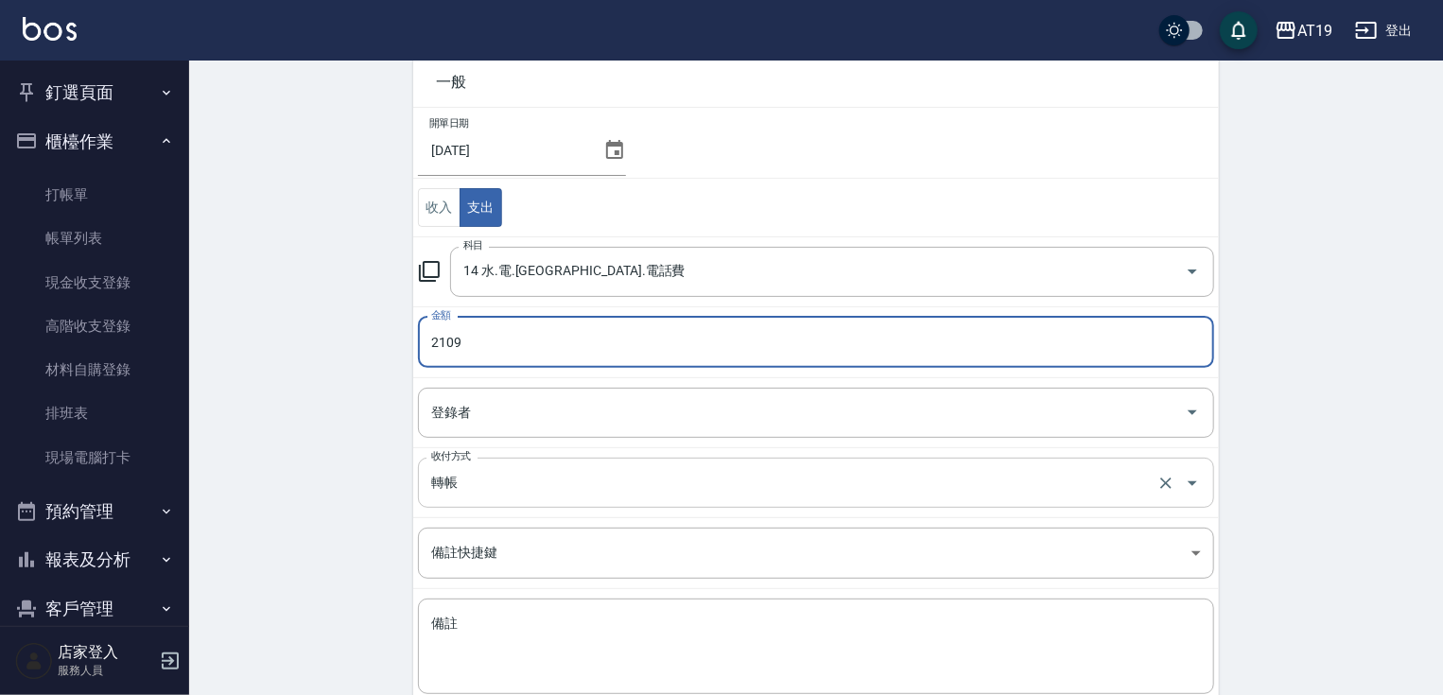
scroll to position [204, 0]
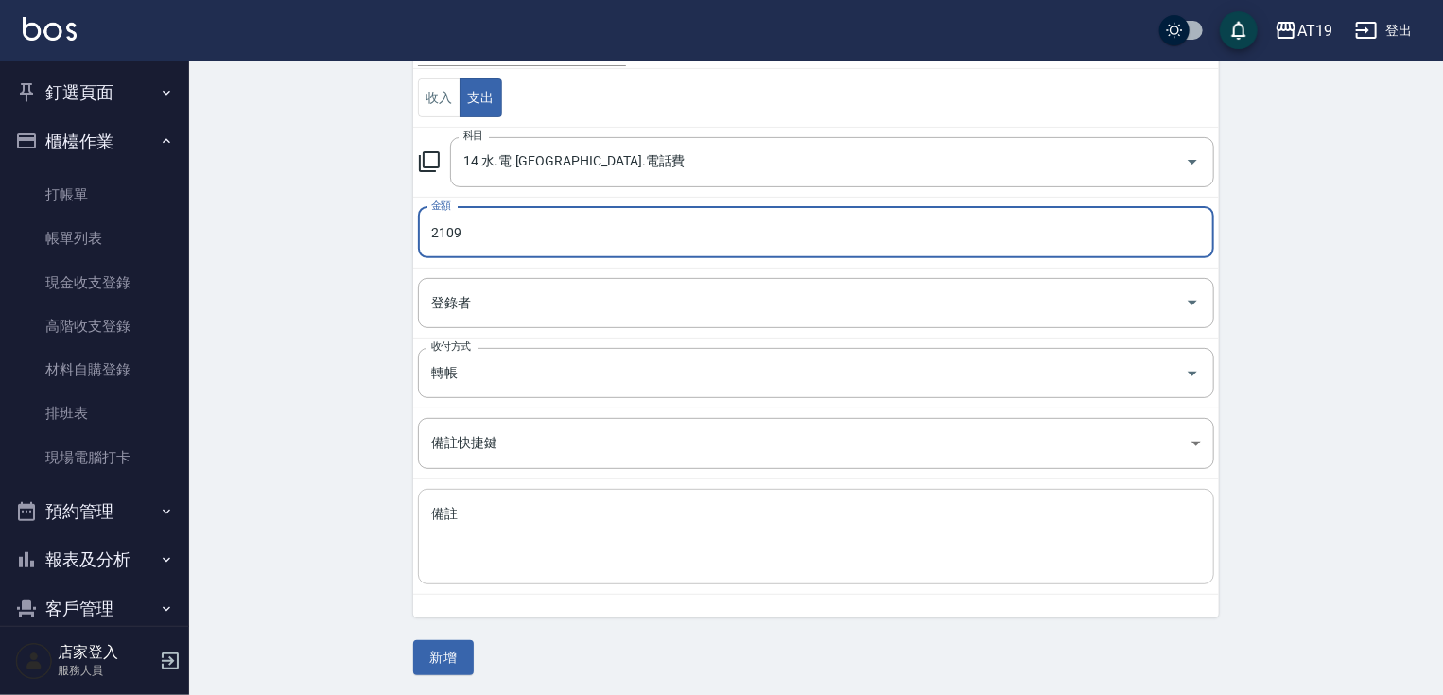
type input "2109"
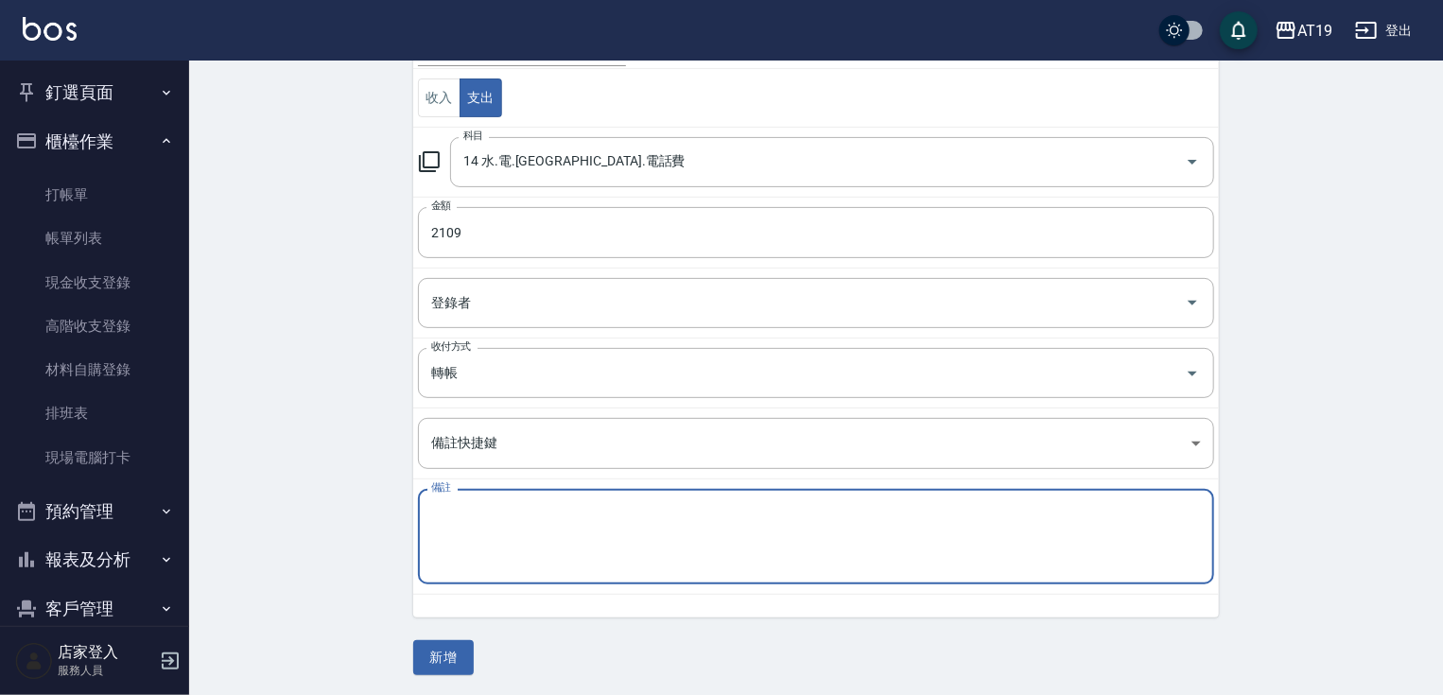
click at [451, 517] on textarea "備註" at bounding box center [816, 537] width 770 height 64
type textarea "m"
type textarea "水費"
click at [446, 646] on button "新增" at bounding box center [443, 657] width 61 height 35
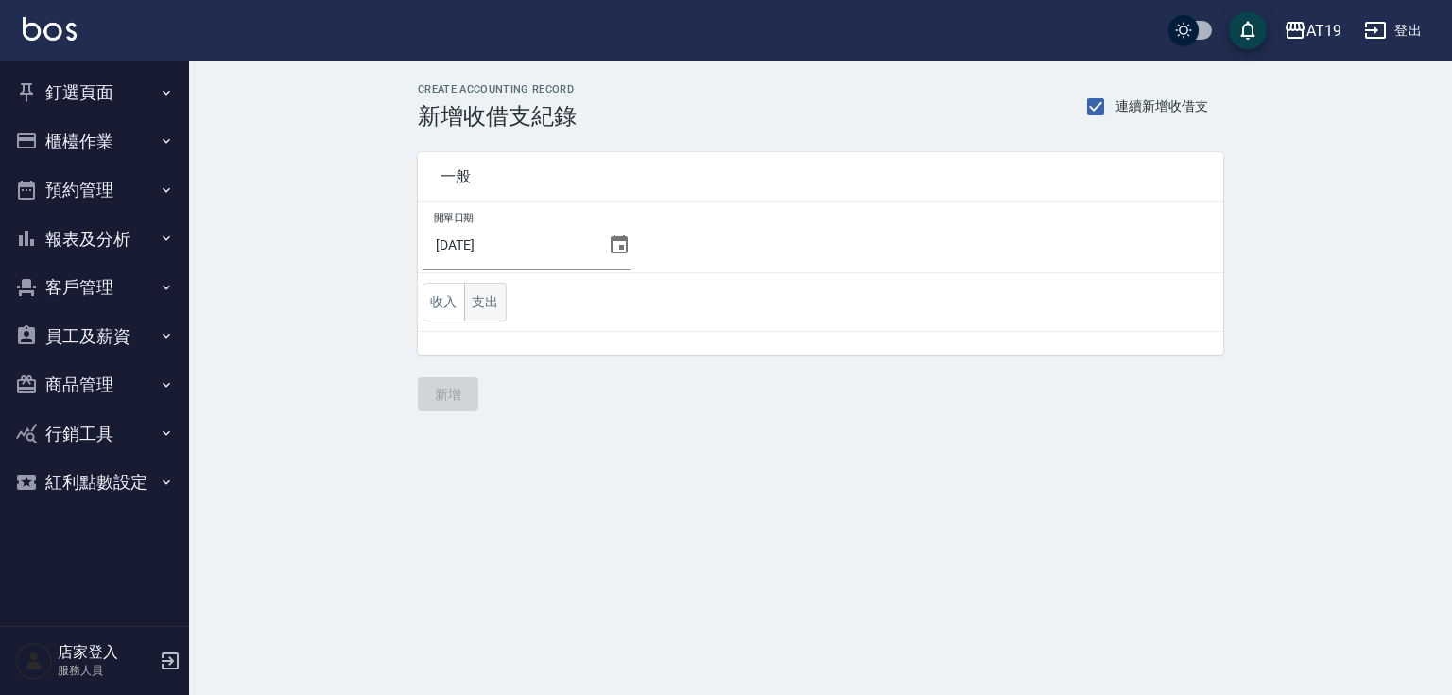
click at [488, 302] on button "支出" at bounding box center [485, 302] width 43 height 39
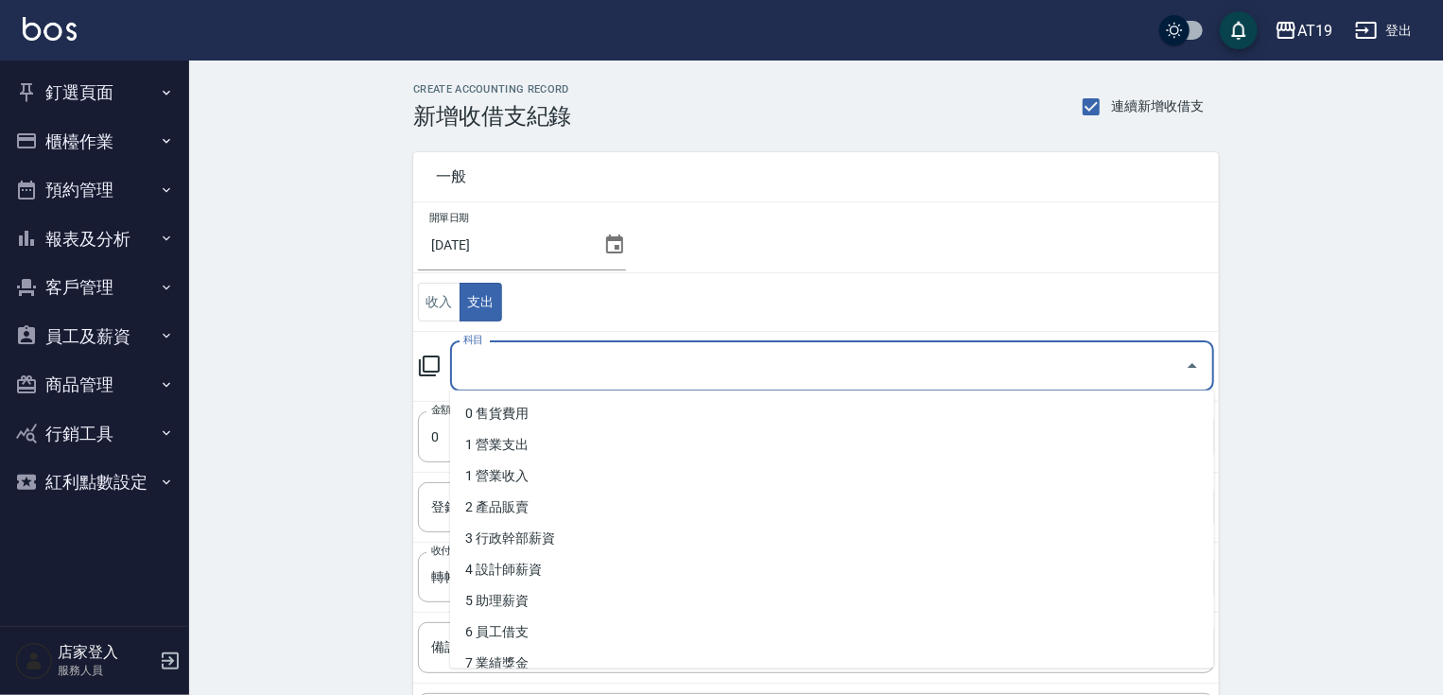
click at [489, 360] on input "科目" at bounding box center [818, 366] width 719 height 33
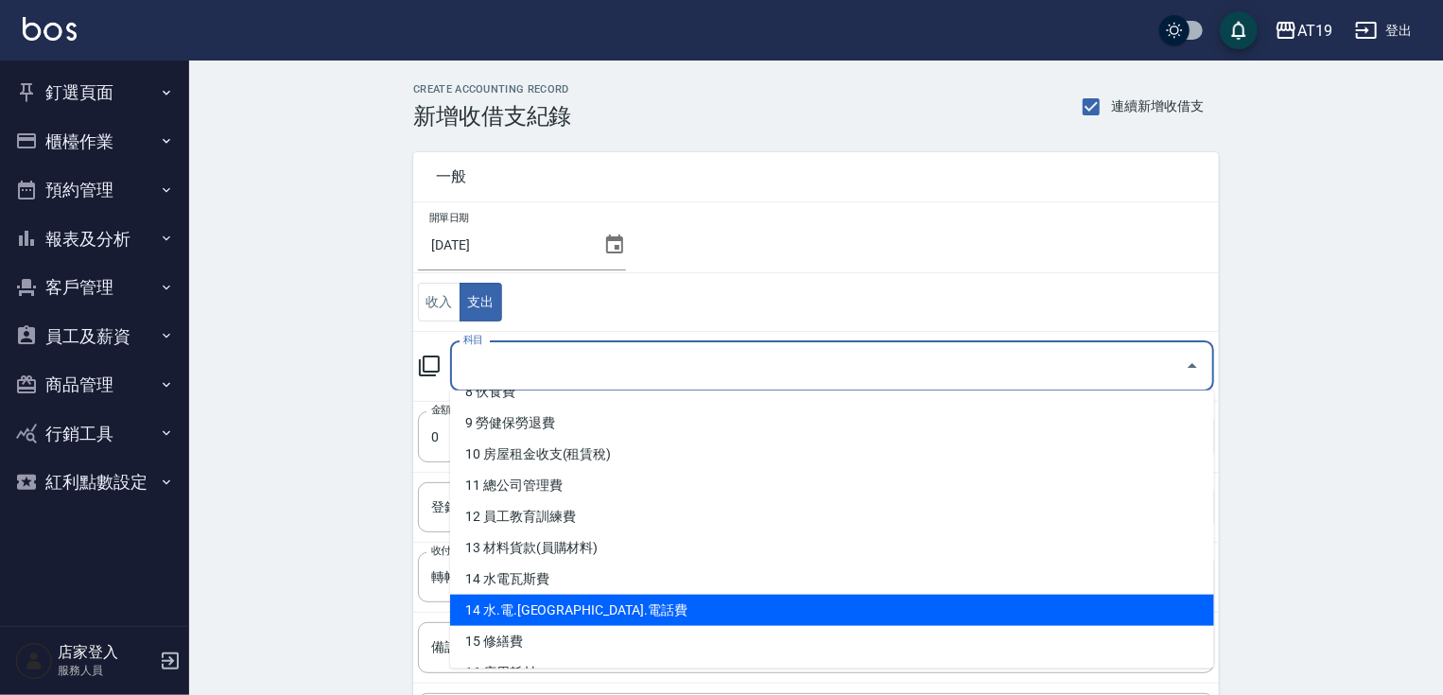
click at [538, 602] on li "14 水.電.[GEOGRAPHIC_DATA].電話費" at bounding box center [832, 610] width 764 height 31
type input "14 水.電.[GEOGRAPHIC_DATA].電話費"
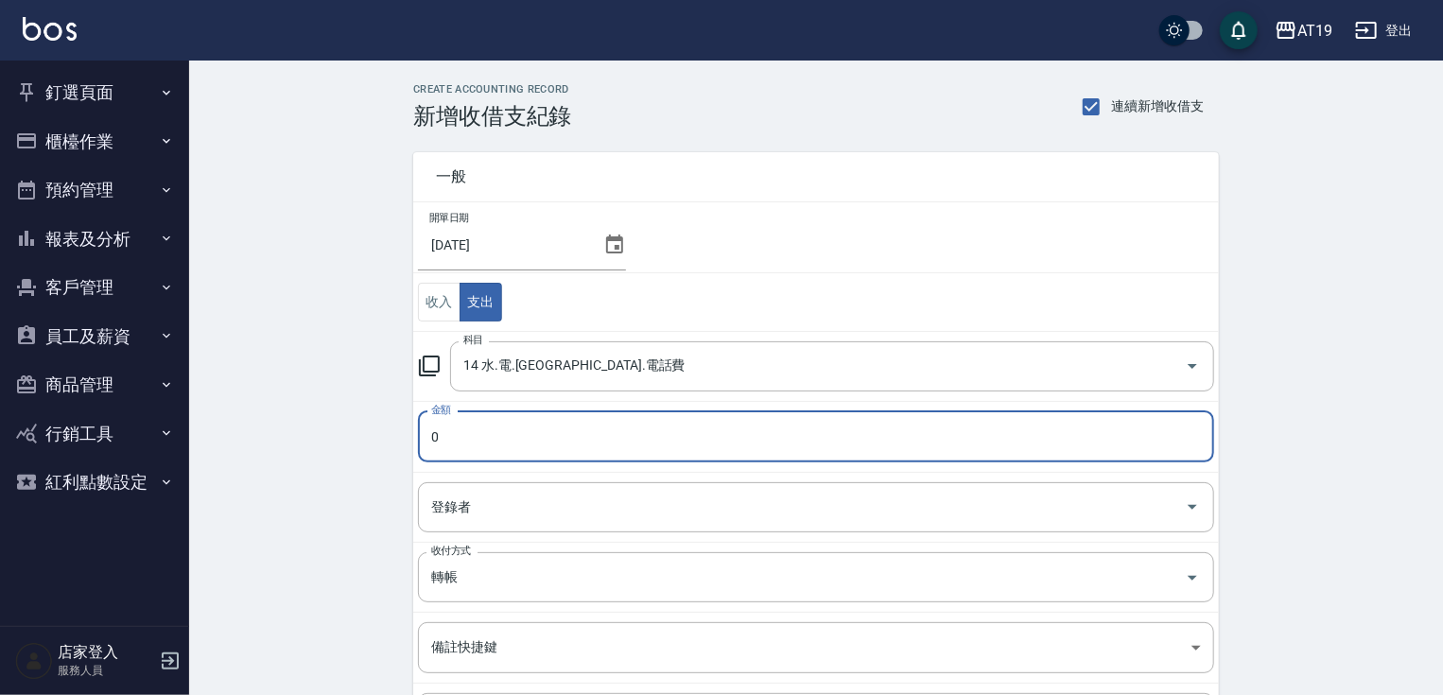
click at [468, 442] on input "0" at bounding box center [816, 436] width 796 height 51
drag, startPoint x: 468, startPoint y: 442, endPoint x: 425, endPoint y: 454, distance: 44.3
click at [425, 454] on input "0" at bounding box center [816, 436] width 796 height 51
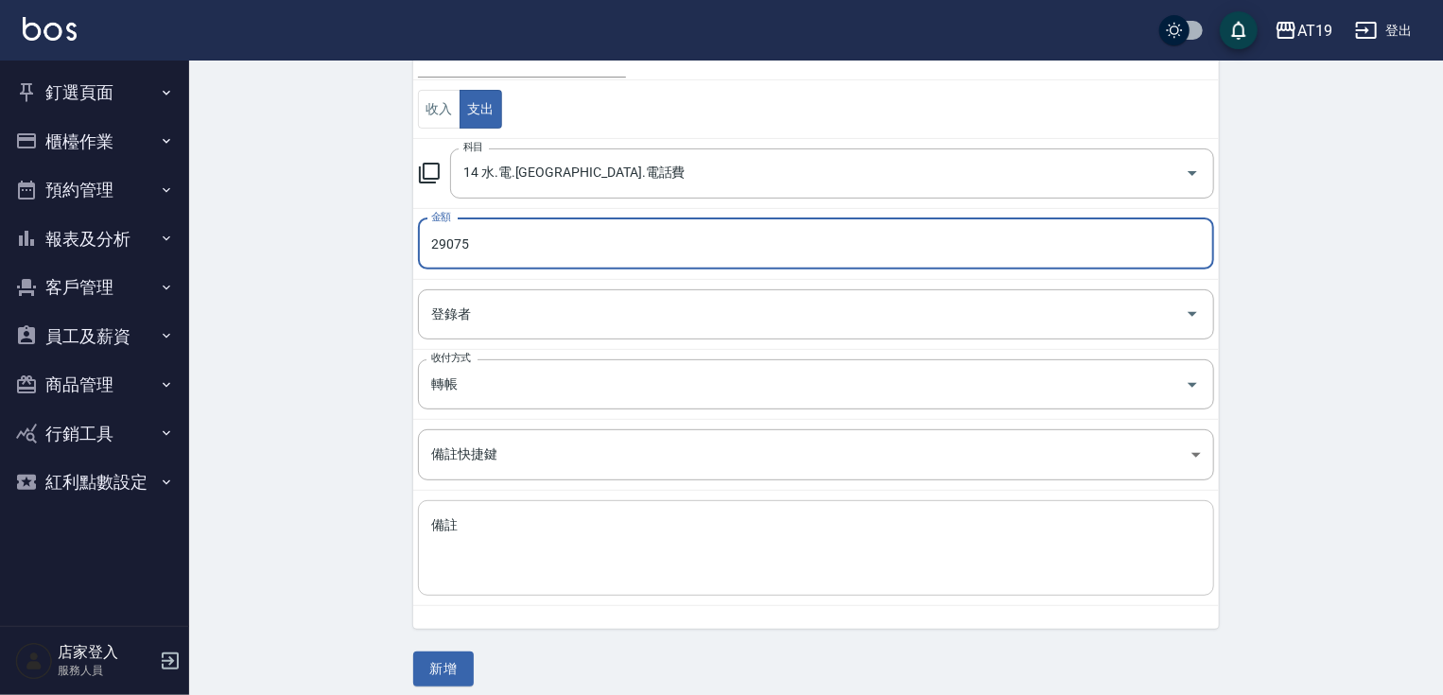
scroll to position [204, 0]
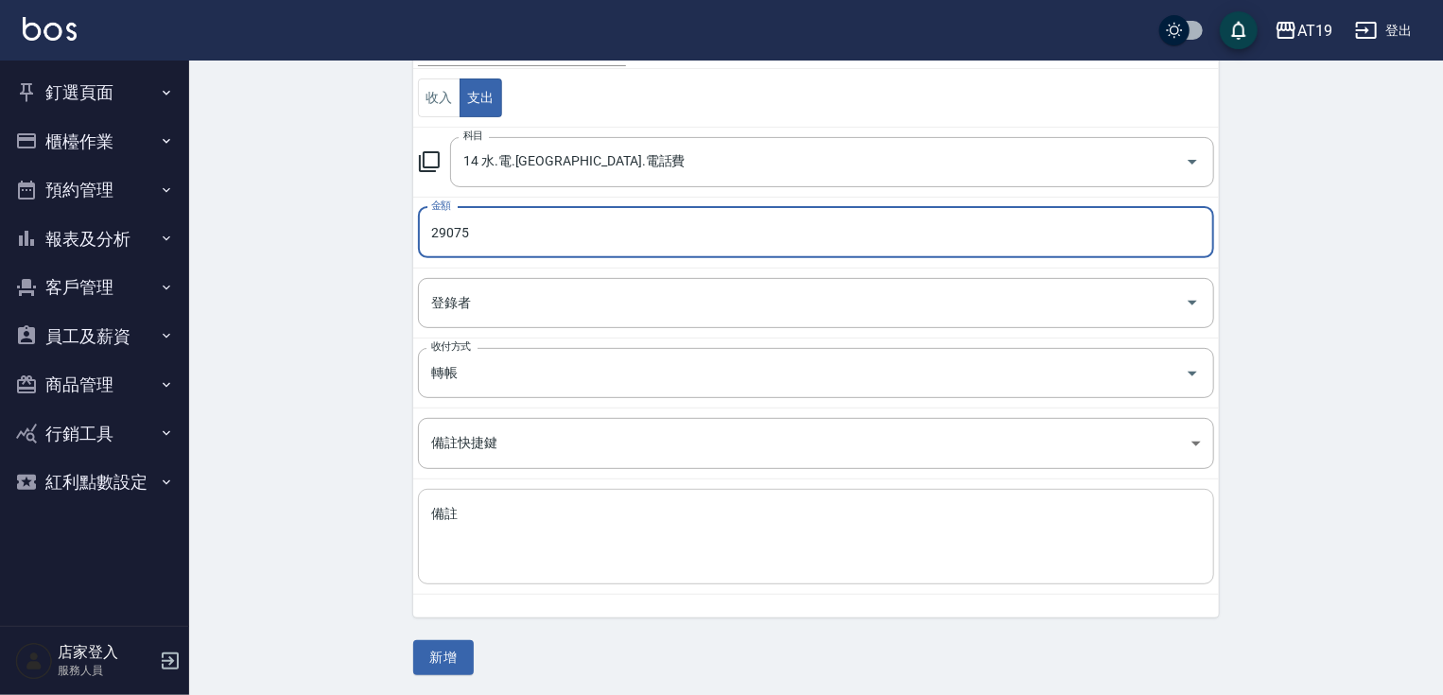
type input "29075"
click at [481, 529] on textarea "備註" at bounding box center [816, 537] width 770 height 64
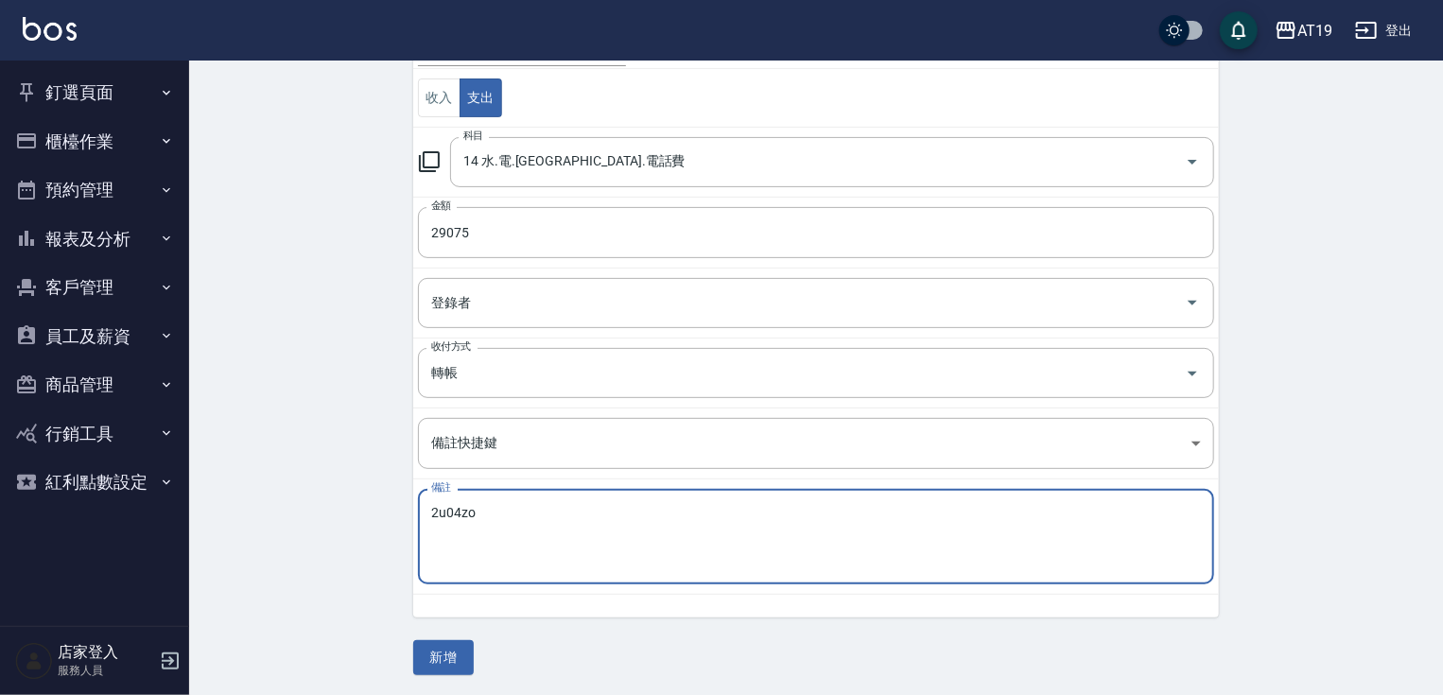
type textarea "2u04zo4"
type textarea "電費"
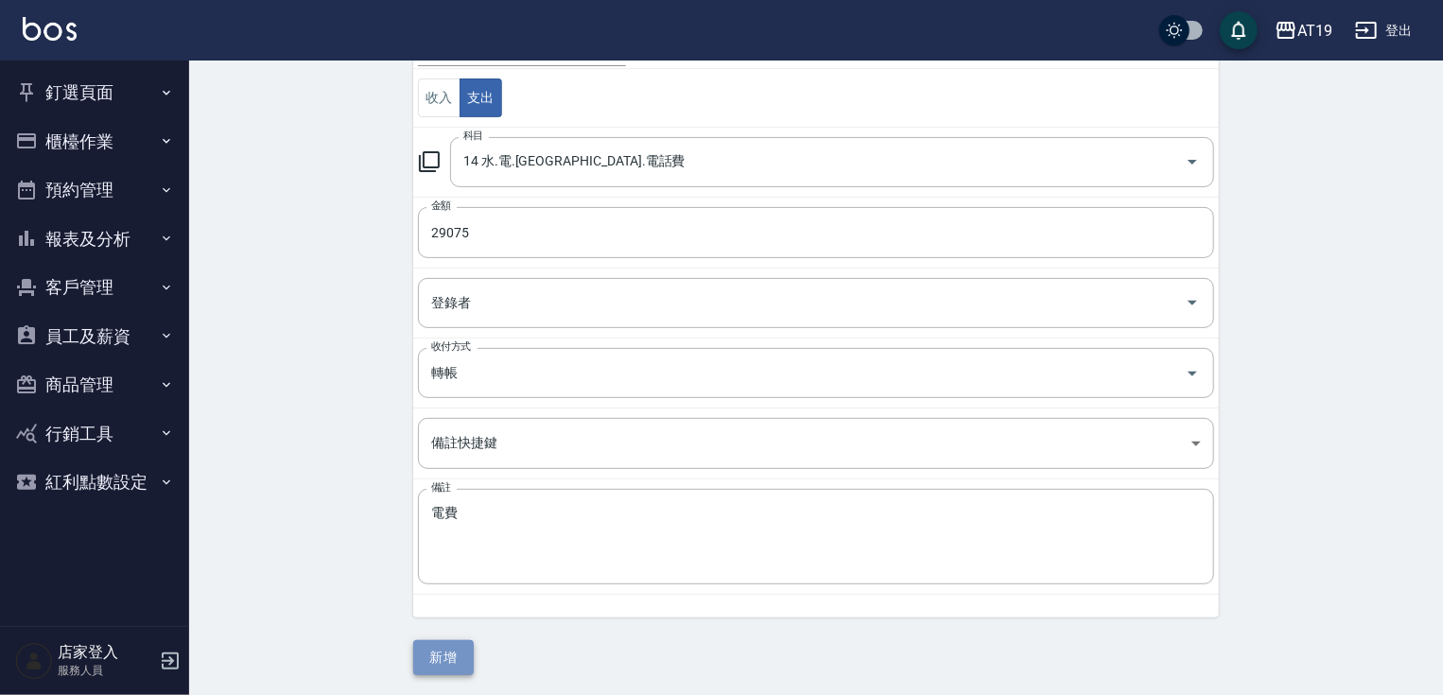
click at [450, 654] on button "新增" at bounding box center [443, 657] width 61 height 35
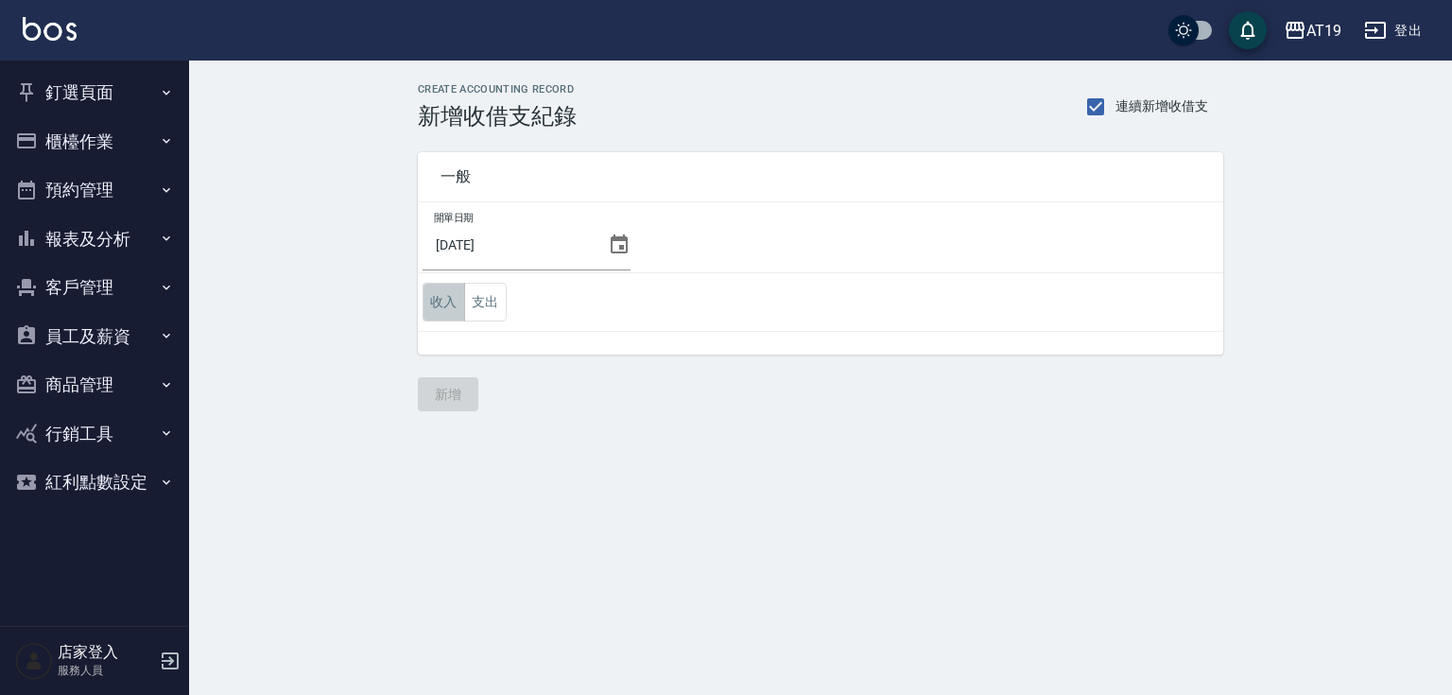
click at [434, 295] on button "收入" at bounding box center [444, 302] width 43 height 39
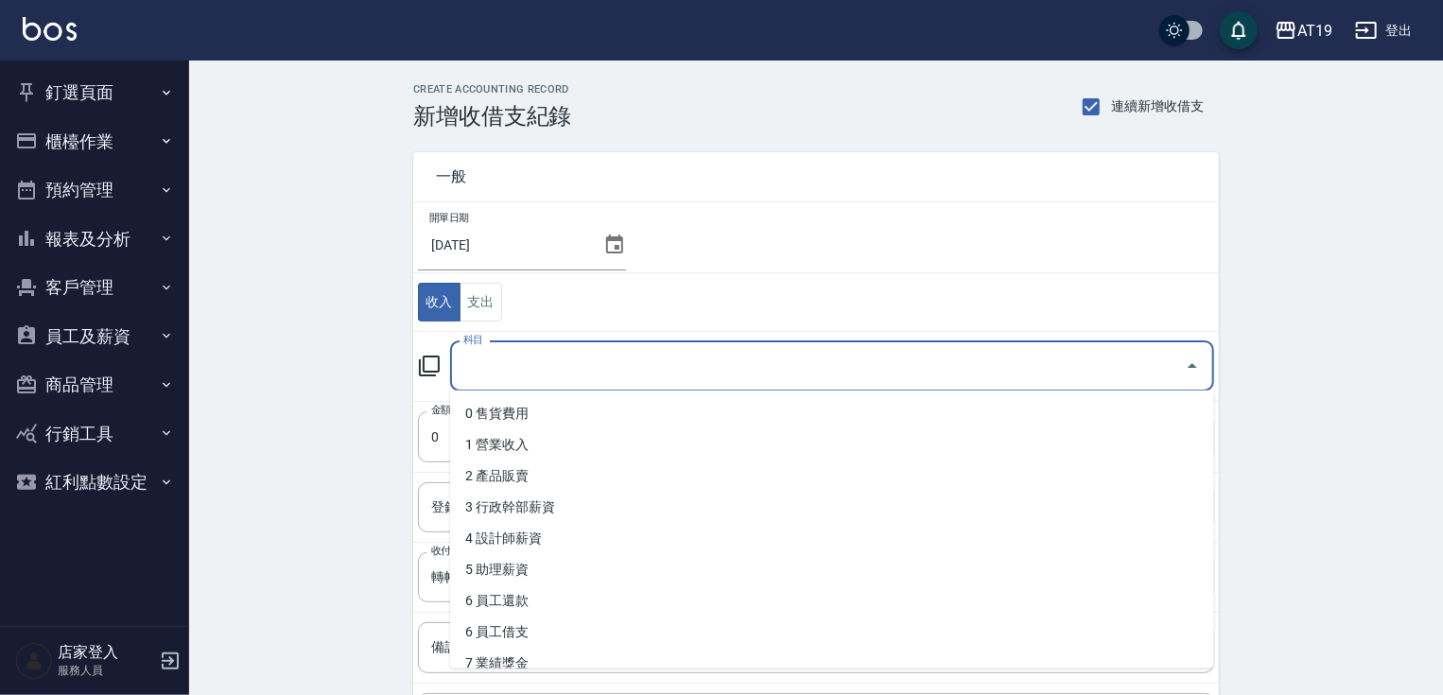
click at [491, 363] on input "科目" at bounding box center [818, 366] width 719 height 33
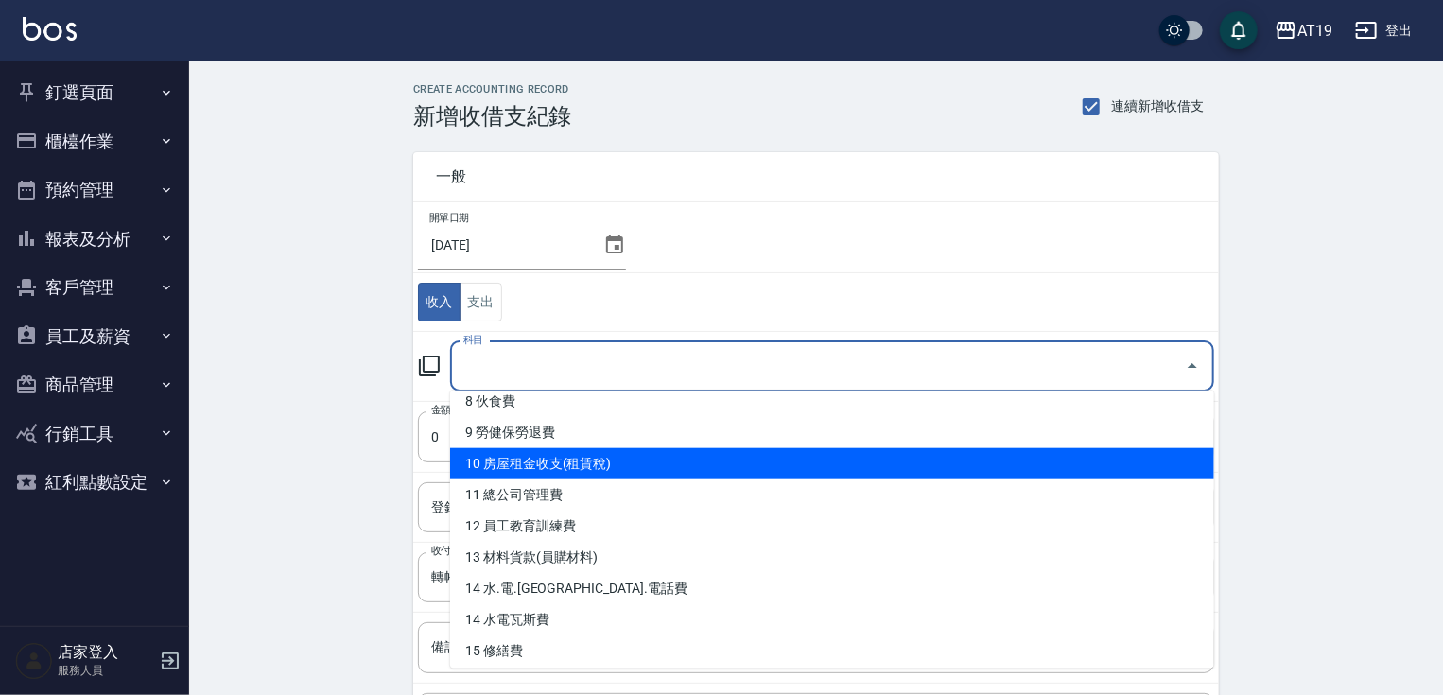
scroll to position [303, 0]
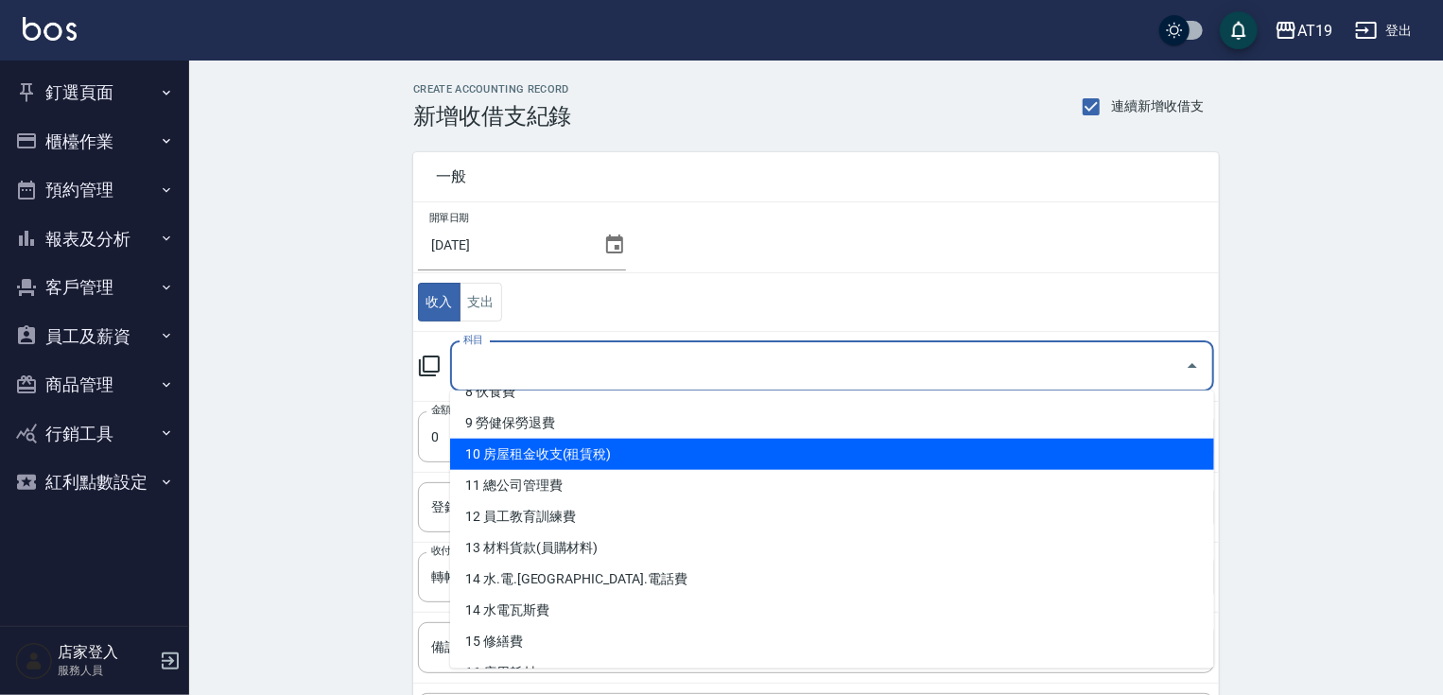
click at [564, 463] on li "10 房屋租金收支(租賃稅)" at bounding box center [832, 454] width 764 height 31
type input "10 房屋租金收支(租賃稅)"
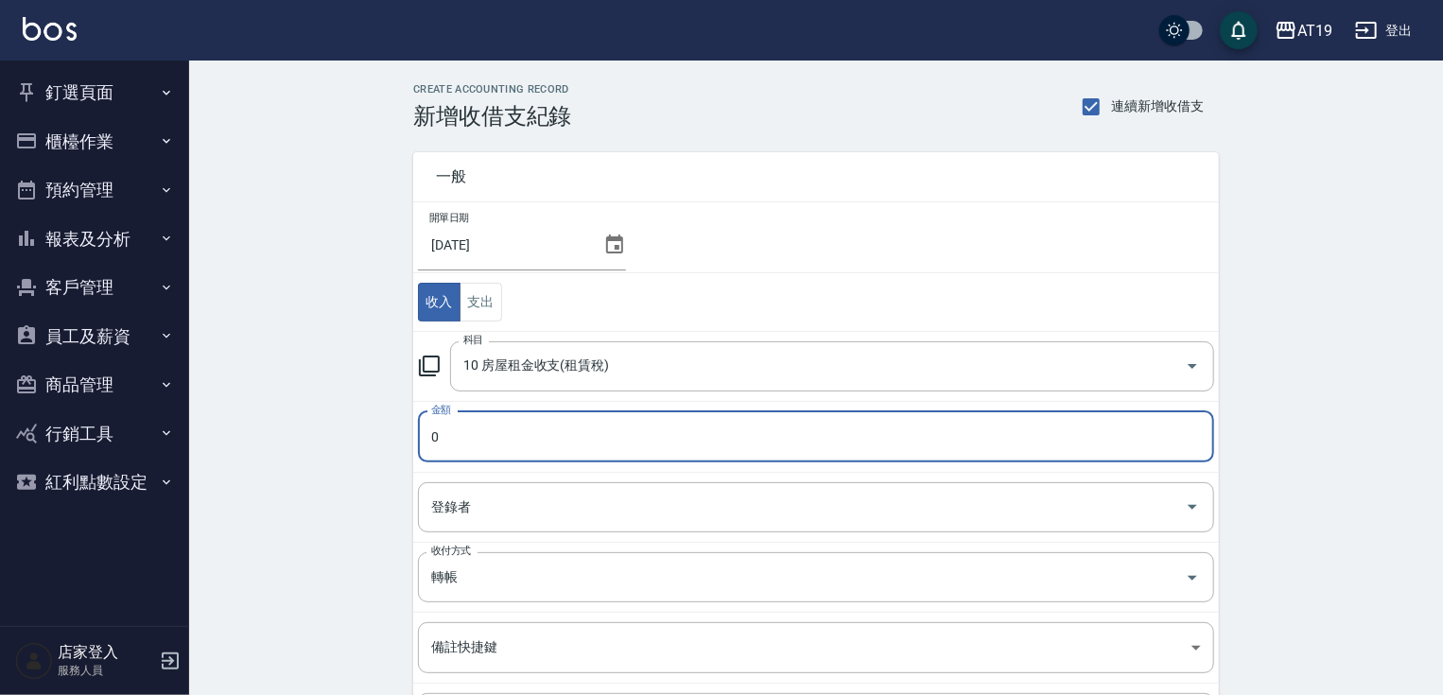
click at [501, 438] on input "0" at bounding box center [816, 436] width 796 height 51
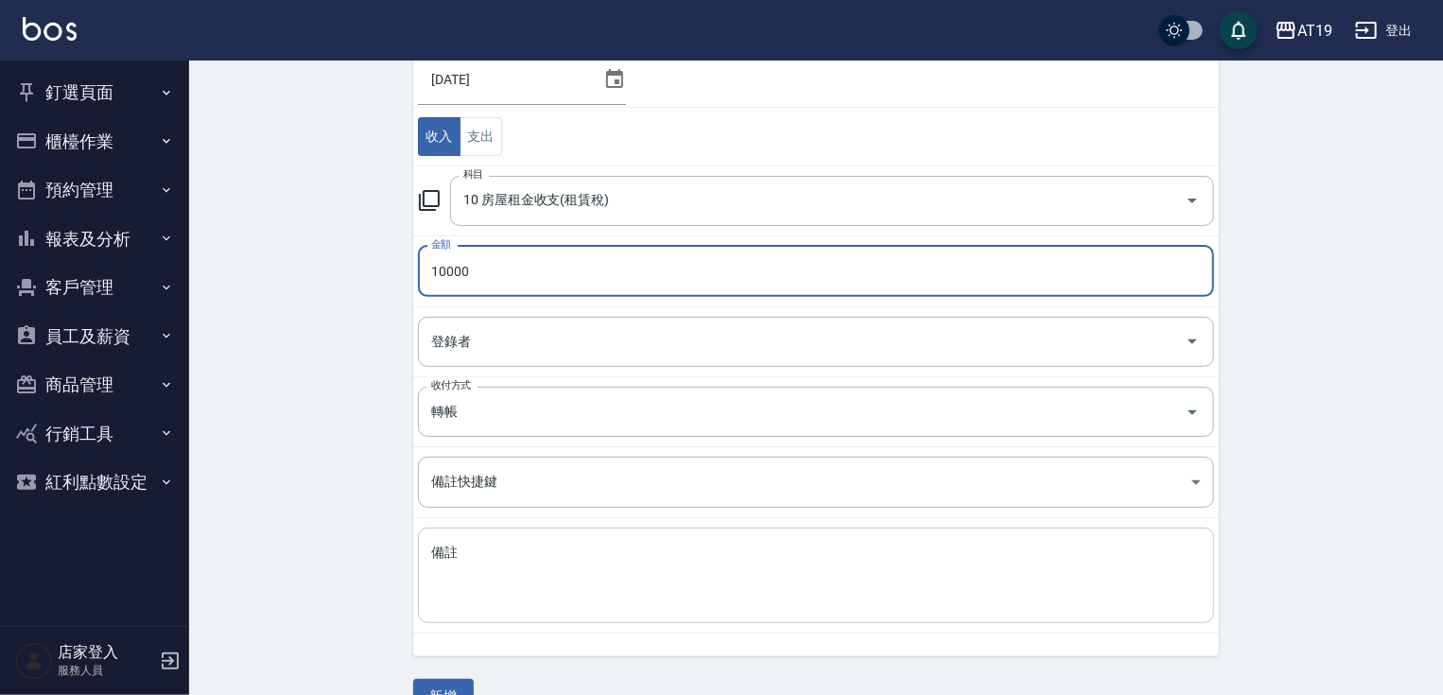
scroll to position [204, 0]
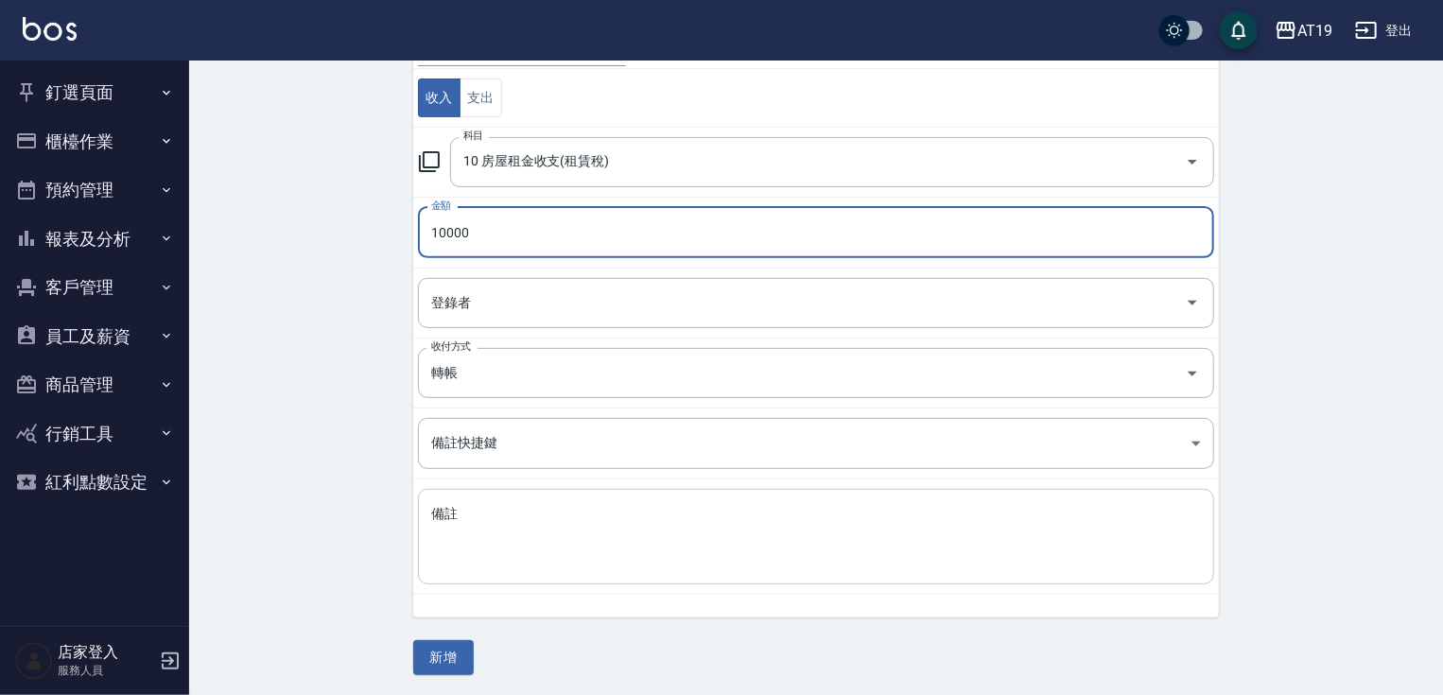
type input "10000"
click at [465, 529] on textarea "備註" at bounding box center [816, 537] width 770 height 64
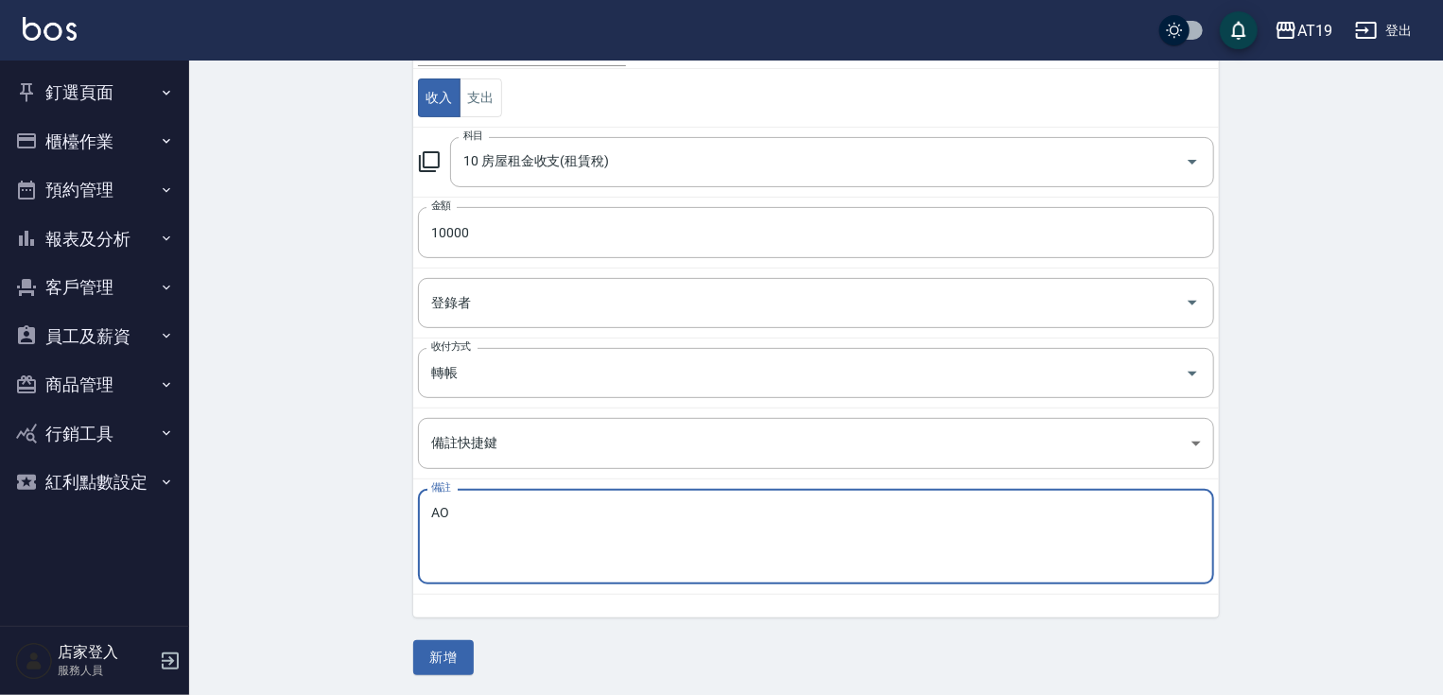
type textarea "A"
click at [488, 510] on textarea "美容室九月" at bounding box center [816, 537] width 770 height 64
click at [506, 508] on textarea "美容室九月" at bounding box center [816, 537] width 770 height 64
drag, startPoint x: 492, startPoint y: 510, endPoint x: 473, endPoint y: 512, distance: 19.1
click at [473, 512] on textarea "美容室九月" at bounding box center [816, 537] width 770 height 64
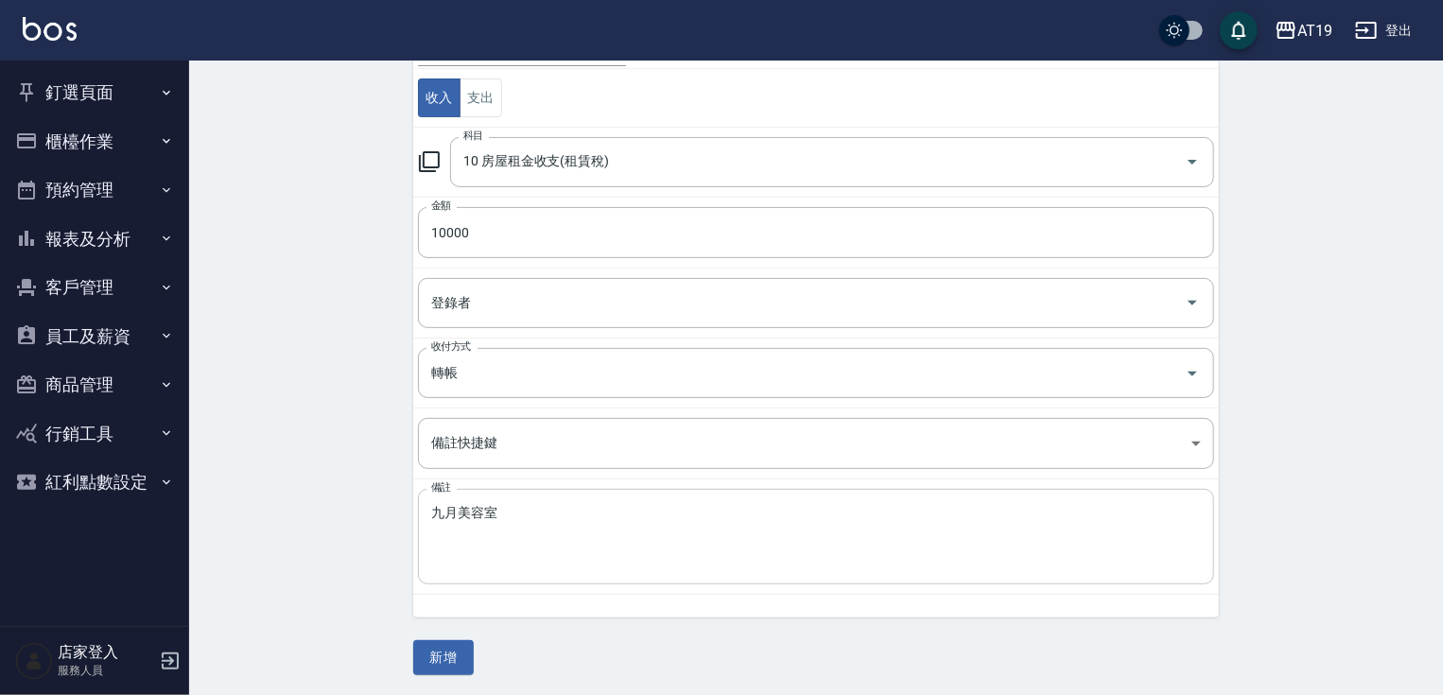
click at [555, 499] on div "九月美容室 x 備註" at bounding box center [816, 536] width 796 height 95
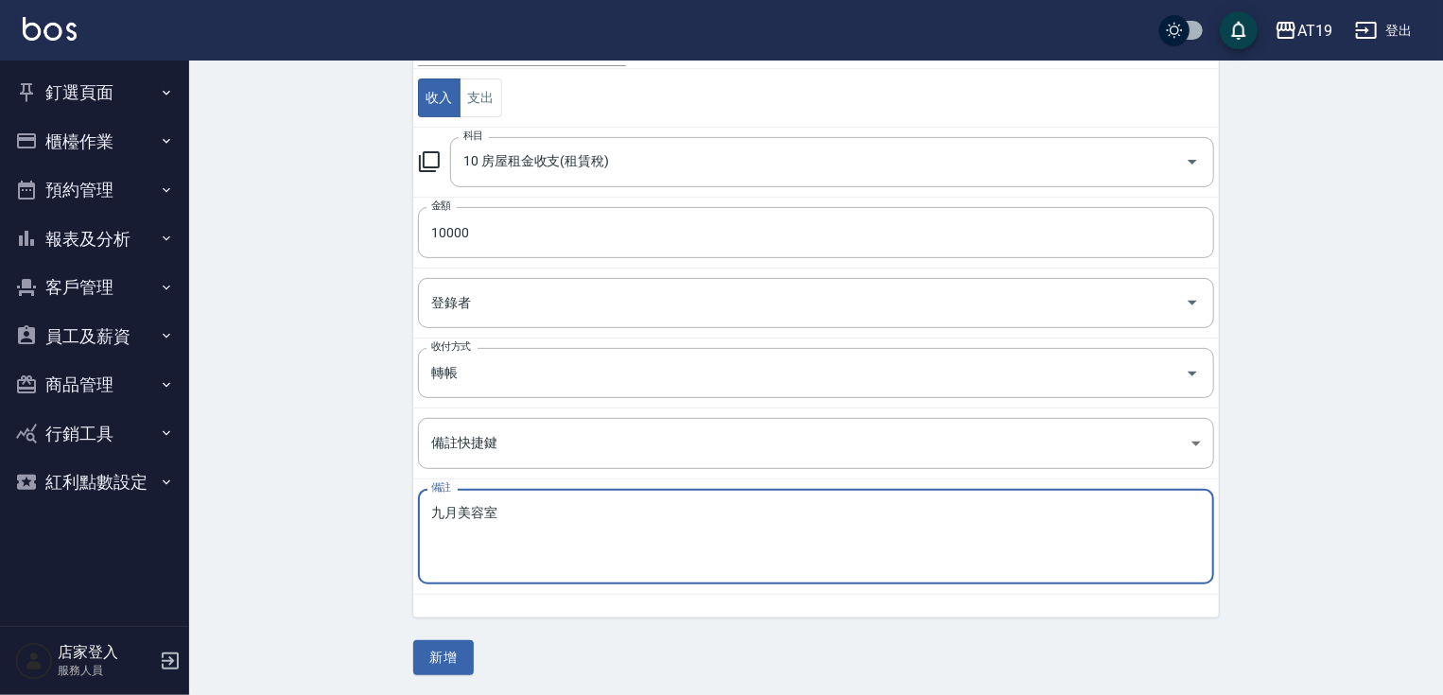
click at [459, 511] on textarea "九月美容室" at bounding box center [816, 537] width 770 height 64
click at [507, 507] on textarea "九月美容室" at bounding box center [816, 537] width 770 height 64
click at [459, 516] on textarea "九月美容室房租" at bounding box center [816, 537] width 770 height 64
type textarea "九月 美容室房租"
click at [452, 660] on button "新增" at bounding box center [443, 657] width 61 height 35
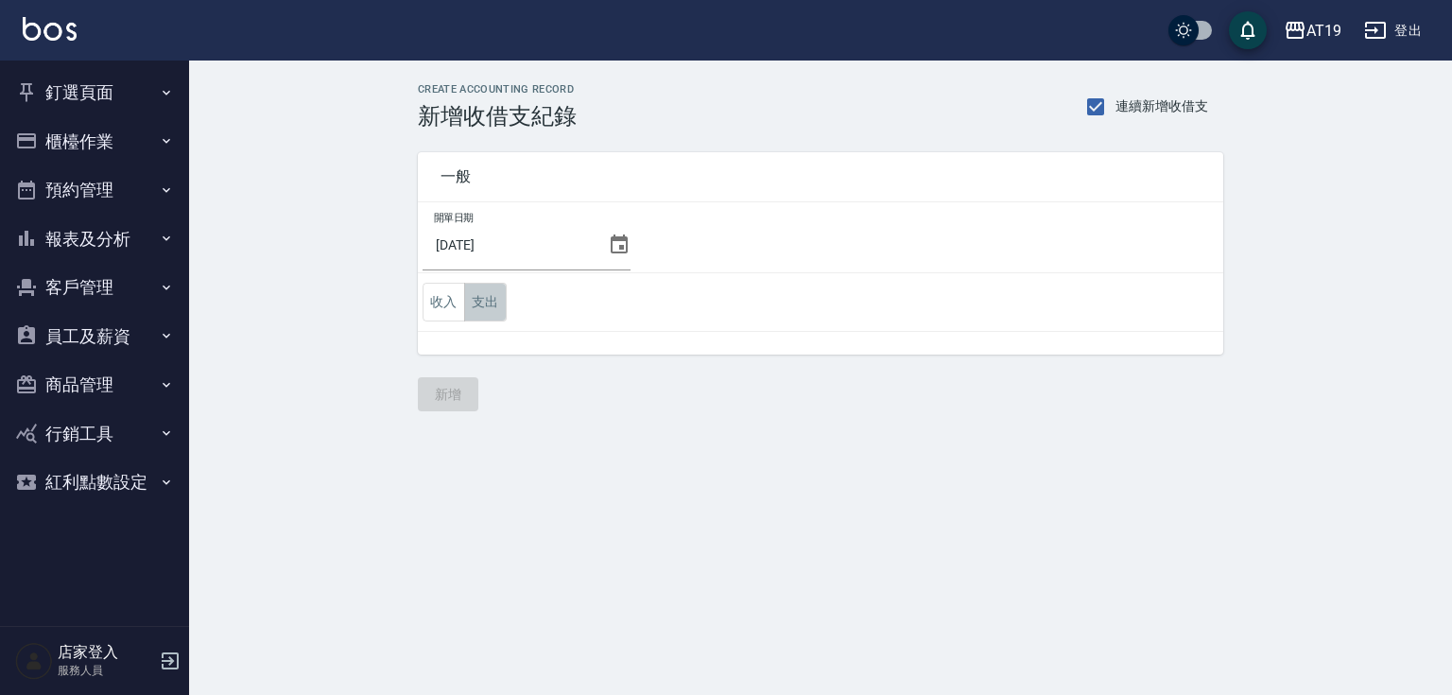
click at [484, 313] on button "支出" at bounding box center [485, 302] width 43 height 39
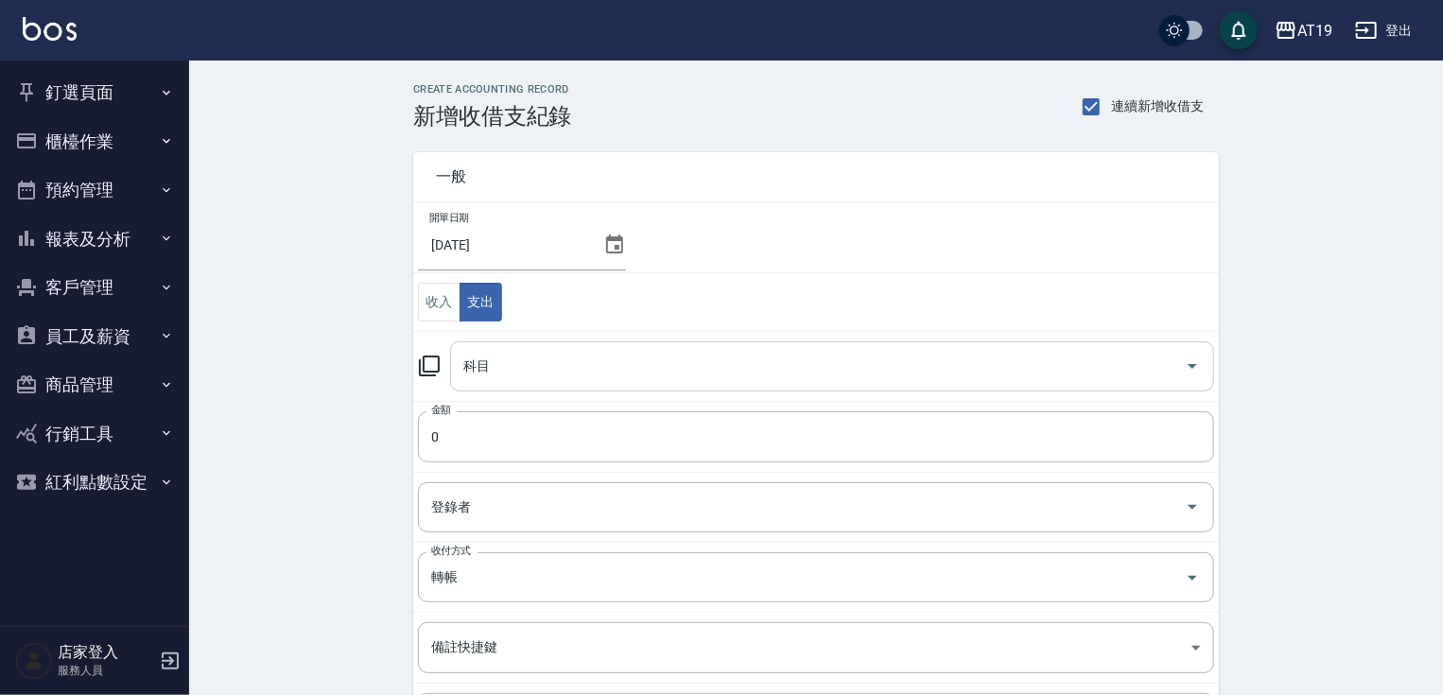
click at [492, 376] on input "科目" at bounding box center [818, 366] width 719 height 33
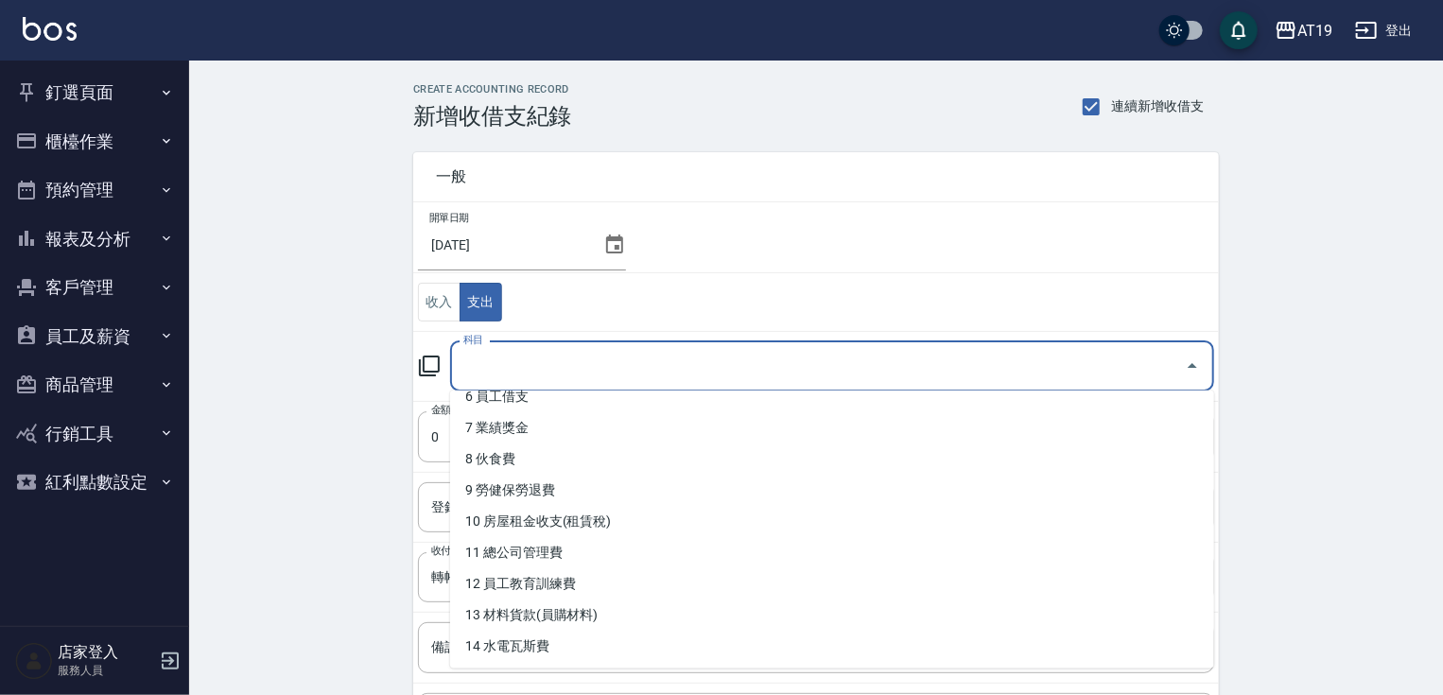
scroll to position [303, 0]
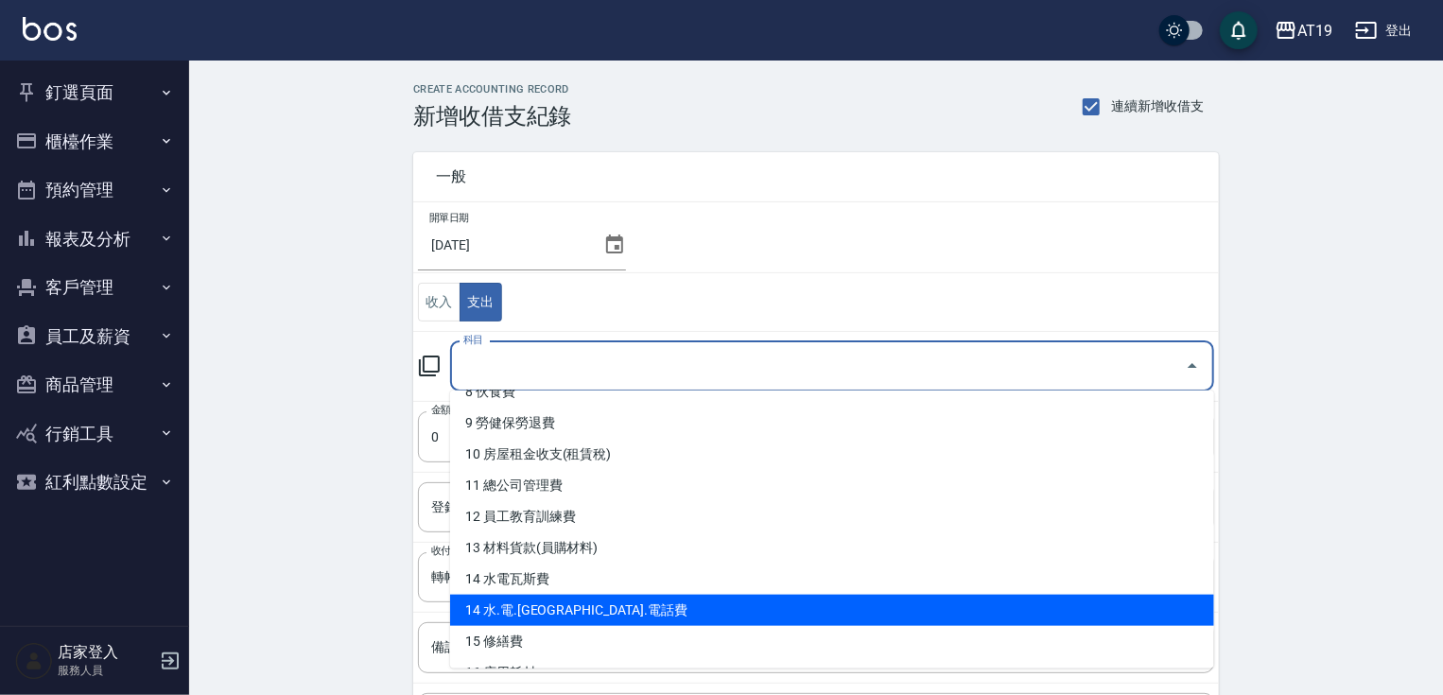
click at [574, 601] on li "14 水.電.[GEOGRAPHIC_DATA].電話費" at bounding box center [832, 610] width 764 height 31
type input "14 水.電.[GEOGRAPHIC_DATA].電話費"
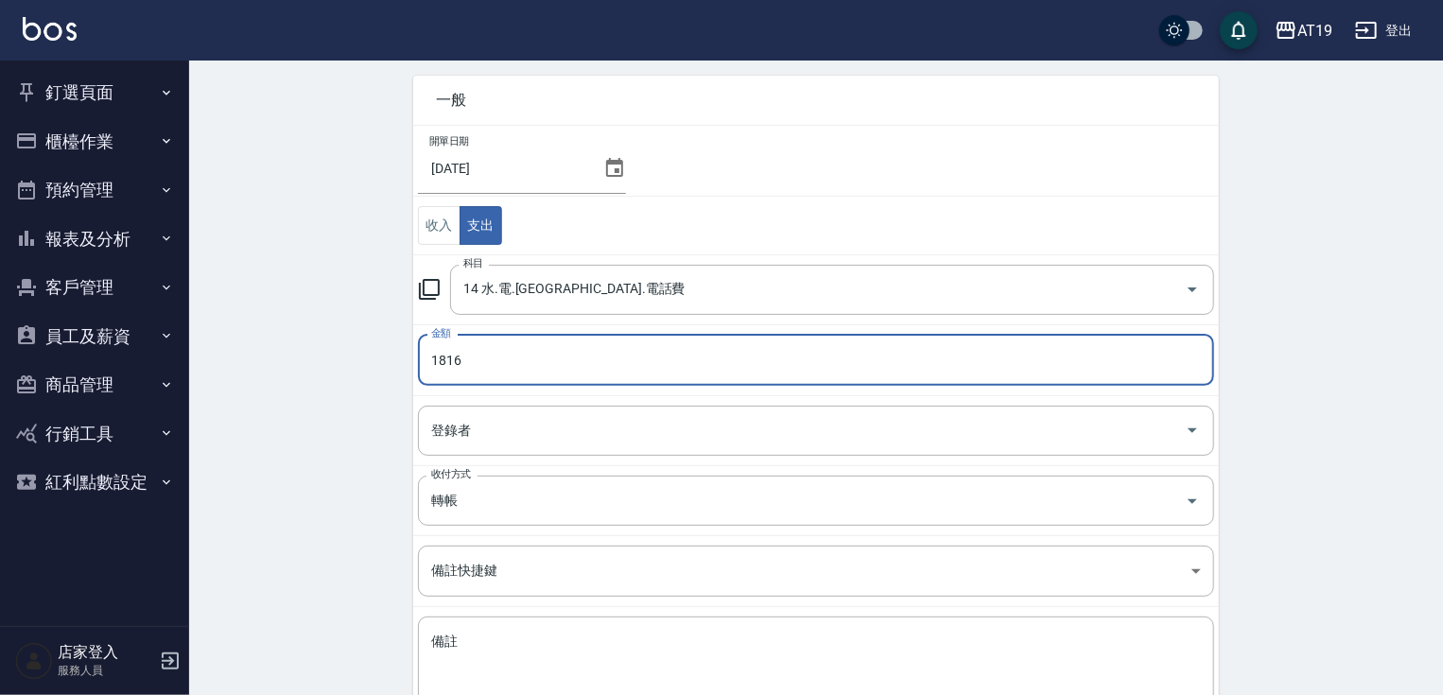
scroll to position [204, 0]
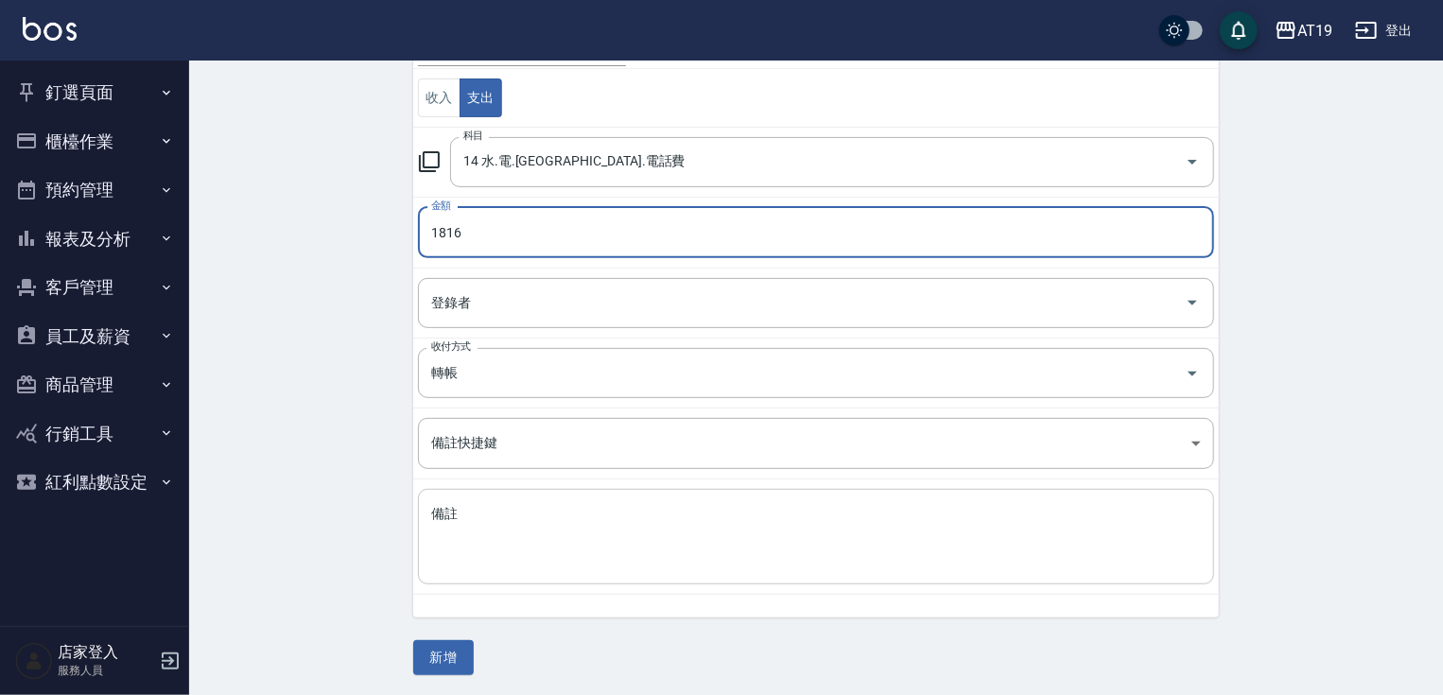
type input "1816"
click at [428, 526] on div "x 備註" at bounding box center [816, 536] width 796 height 95
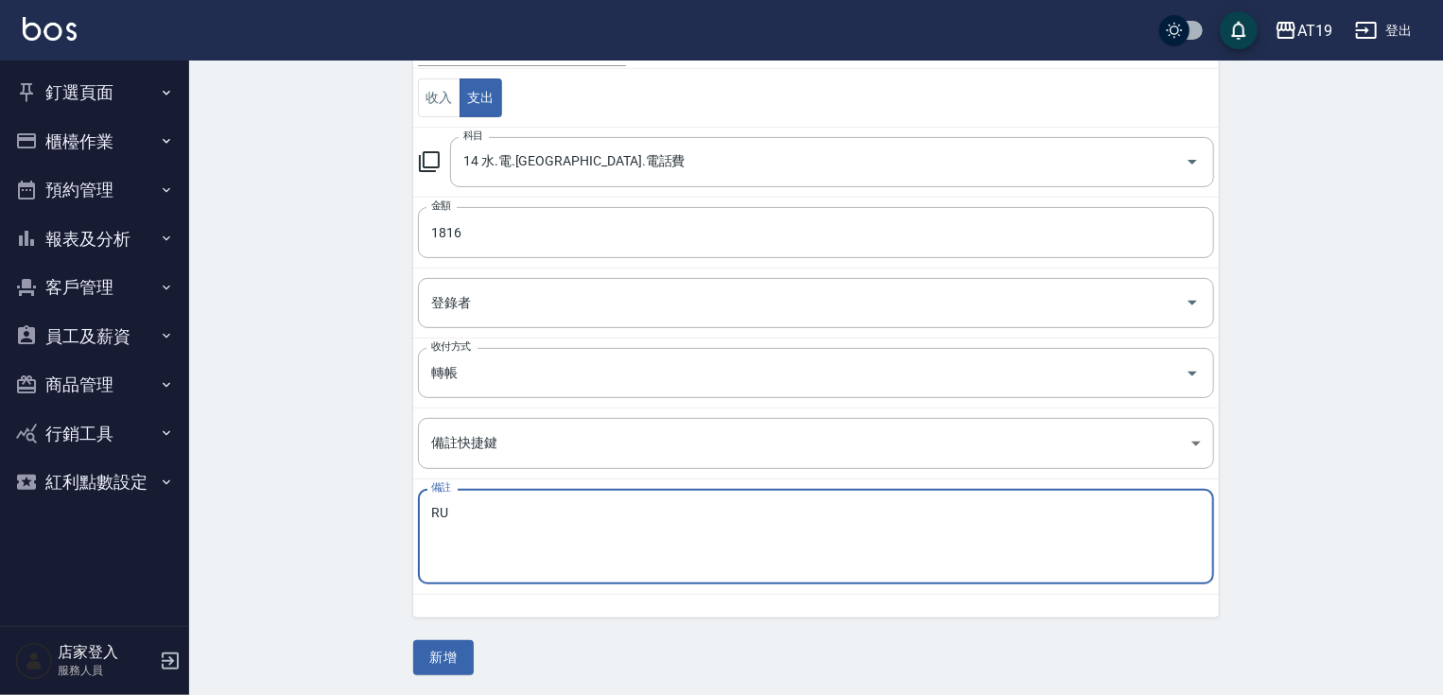
type textarea "R"
type textarea "電話費"
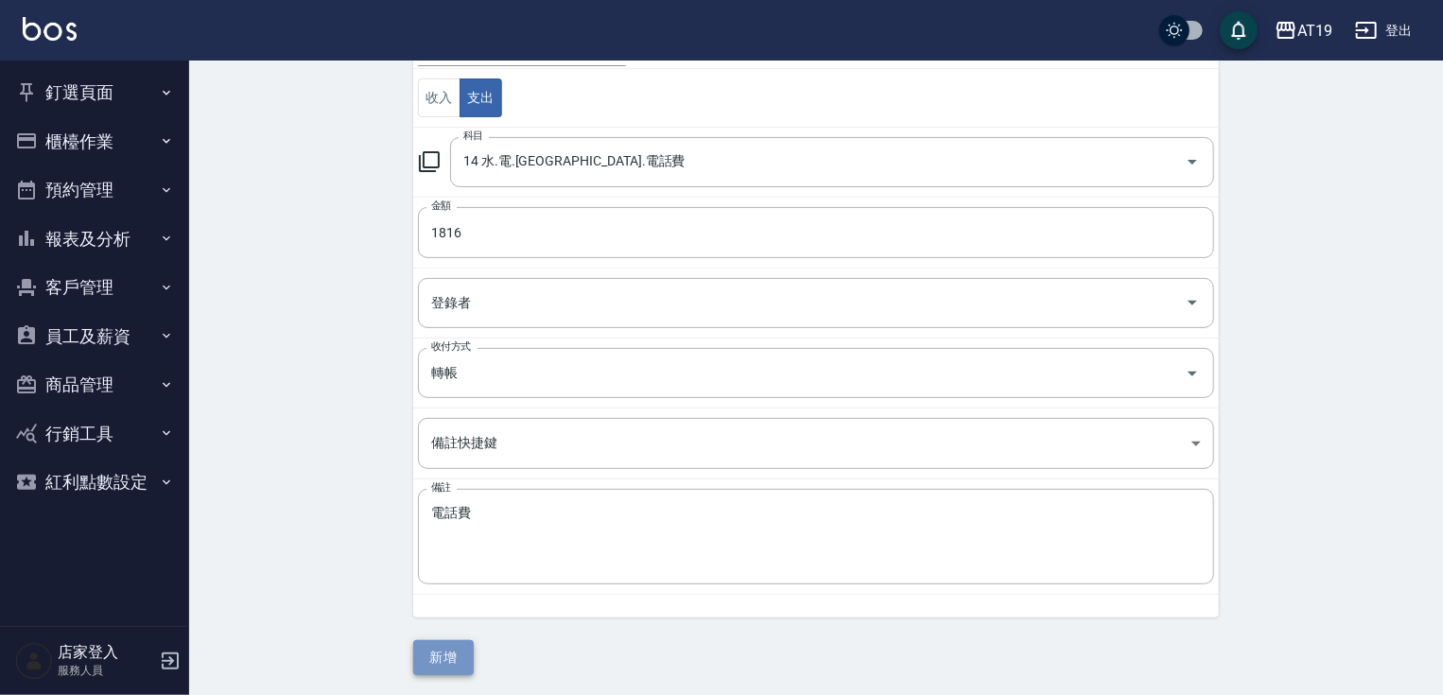
click at [460, 658] on button "新增" at bounding box center [443, 657] width 61 height 35
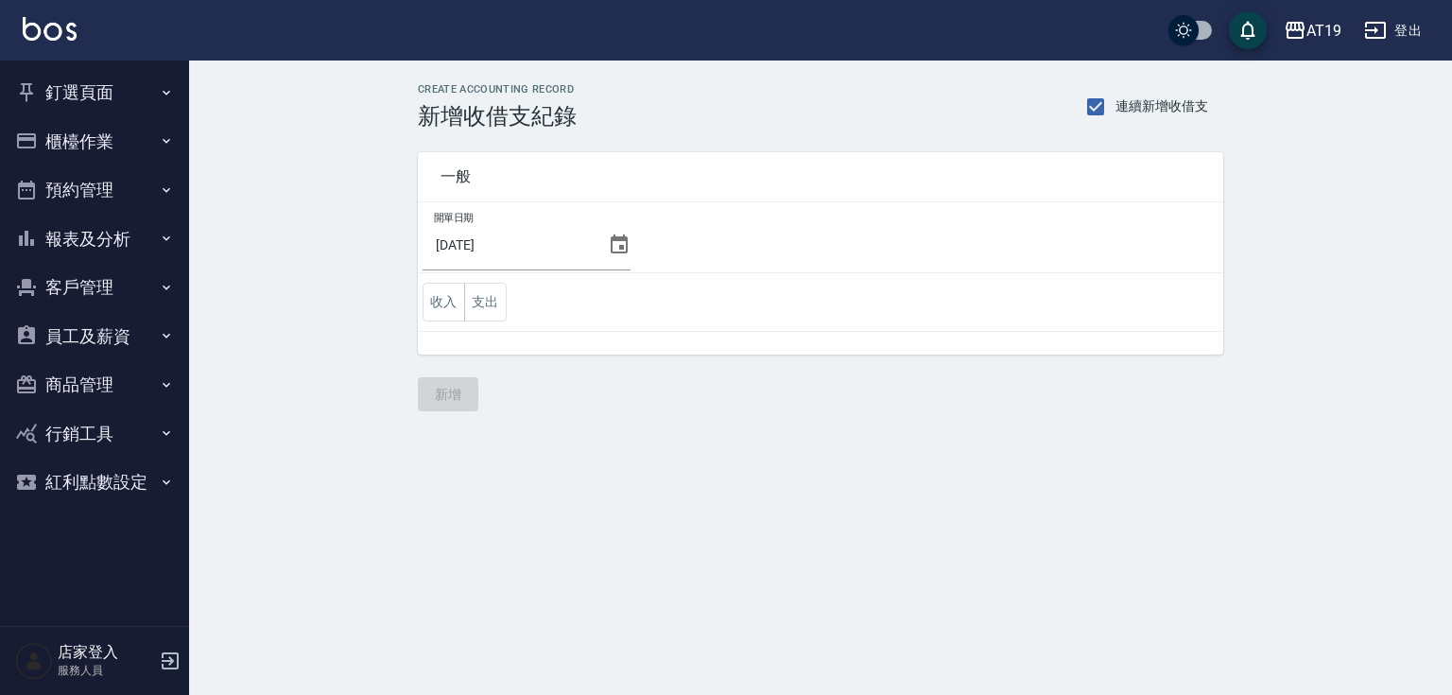
click at [61, 87] on button "釘選頁面" at bounding box center [95, 92] width 174 height 49
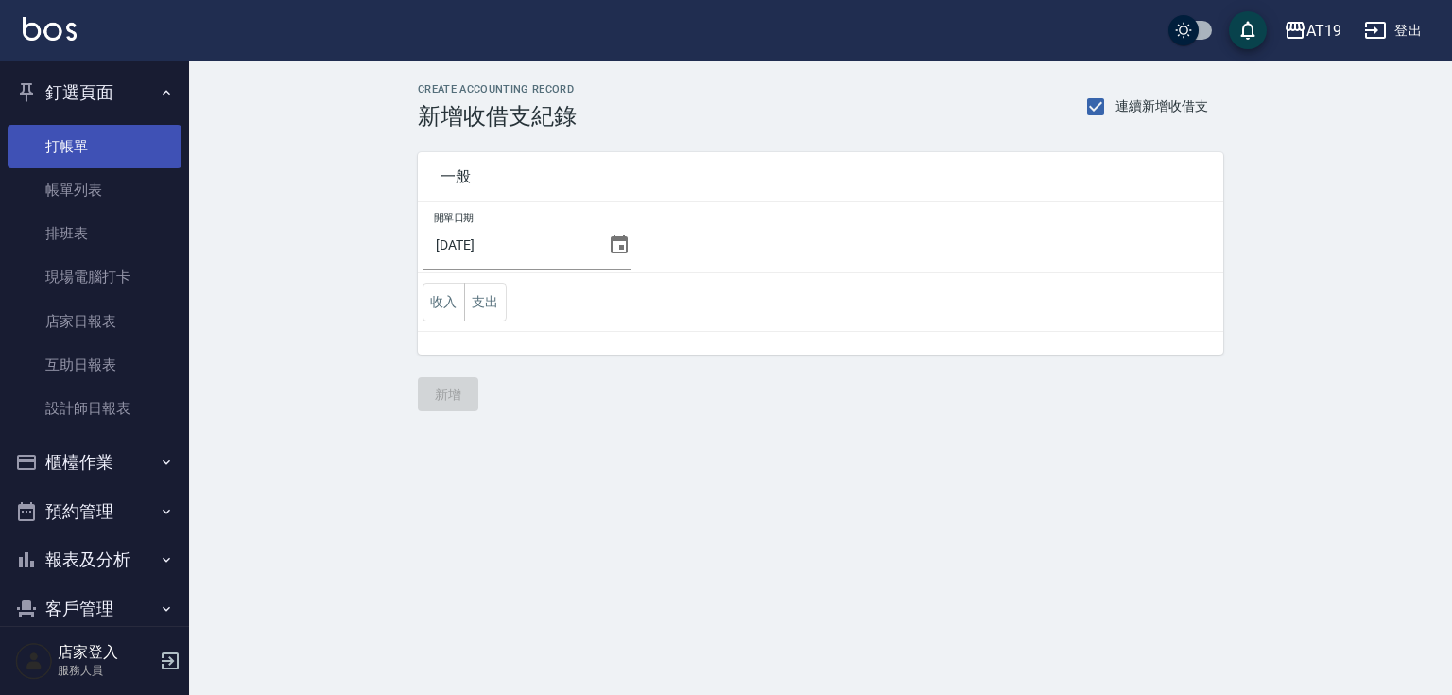
click at [79, 138] on link "打帳單" at bounding box center [95, 146] width 174 height 43
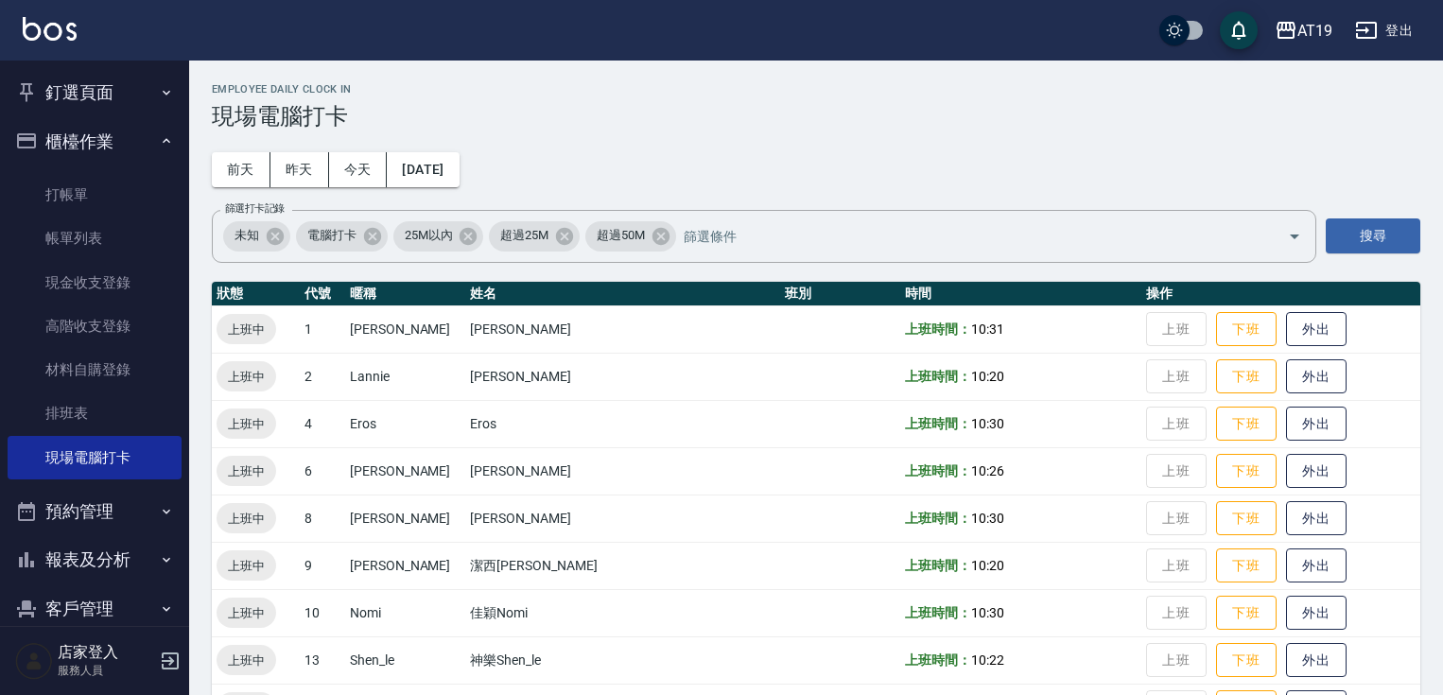
scroll to position [151, 0]
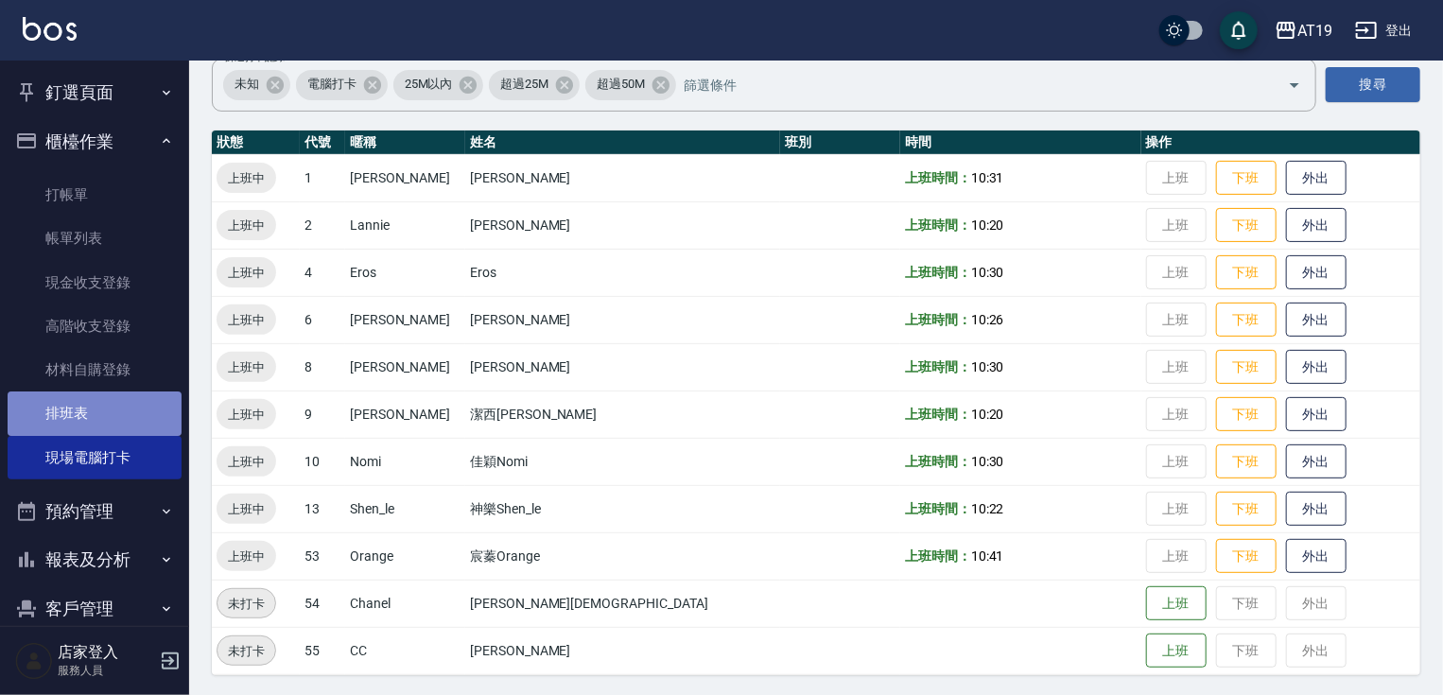
click at [108, 408] on link "排班表" at bounding box center [95, 412] width 174 height 43
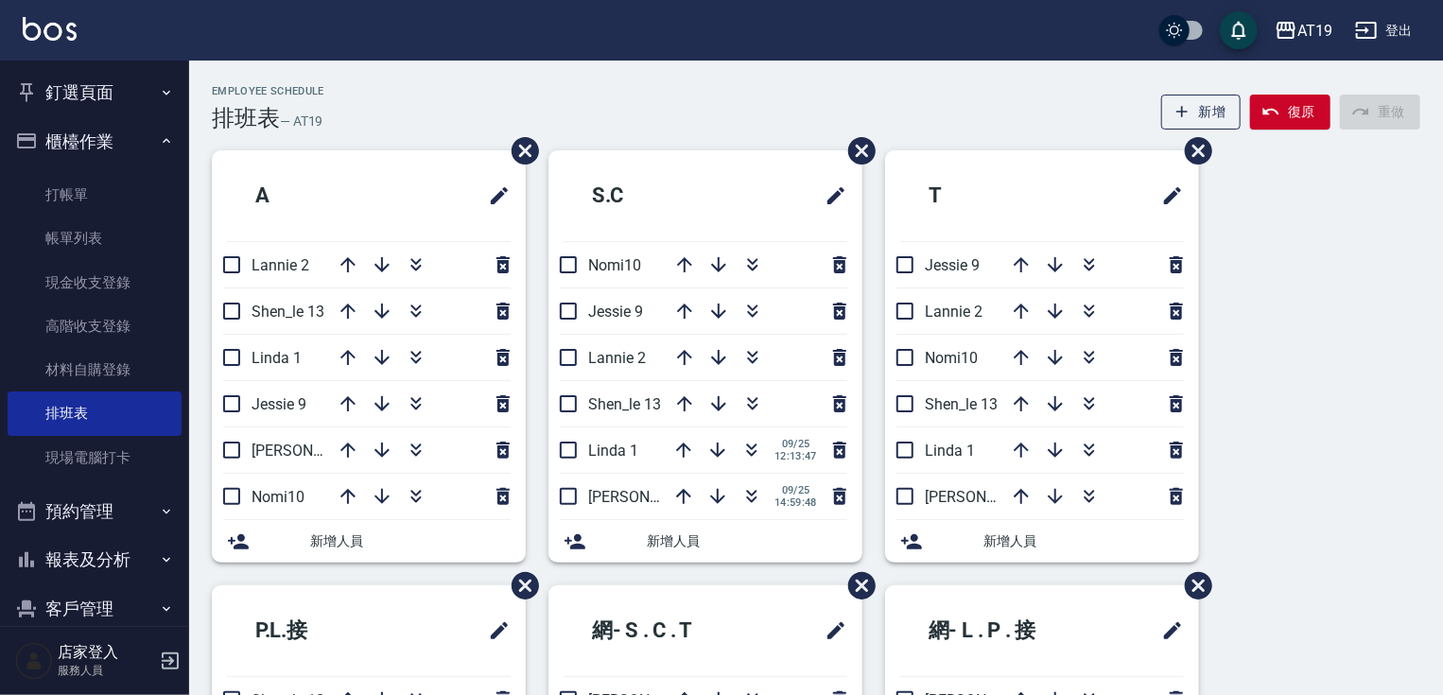
click at [115, 135] on button "櫃檯作業" at bounding box center [95, 141] width 174 height 49
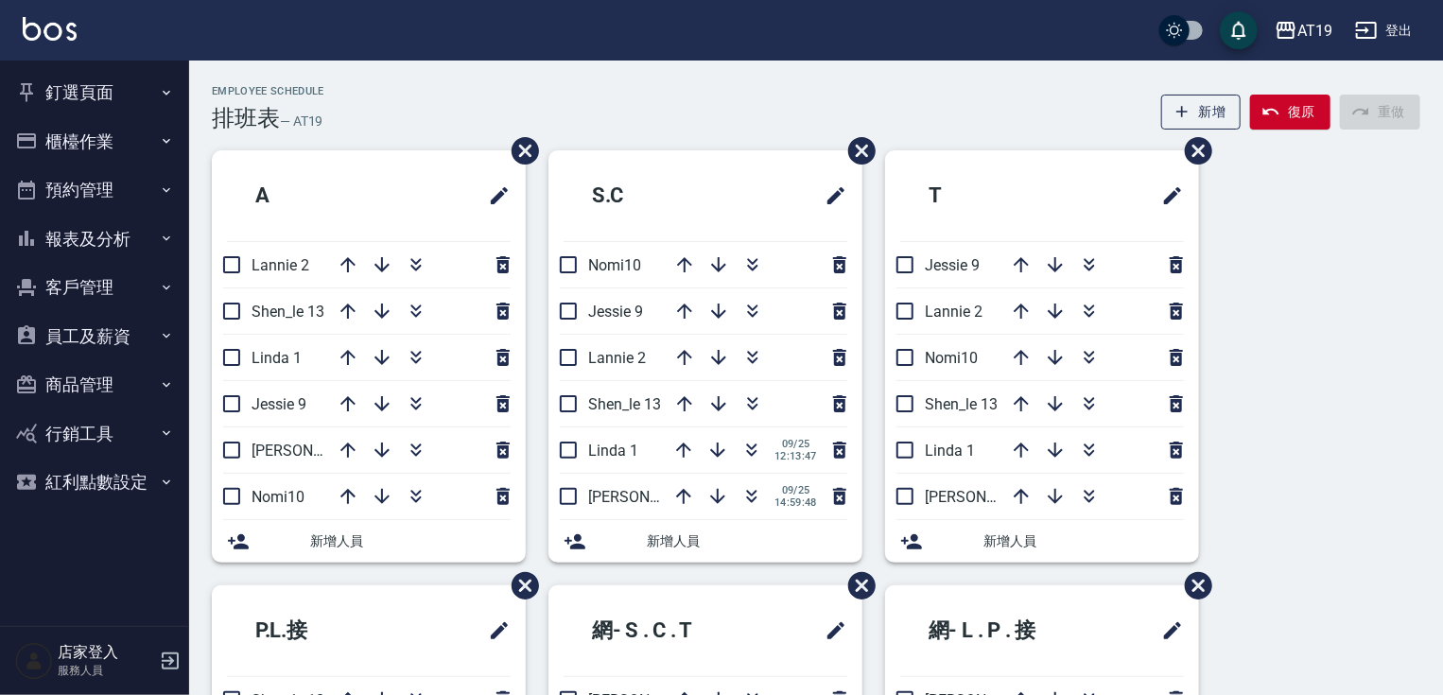
click at [570, 492] on input "checkbox" at bounding box center [568, 497] width 40 height 40
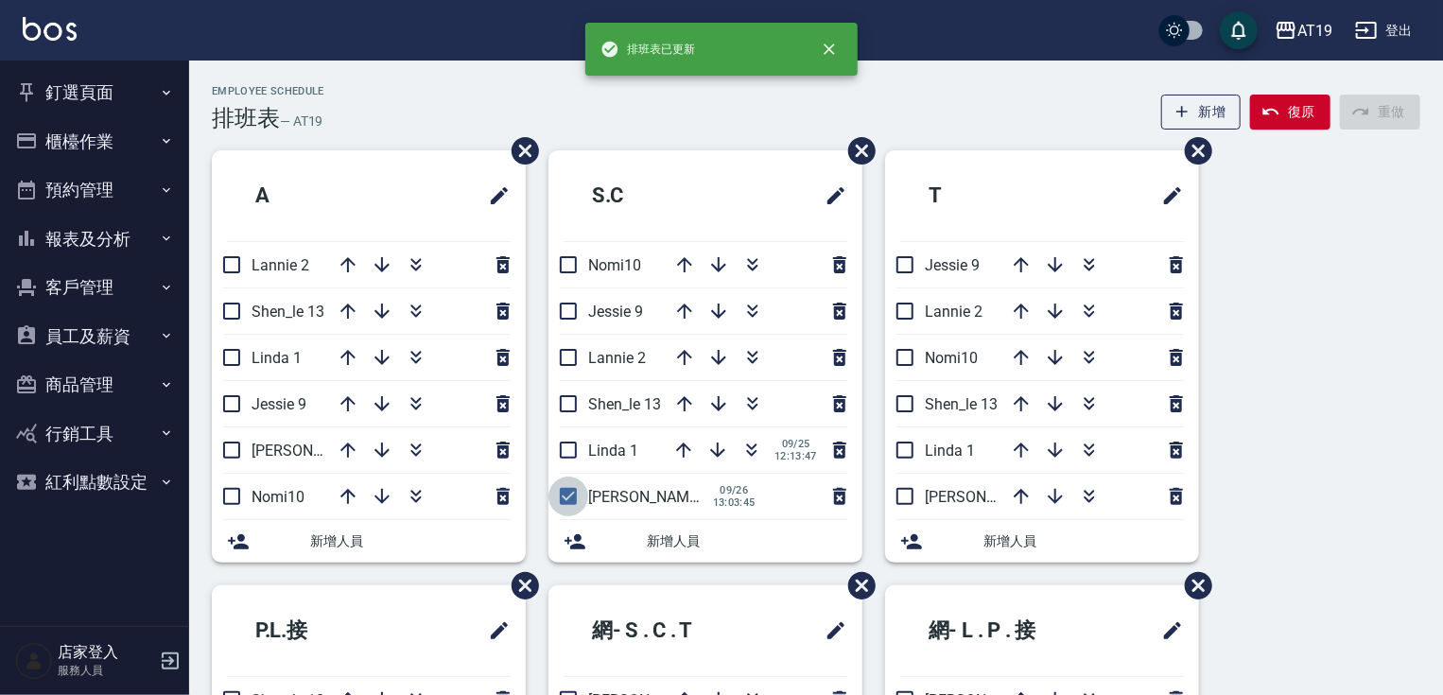
click at [570, 492] on input "checkbox" at bounding box center [568, 497] width 40 height 40
checkbox input "false"
click at [578, 450] on input "checkbox" at bounding box center [568, 450] width 40 height 40
checkbox input "false"
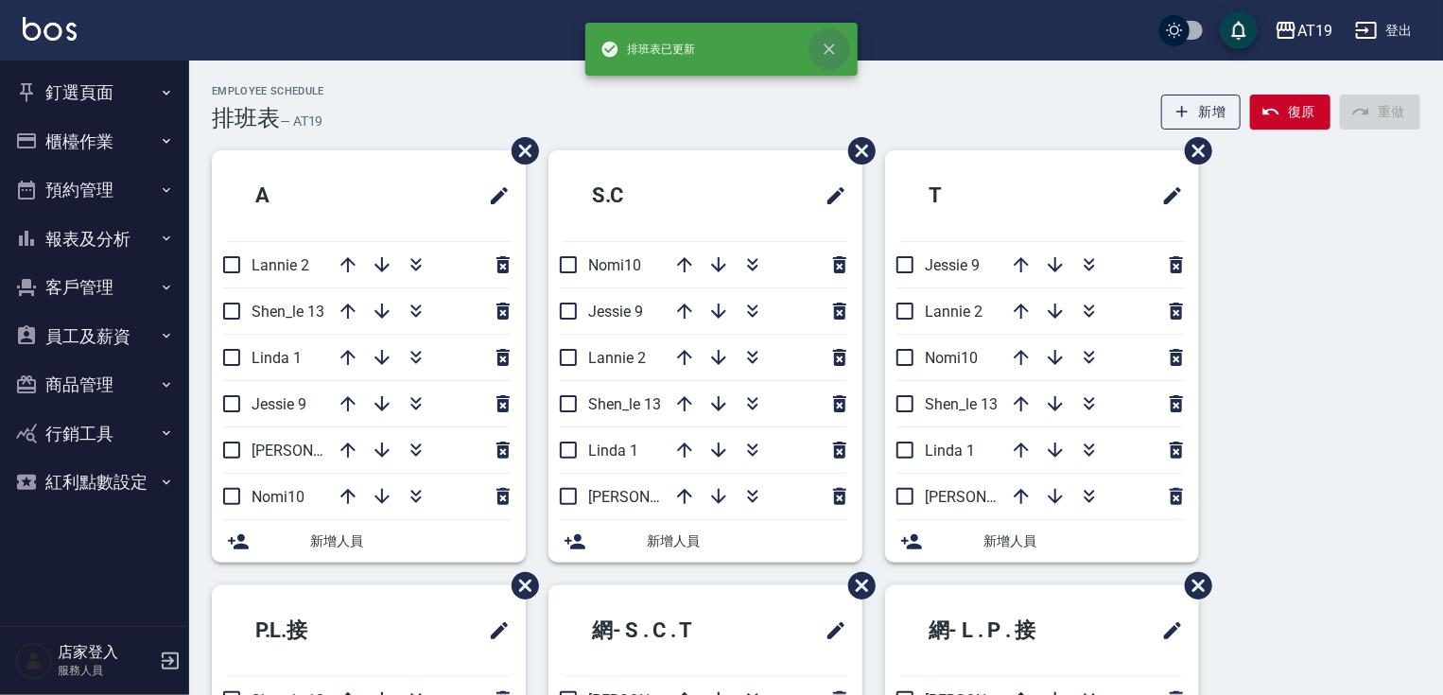
click at [824, 47] on icon "close" at bounding box center [829, 49] width 19 height 19
